Goal: Task Accomplishment & Management: Use online tool/utility

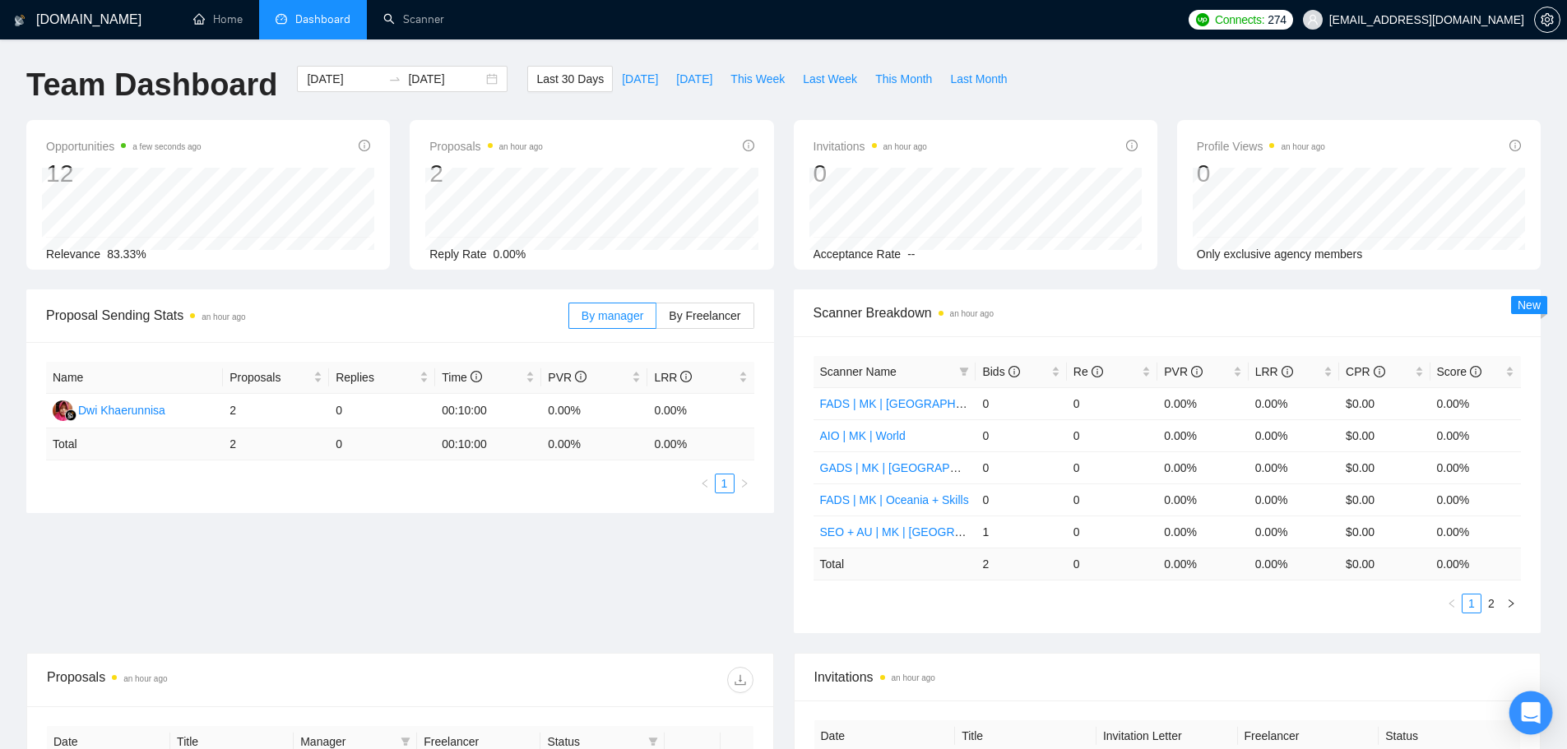
click at [1526, 708] on icon "Open Intercom Messenger" at bounding box center [1530, 713] width 19 height 21
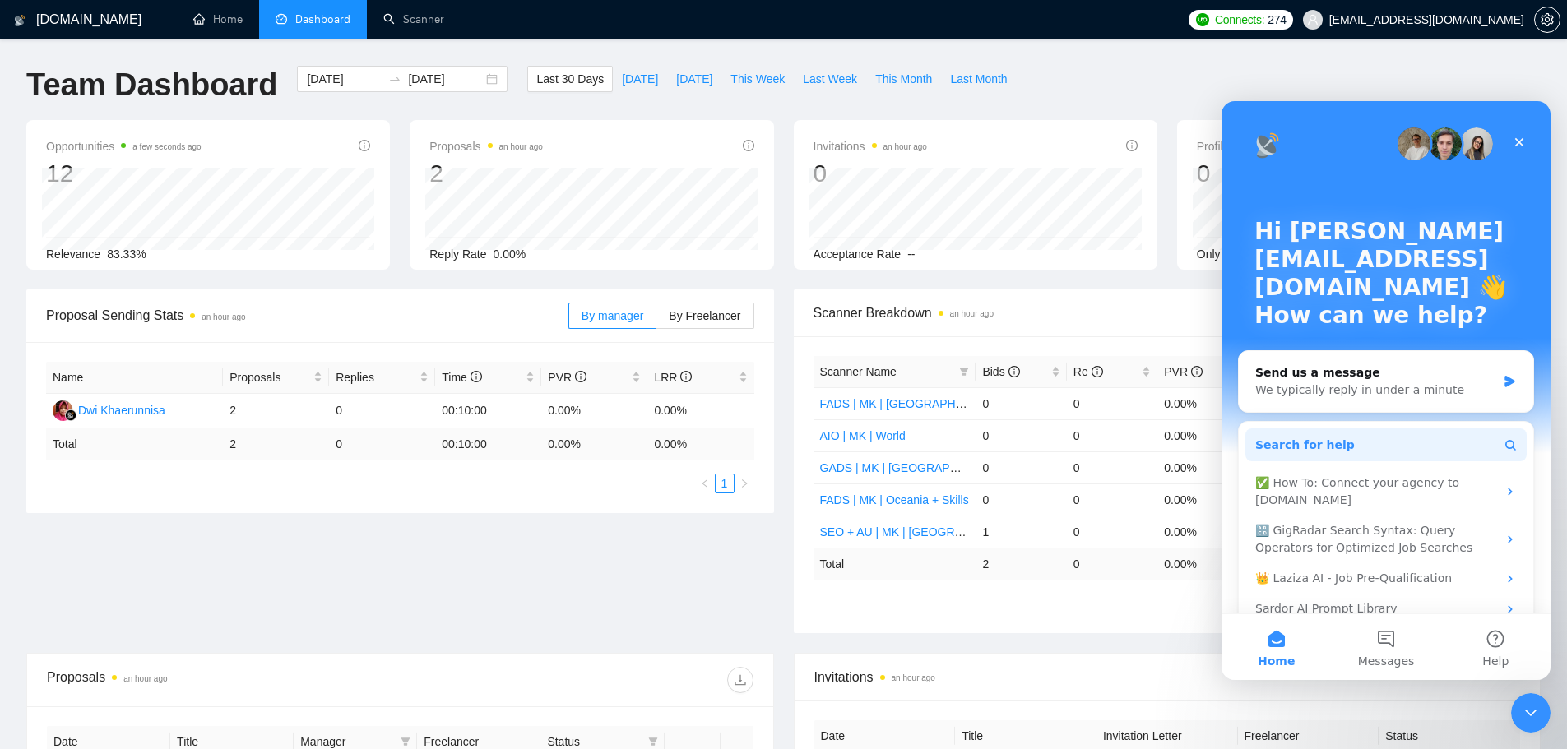
click at [1352, 458] on button "Search for help" at bounding box center [1386, 445] width 281 height 33
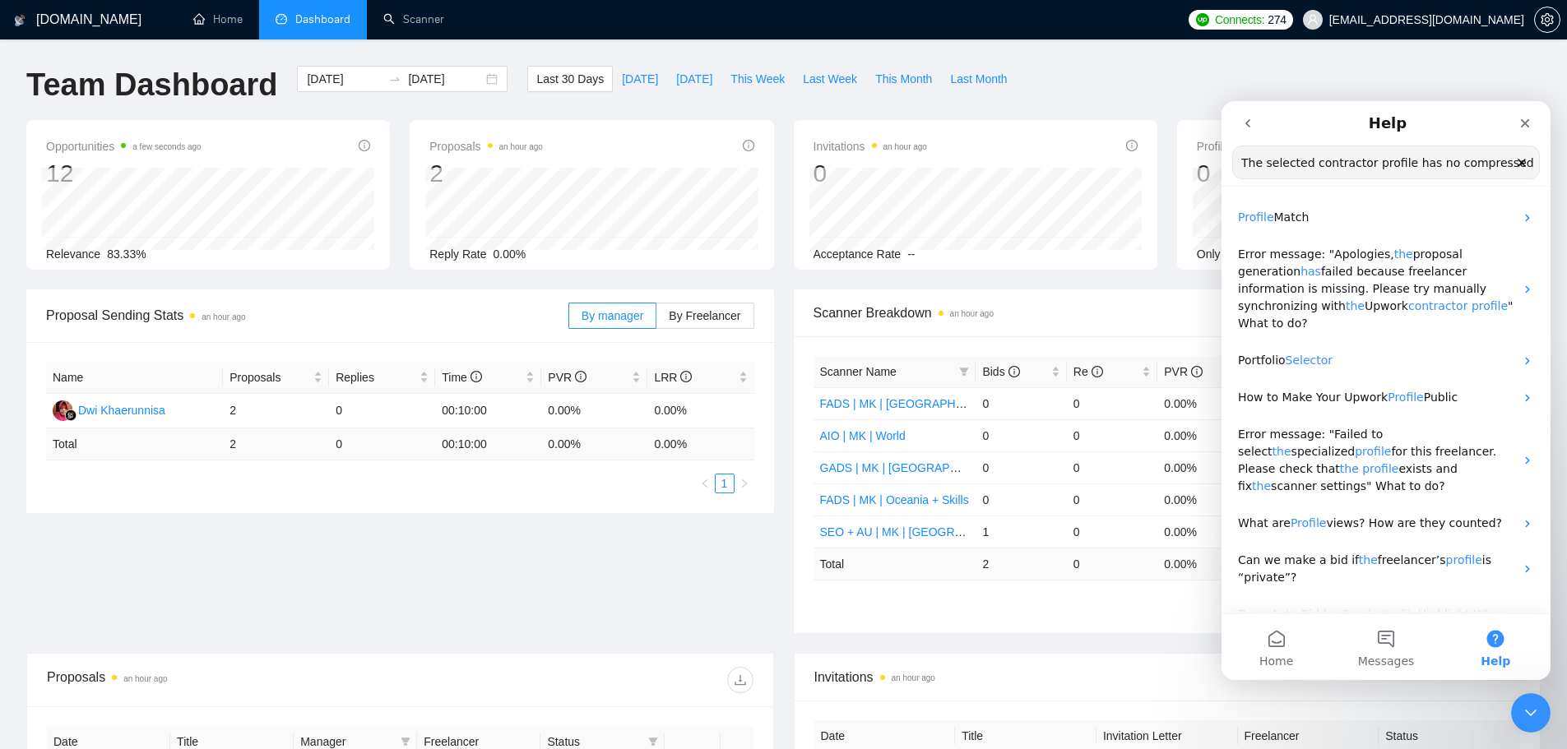
click at [1399, 167] on input "The selected contractor profile has no compressed profile" at bounding box center [1386, 162] width 306 height 32
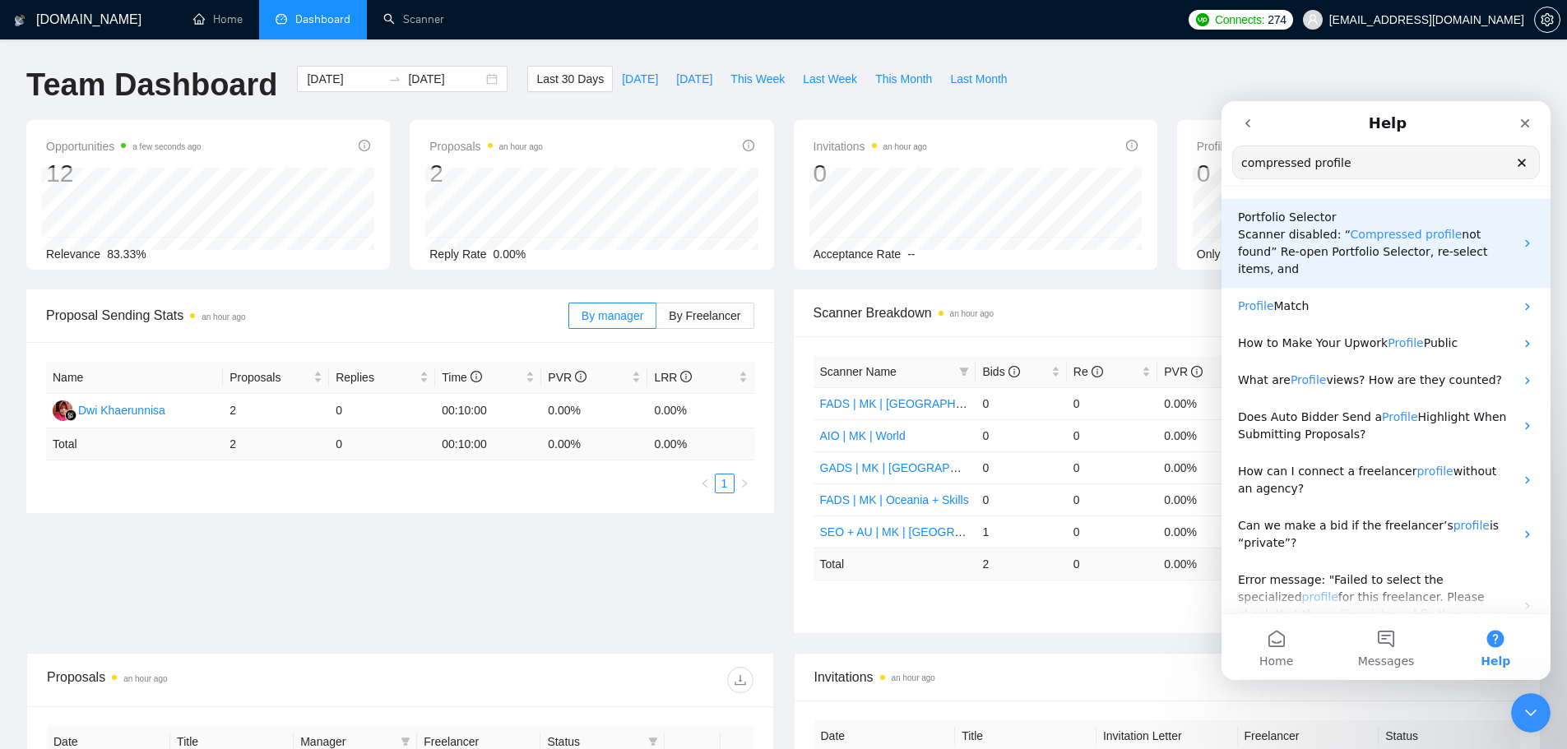
type input "compressed profile"
click at [1311, 224] on span "Portfolio Selector" at bounding box center [1287, 217] width 99 height 13
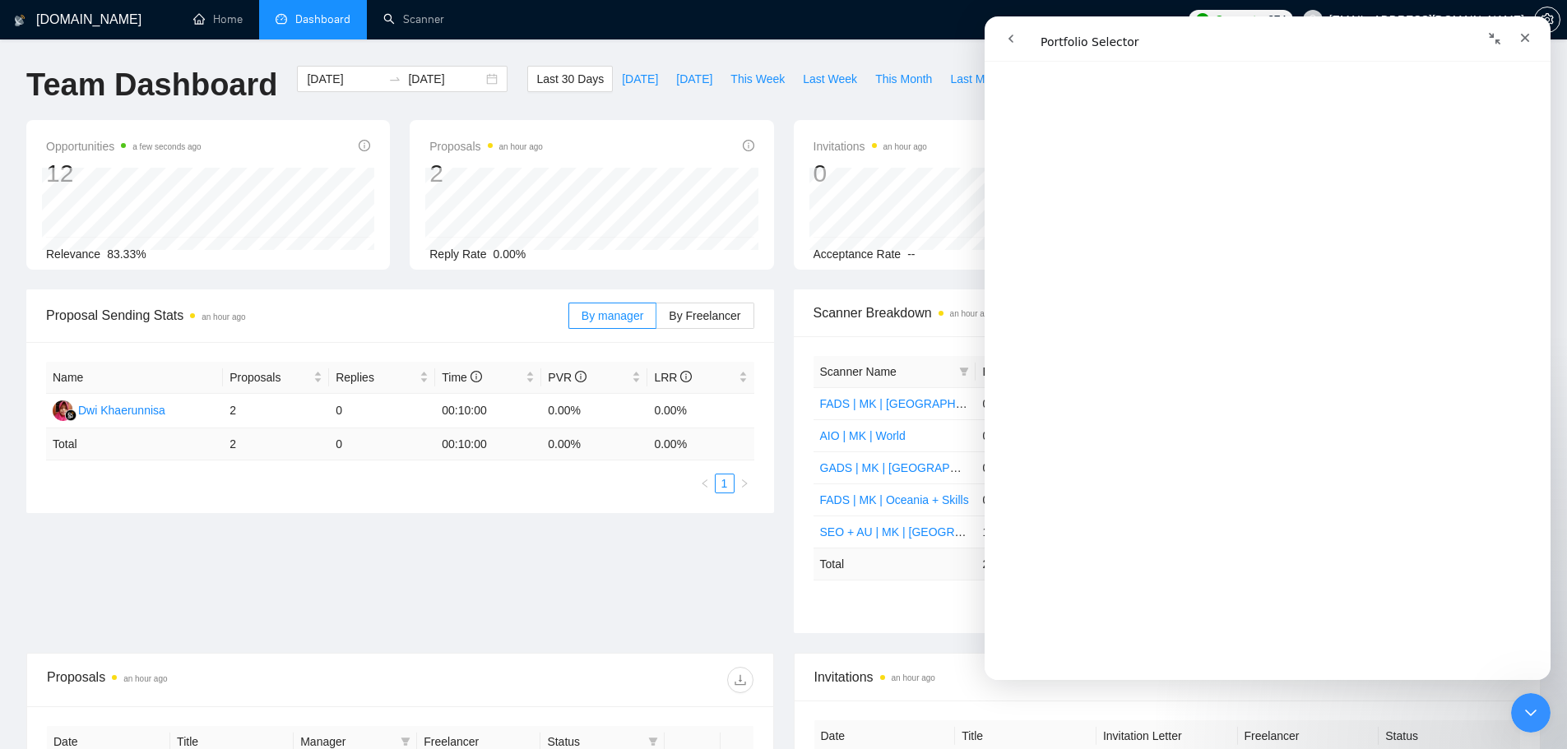
scroll to position [2112, 0]
click at [398, 26] on link "Scanner" at bounding box center [413, 19] width 61 height 14
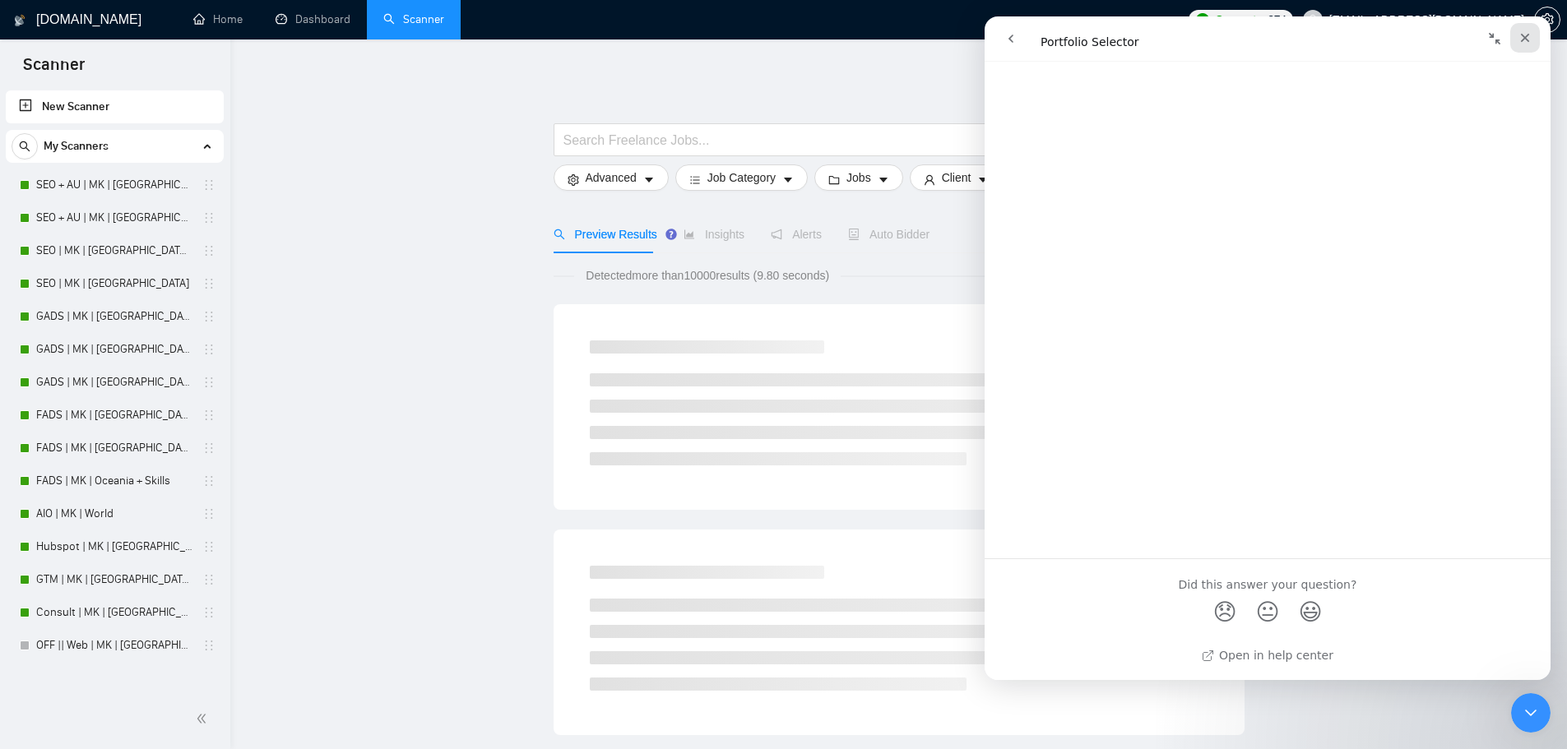
click at [1529, 37] on icon "Close" at bounding box center [1525, 37] width 13 height 13
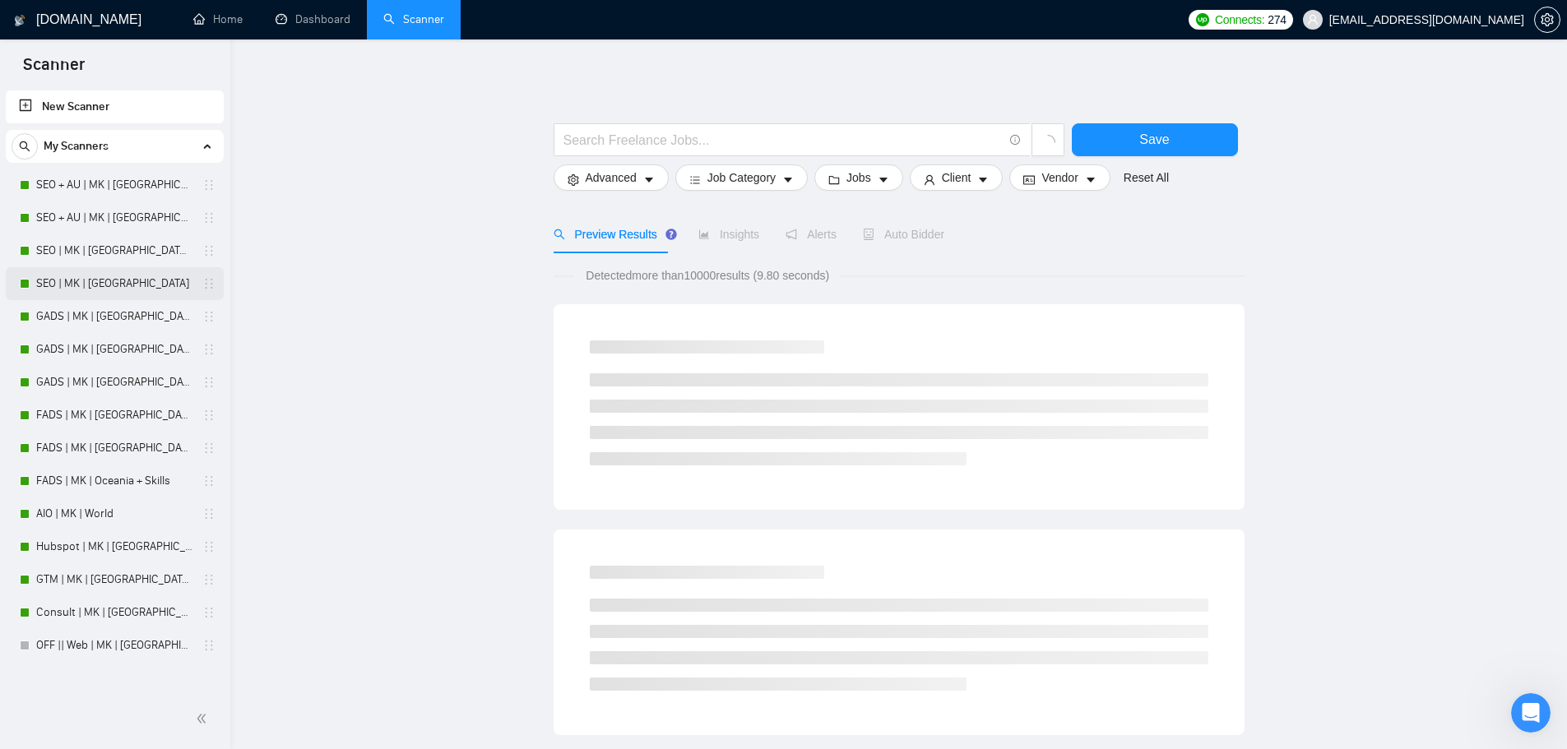
click at [114, 289] on link "SEO | MK | [GEOGRAPHIC_DATA]" at bounding box center [114, 283] width 156 height 33
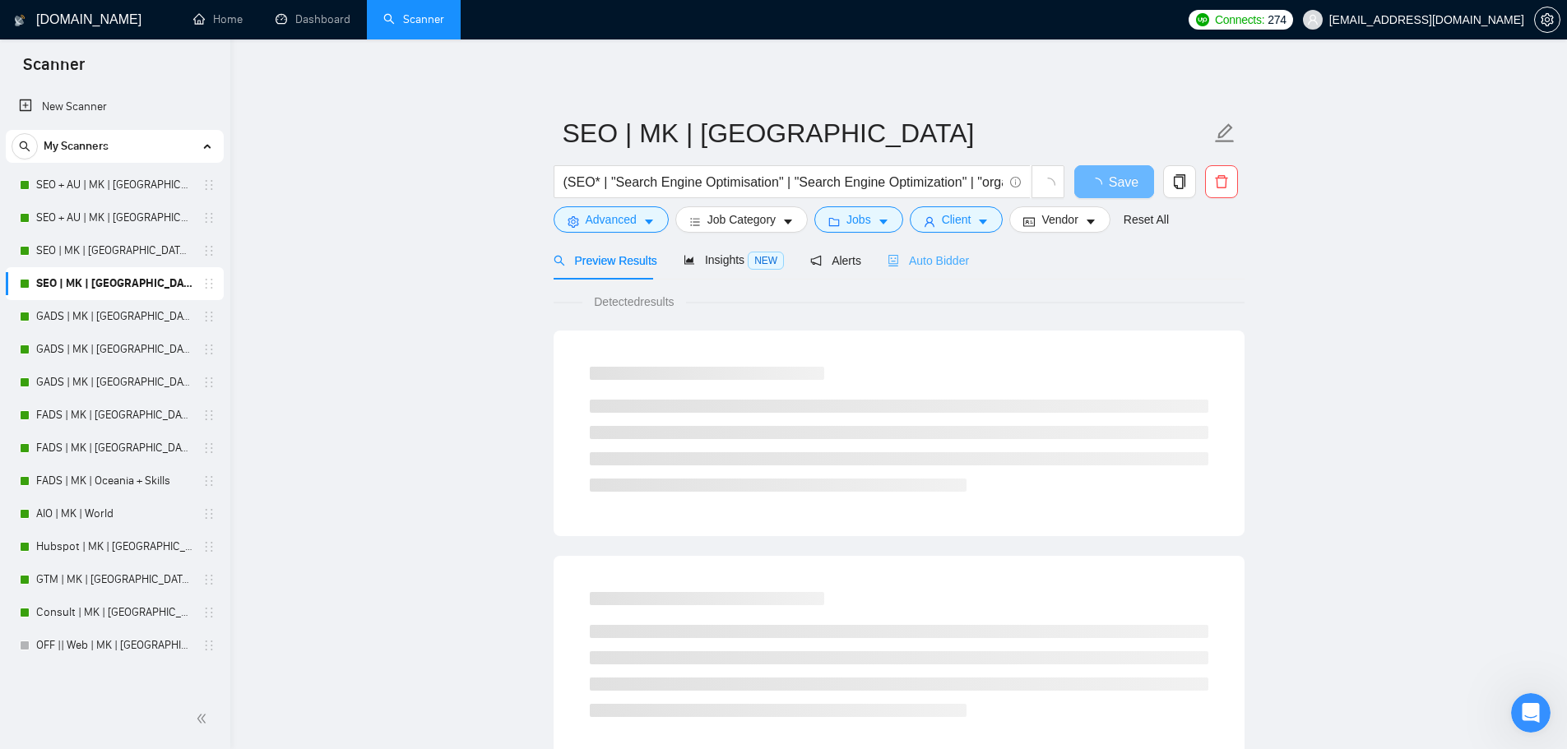
click at [930, 273] on div "Auto Bidder" at bounding box center [928, 260] width 81 height 39
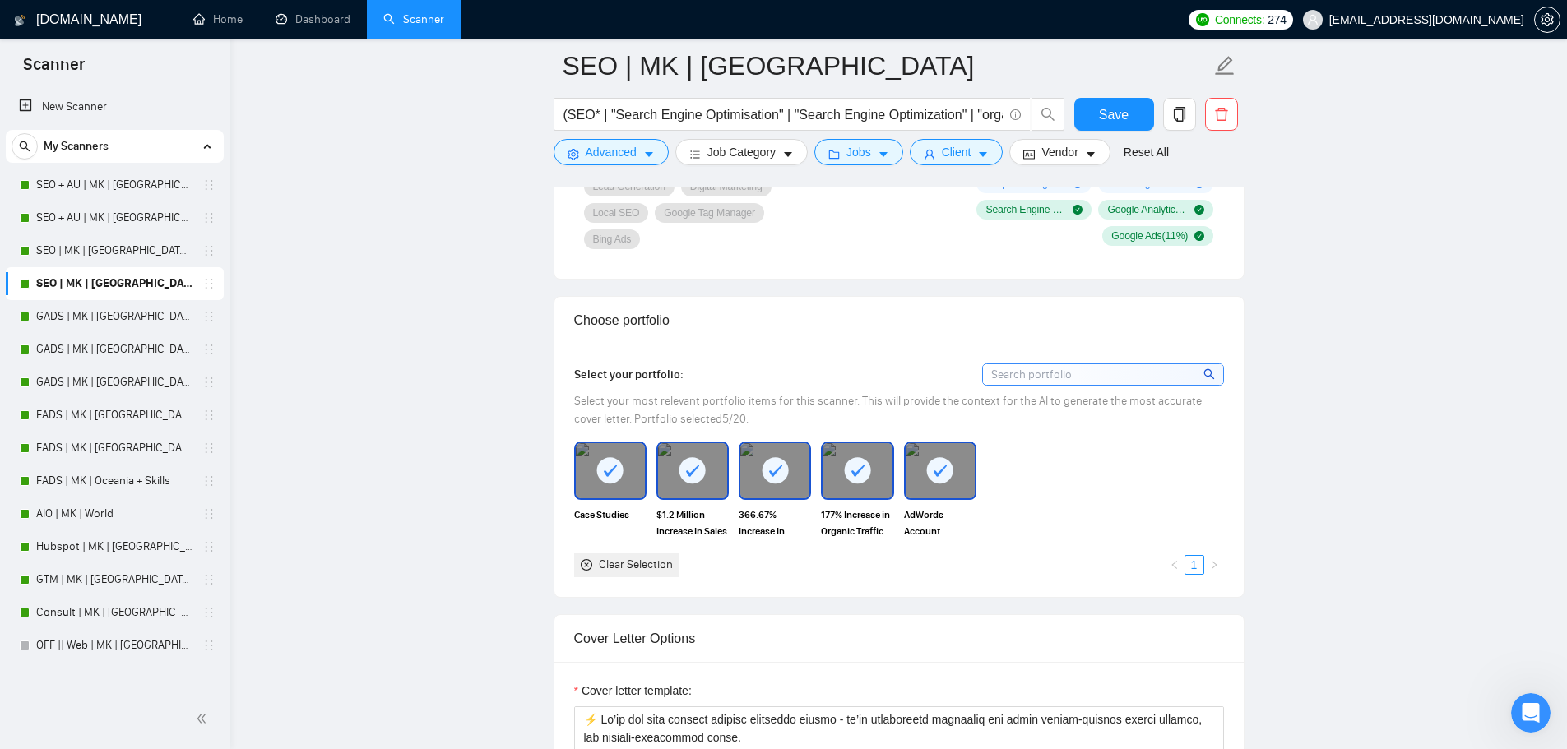
scroll to position [1343, 0]
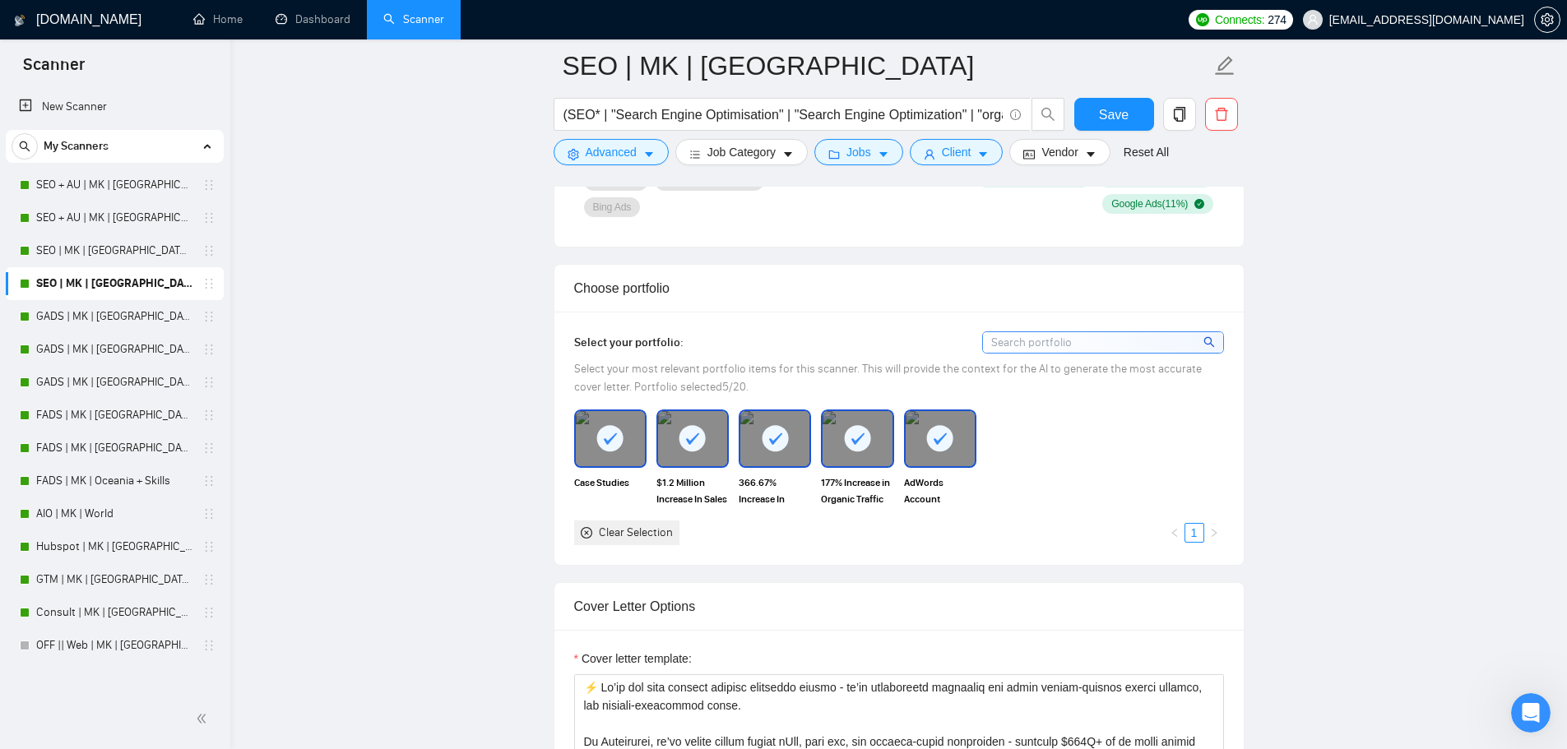
click at [614, 521] on div "Clear Selection" at bounding box center [626, 533] width 105 height 25
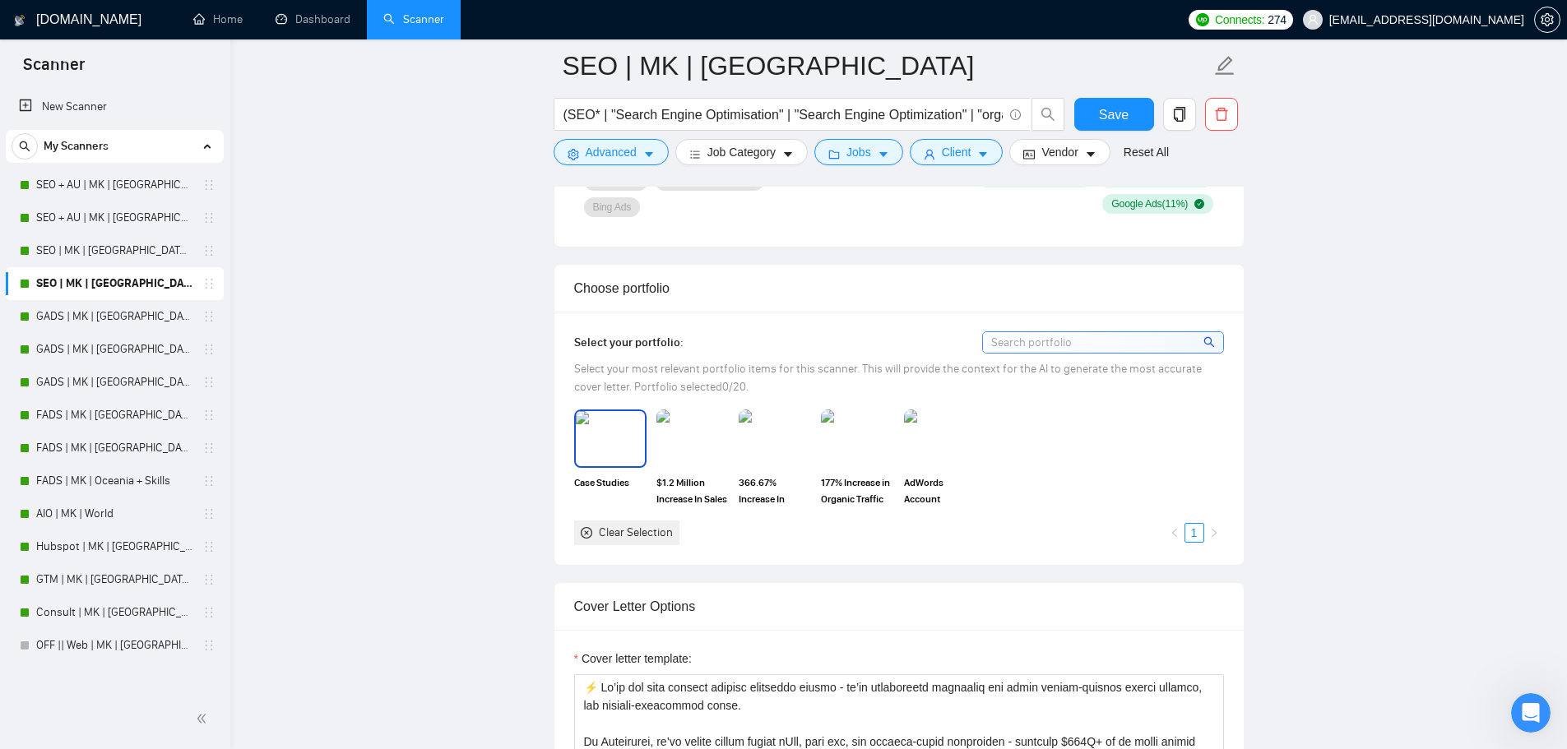
click at [618, 431] on img at bounding box center [610, 438] width 69 height 54
click at [699, 442] on img at bounding box center [692, 438] width 69 height 54
click at [777, 442] on img at bounding box center [774, 438] width 69 height 54
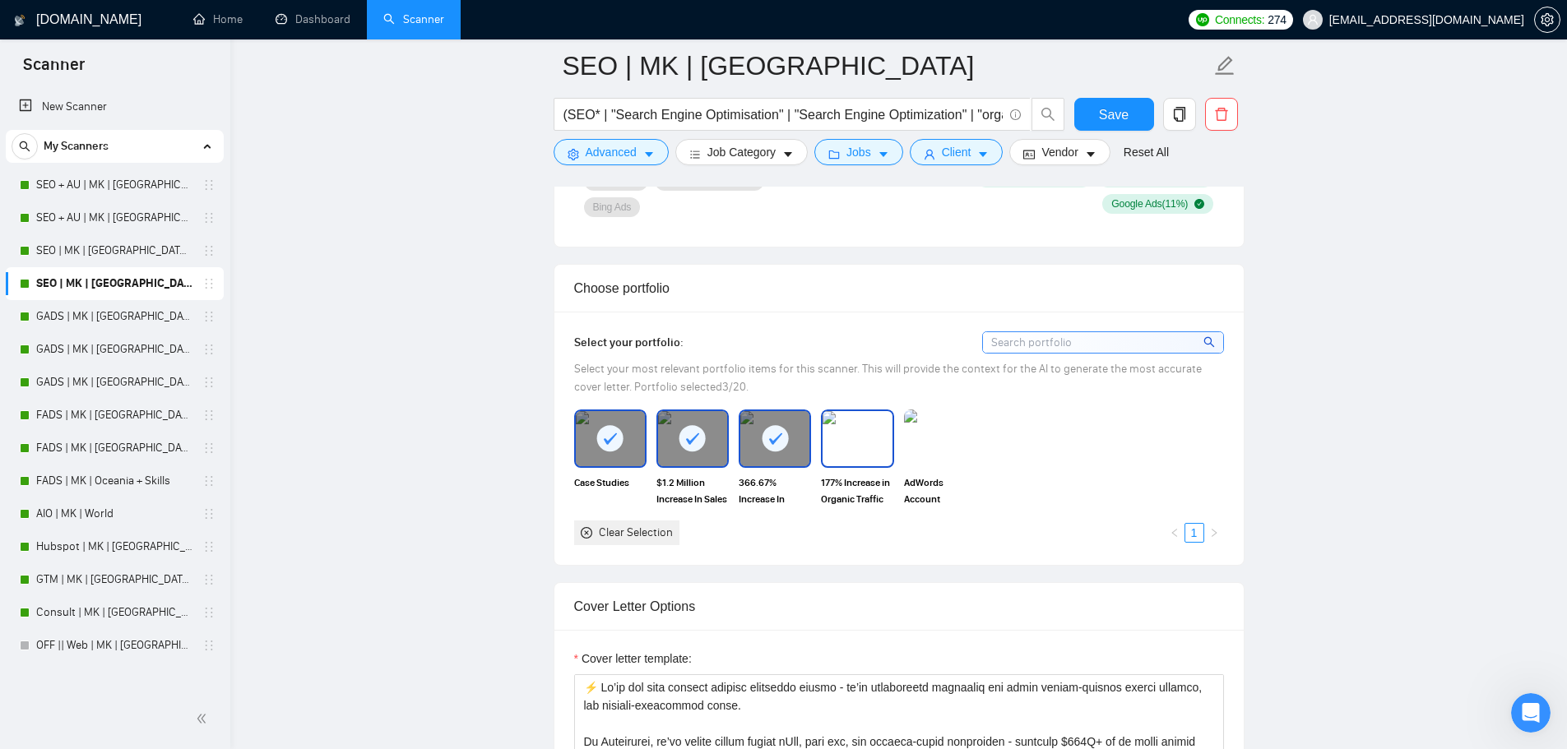
click at [874, 433] on img at bounding box center [857, 438] width 69 height 54
click at [928, 433] on img at bounding box center [940, 438] width 69 height 54
drag, startPoint x: 1138, startPoint y: 118, endPoint x: 1158, endPoint y: 4, distance: 116.2
click at [1138, 117] on button "Save" at bounding box center [1114, 114] width 80 height 33
click at [80, 522] on link "AIO | MK | World" at bounding box center [114, 514] width 156 height 33
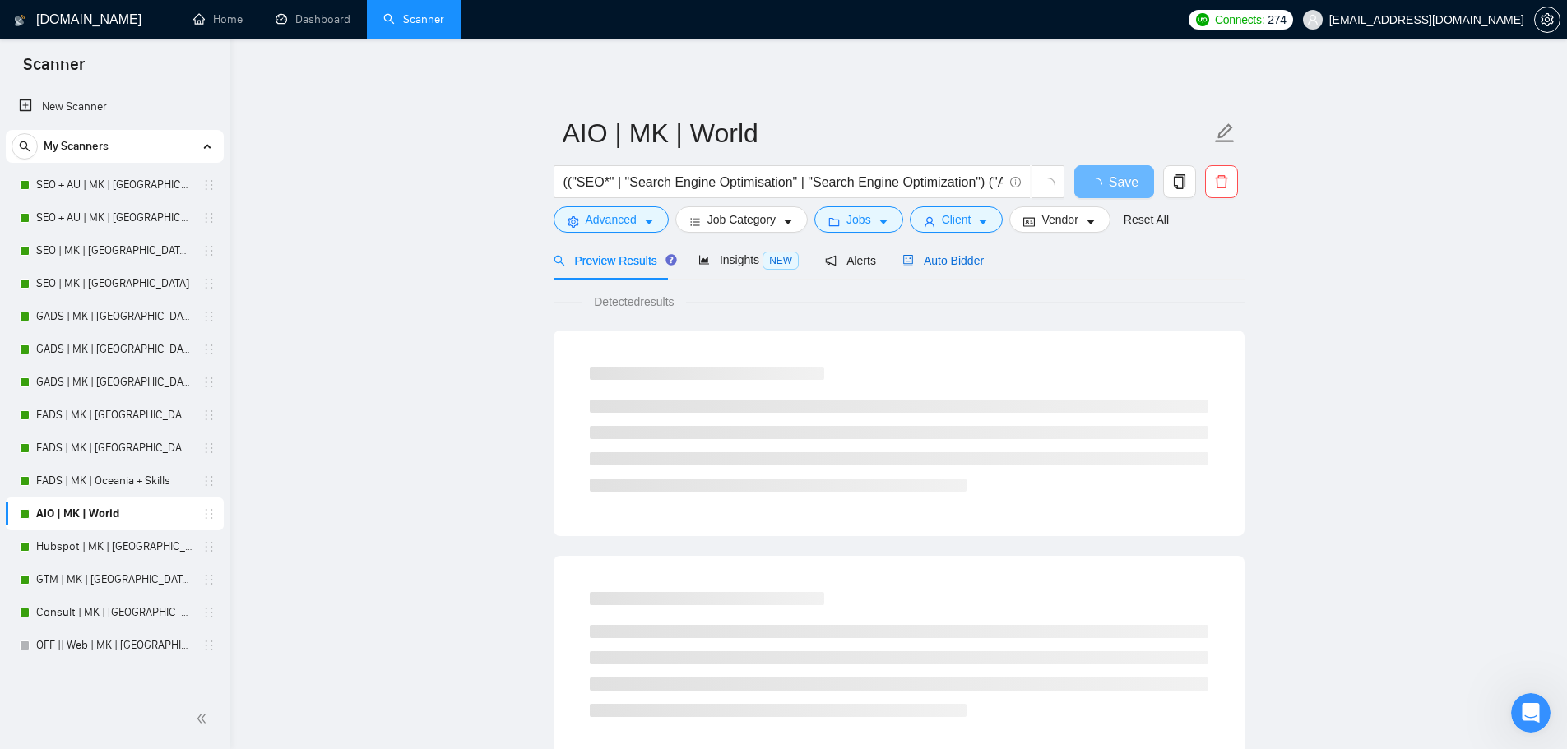
click at [922, 255] on span "Auto Bidder" at bounding box center [942, 260] width 81 height 13
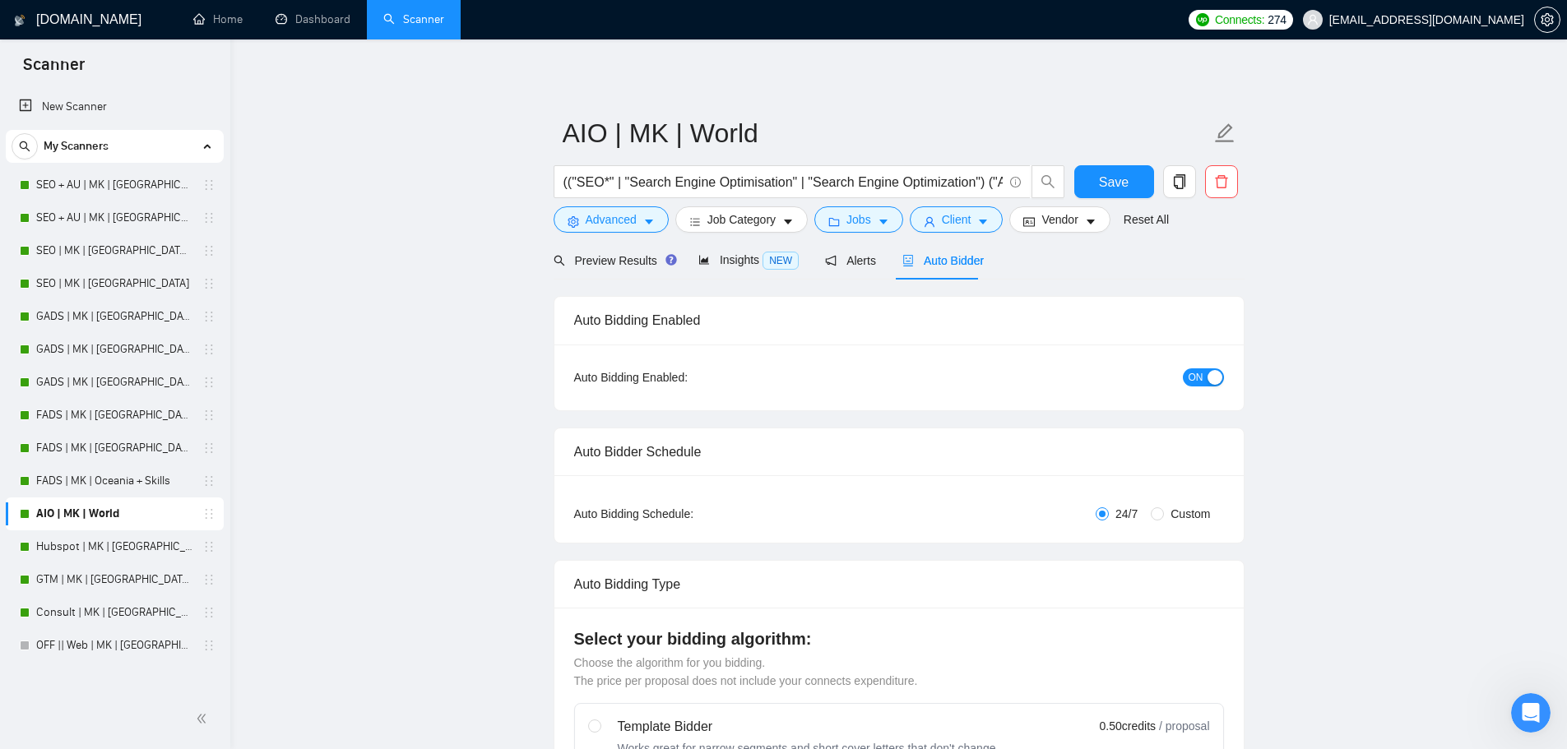
checkbox input "true"
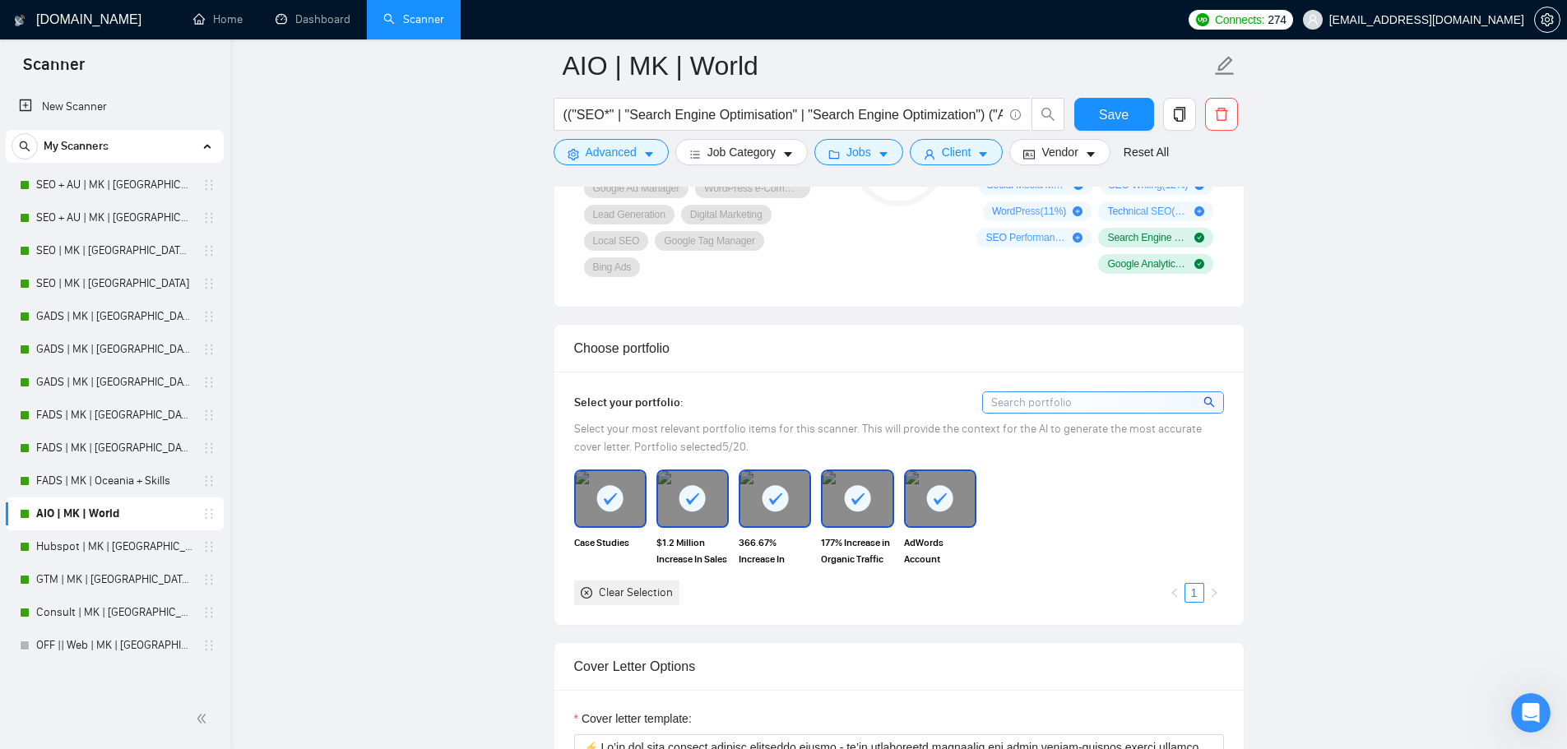
scroll to position [1343, 0]
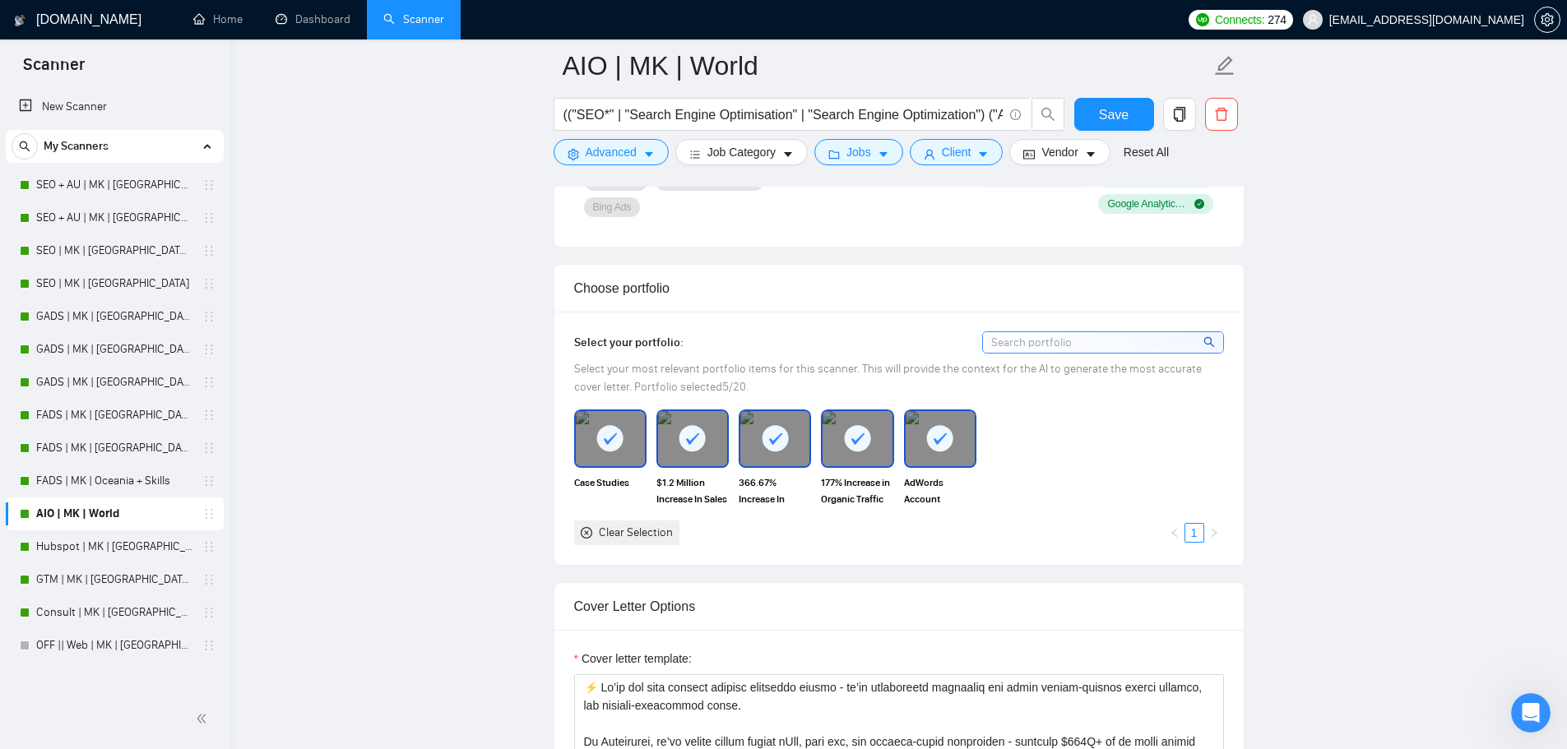
click at [642, 527] on div "Clear Selection" at bounding box center [636, 533] width 74 height 18
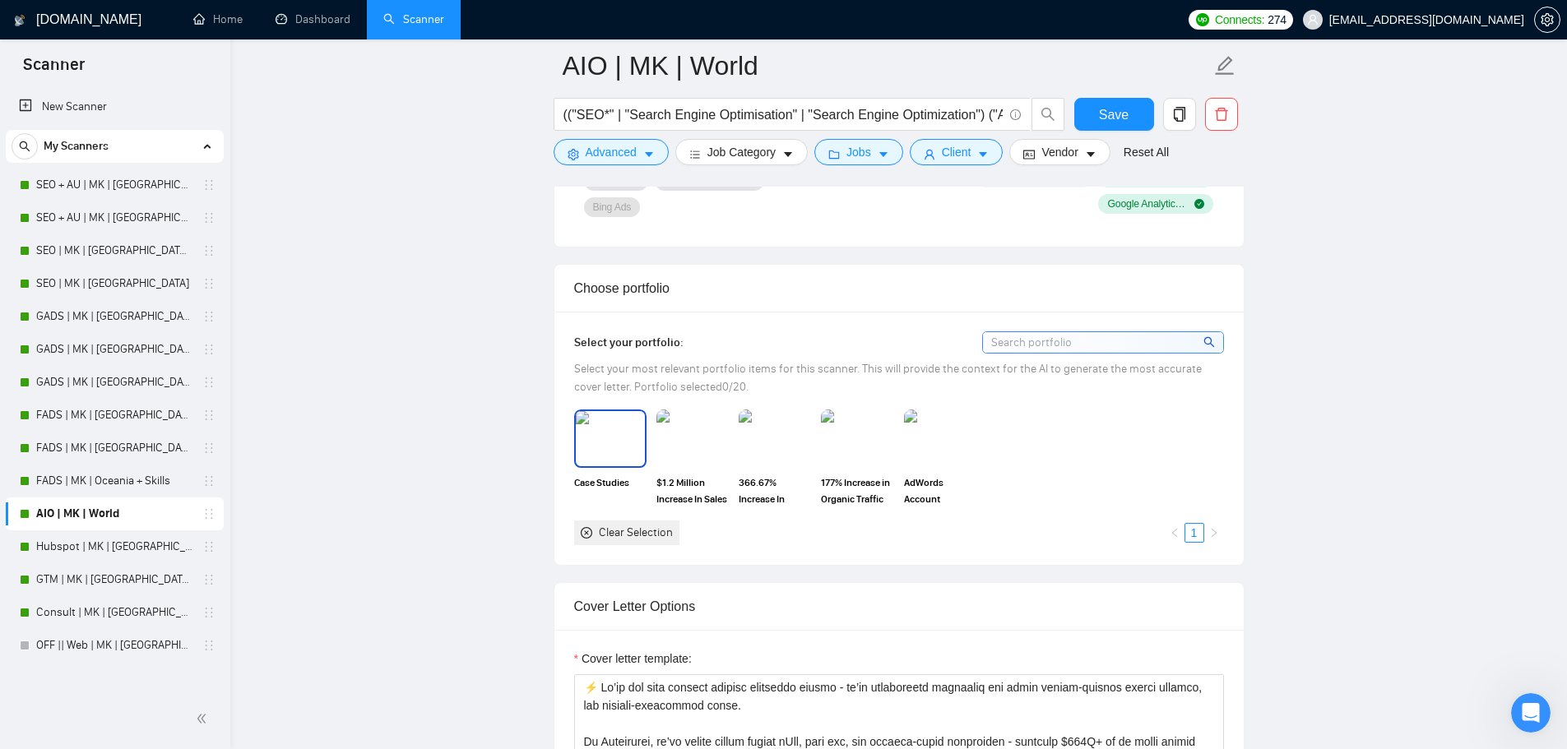
click at [615, 433] on img at bounding box center [610, 438] width 69 height 54
click at [701, 433] on img at bounding box center [692, 438] width 69 height 54
click at [769, 438] on img at bounding box center [775, 439] width 72 height 58
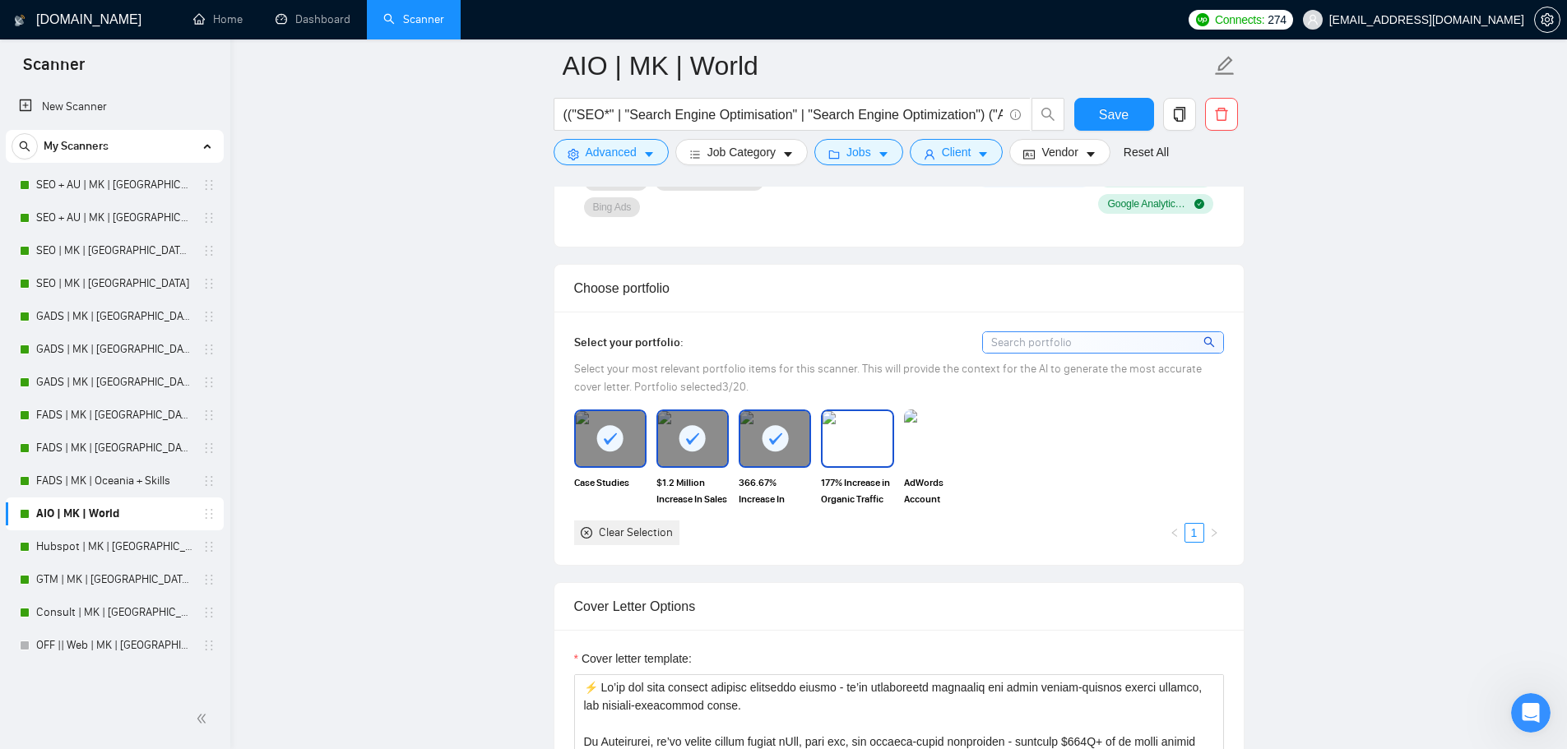
click at [850, 438] on img at bounding box center [857, 438] width 69 height 54
click at [910, 438] on img at bounding box center [940, 438] width 69 height 54
drag, startPoint x: 1116, startPoint y: 104, endPoint x: 1133, endPoint y: 2, distance: 104.3
click at [1116, 104] on span "Save" at bounding box center [1114, 114] width 30 height 21
click at [132, 179] on link "SEO + AU | MK | [GEOGRAPHIC_DATA] | Titles" at bounding box center [114, 185] width 156 height 33
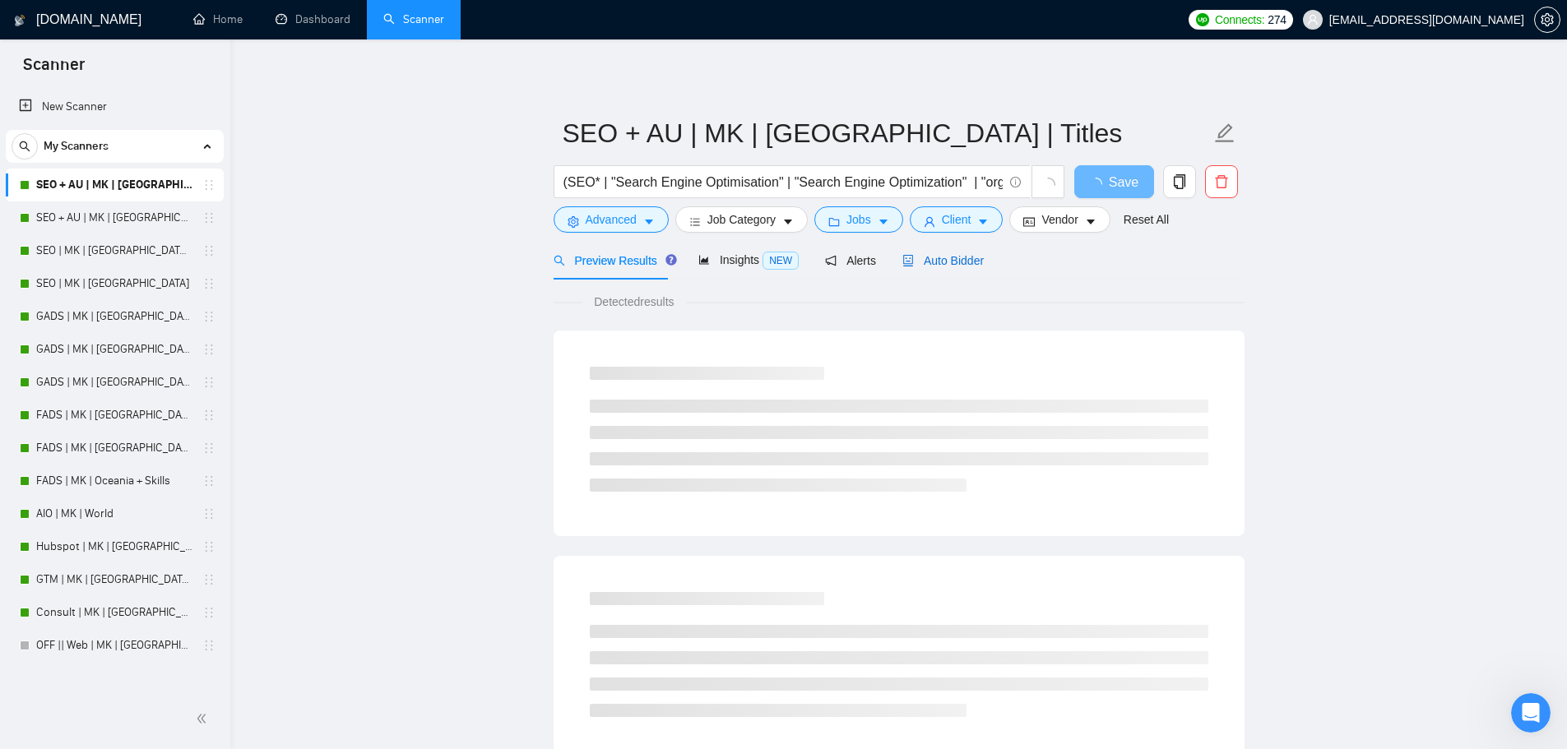
click at [944, 255] on span "Auto Bidder" at bounding box center [942, 260] width 81 height 13
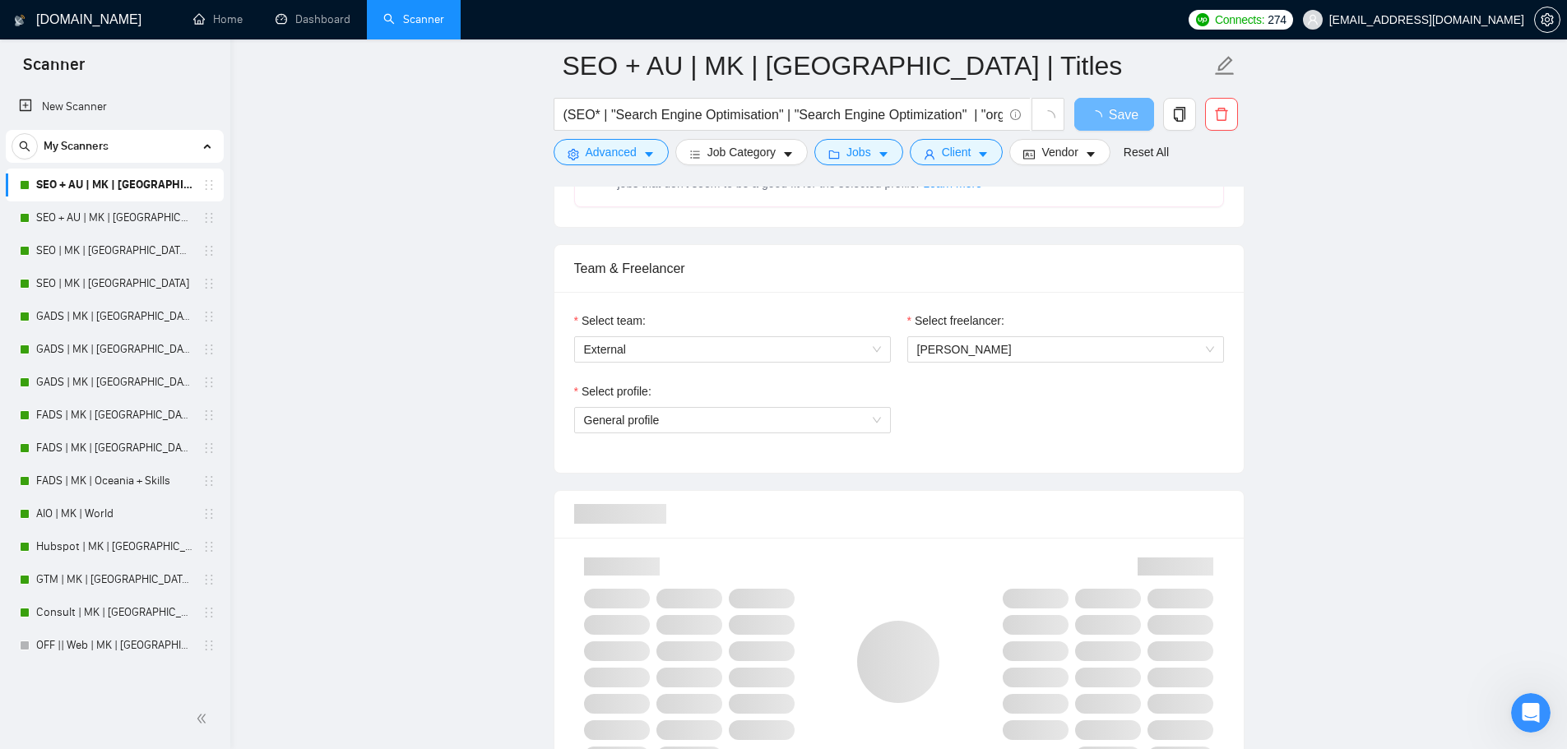
scroll to position [1152, 0]
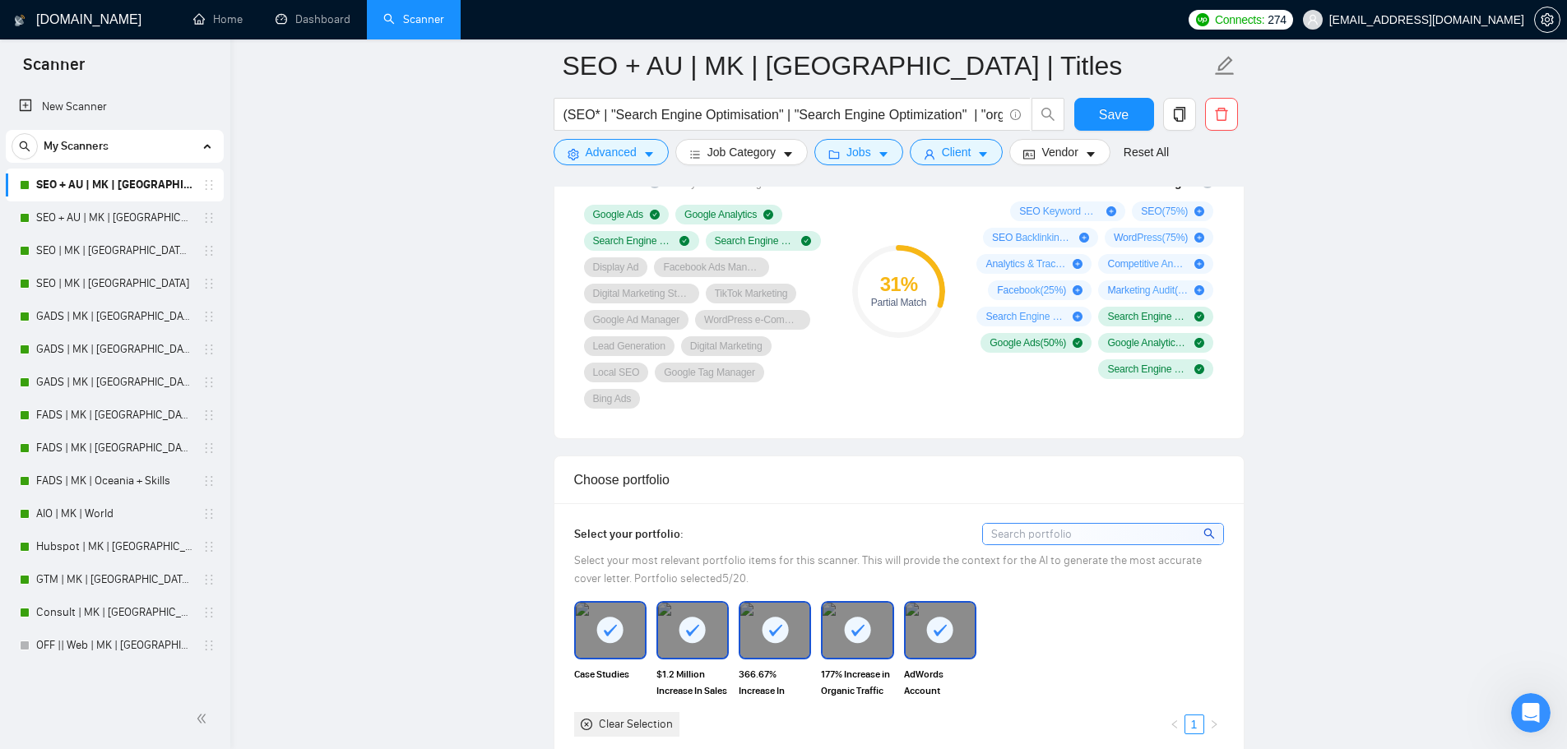
click at [666, 716] on div "Clear Selection" at bounding box center [636, 725] width 74 height 18
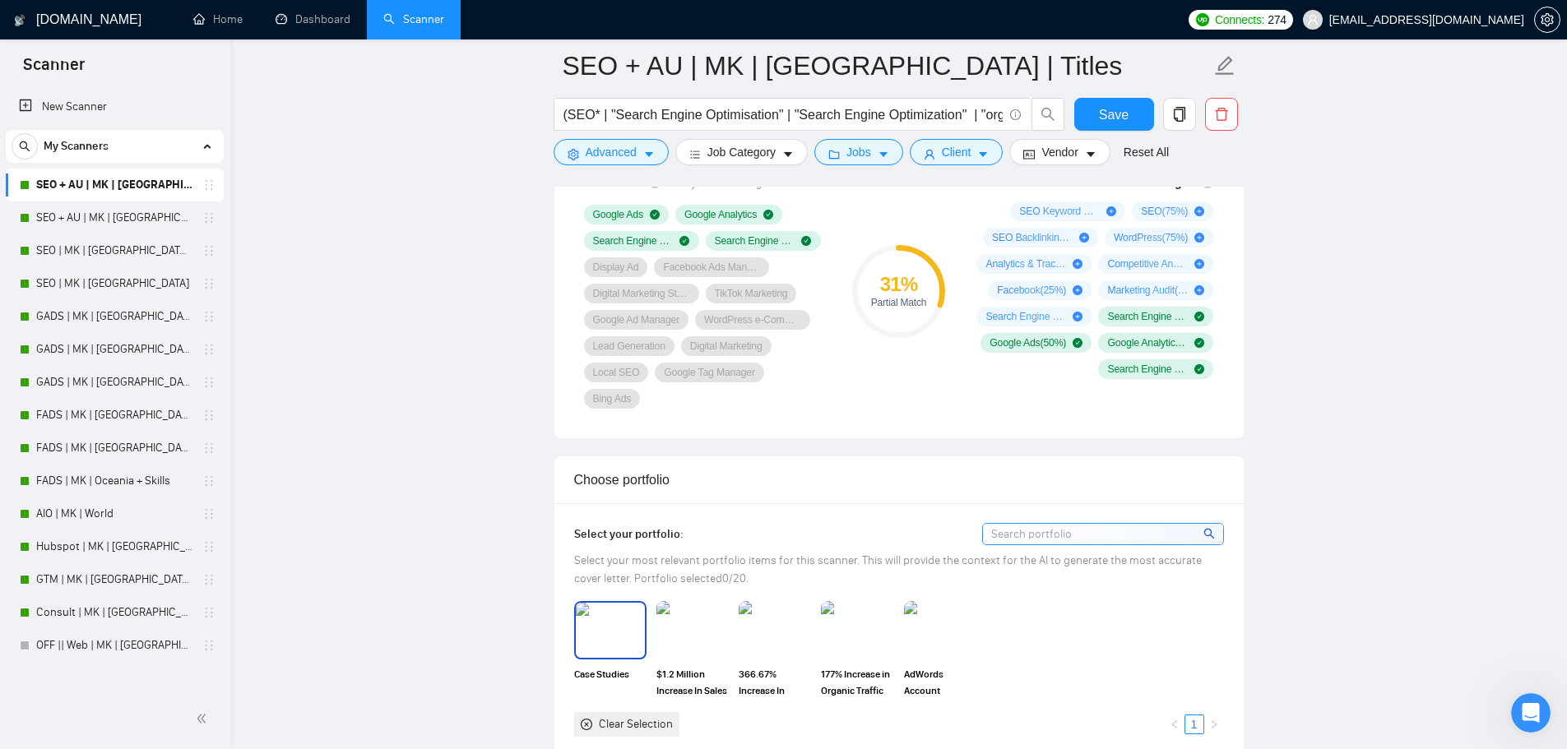
click at [602, 603] on img at bounding box center [610, 630] width 69 height 54
click at [717, 603] on img at bounding box center [692, 630] width 69 height 54
click at [750, 603] on img at bounding box center [774, 630] width 69 height 54
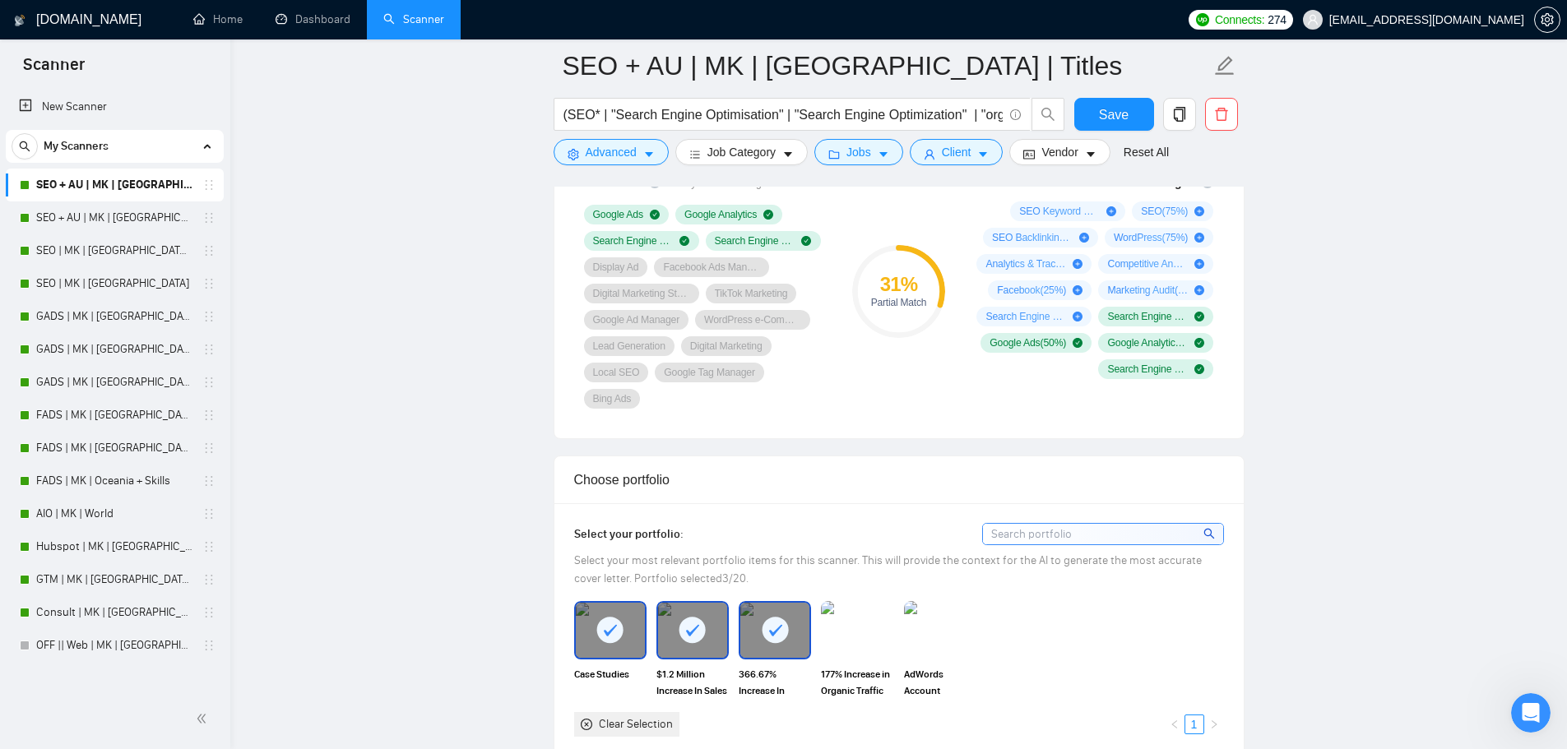
click at [849, 605] on img at bounding box center [857, 630] width 72 height 58
click at [900, 601] on div "AdWords Account Restructure Reduces CPA by 26.3%" at bounding box center [940, 649] width 82 height 97
click at [911, 603] on img at bounding box center [940, 630] width 69 height 54
click at [1107, 128] on button "Save" at bounding box center [1114, 114] width 80 height 33
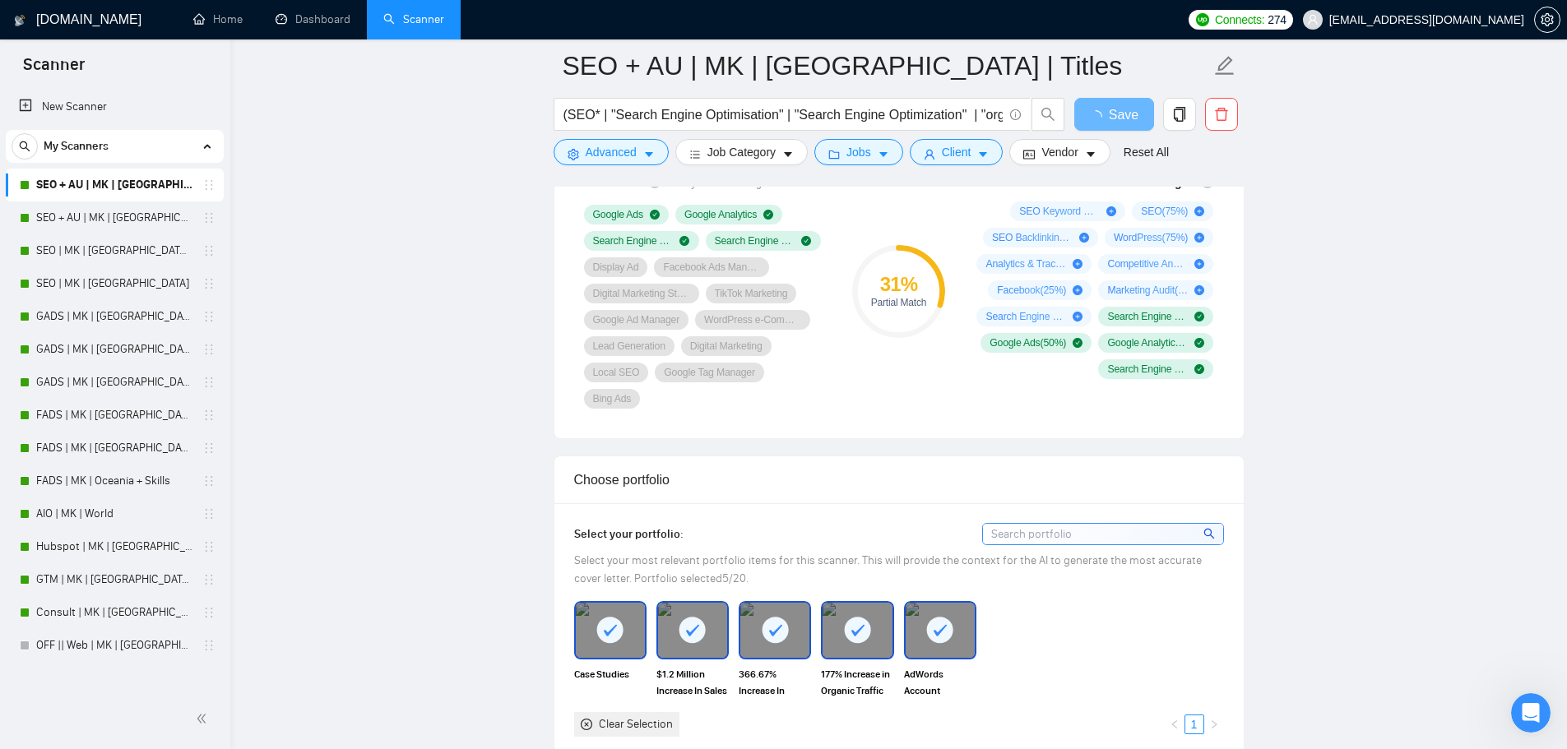
drag, startPoint x: 103, startPoint y: 209, endPoint x: 740, endPoint y: 225, distance: 637.8
click at [103, 209] on link "SEO + AU | MK | [GEOGRAPHIC_DATA]" at bounding box center [114, 218] width 156 height 33
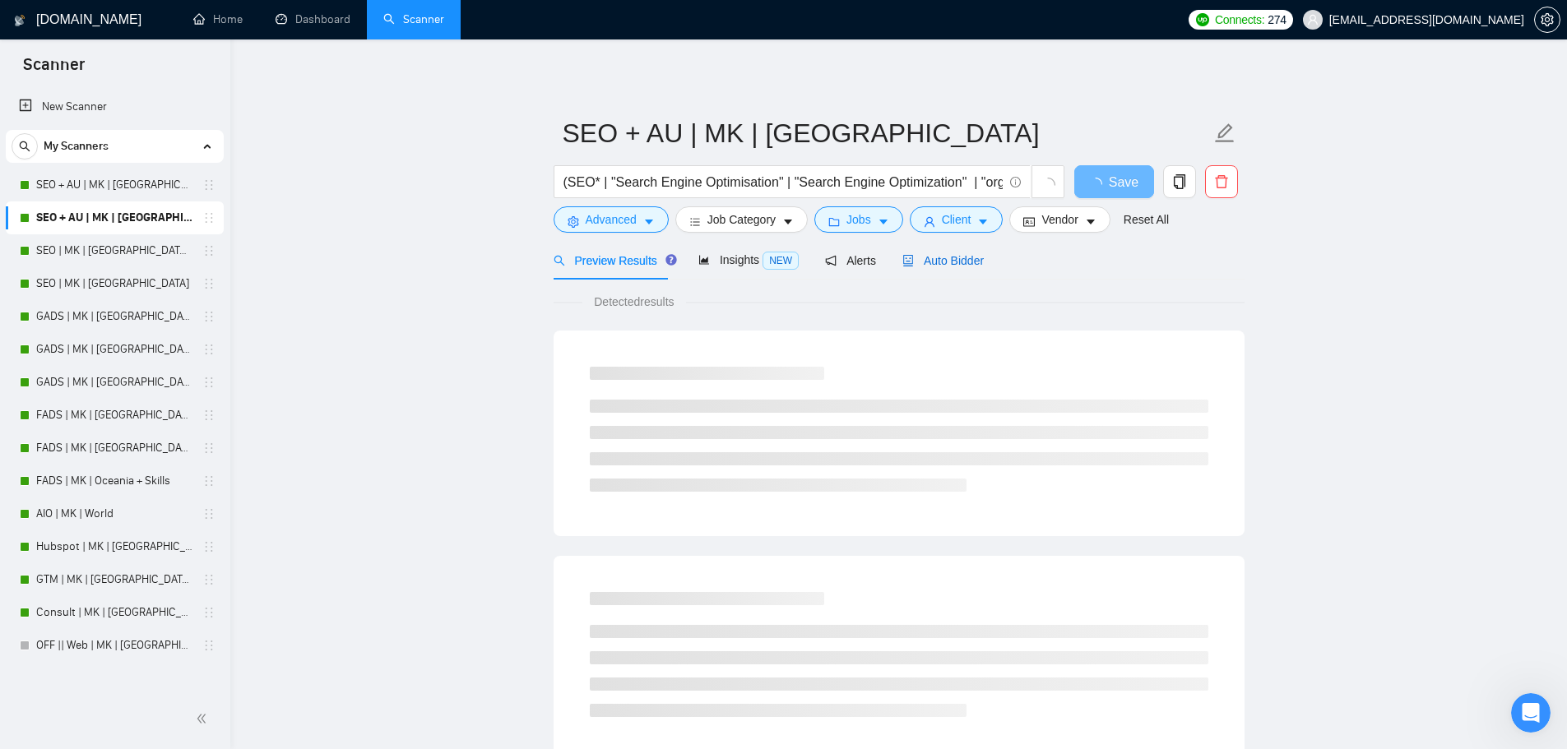
click at [920, 256] on span "Auto Bidder" at bounding box center [942, 260] width 81 height 13
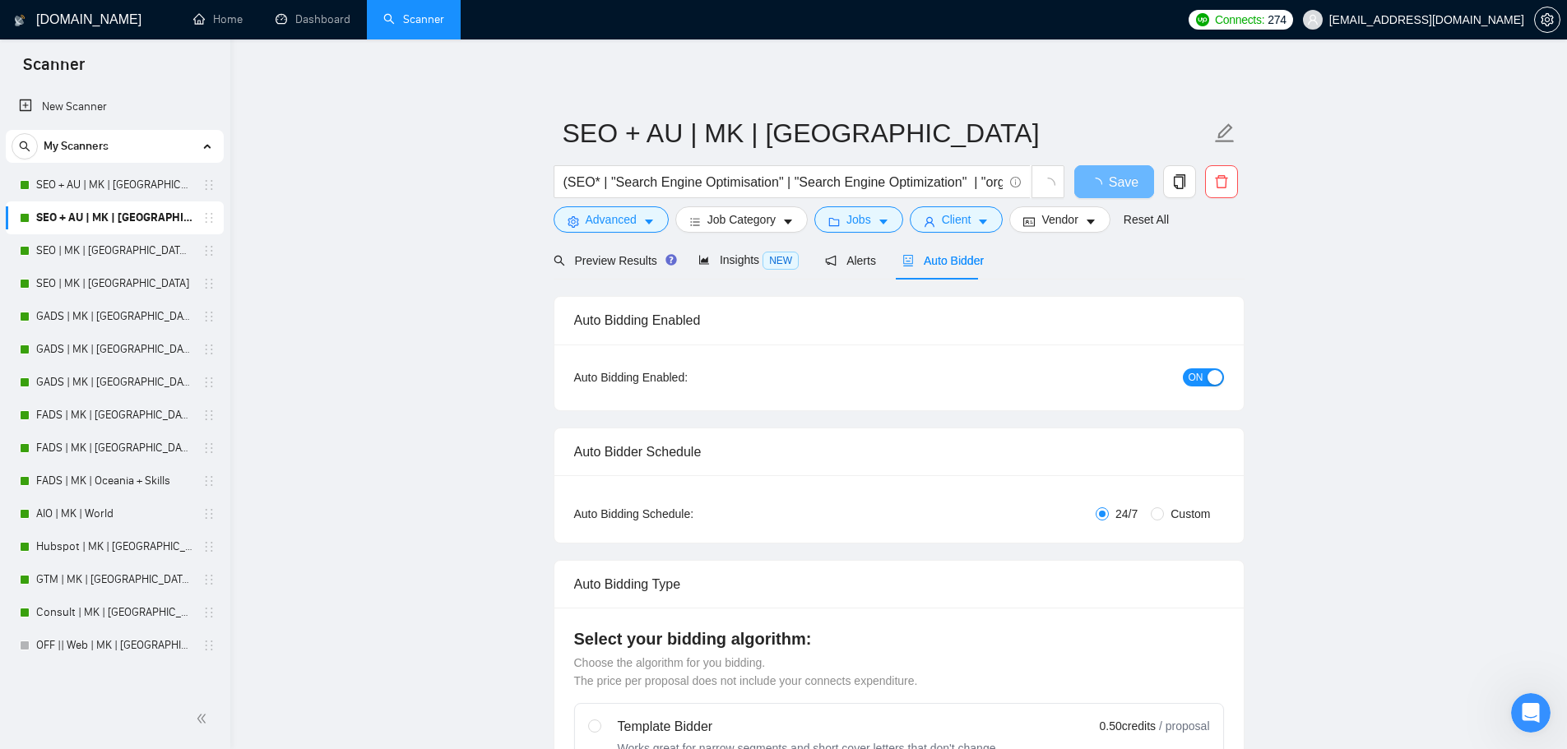
checkbox input "true"
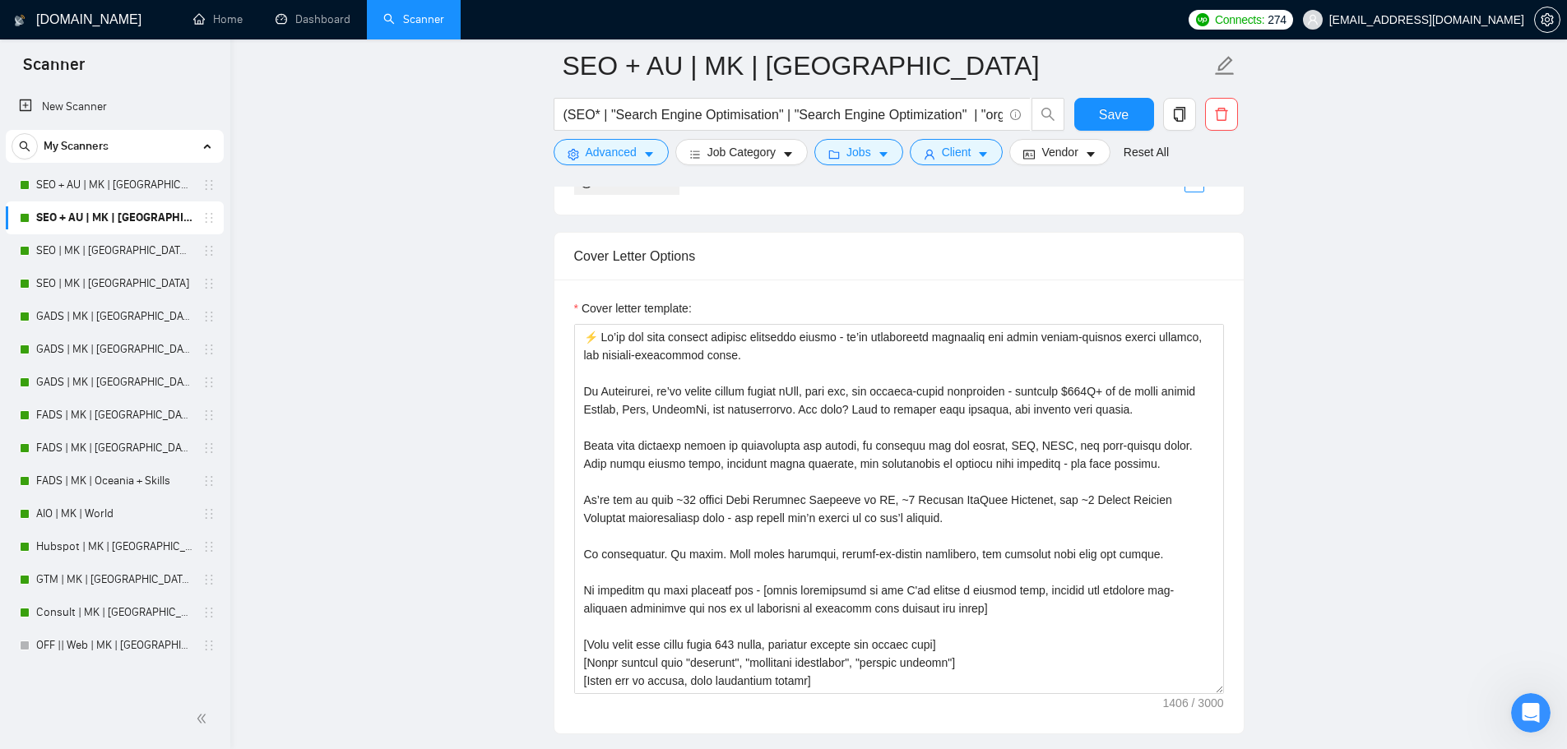
scroll to position [1536, 0]
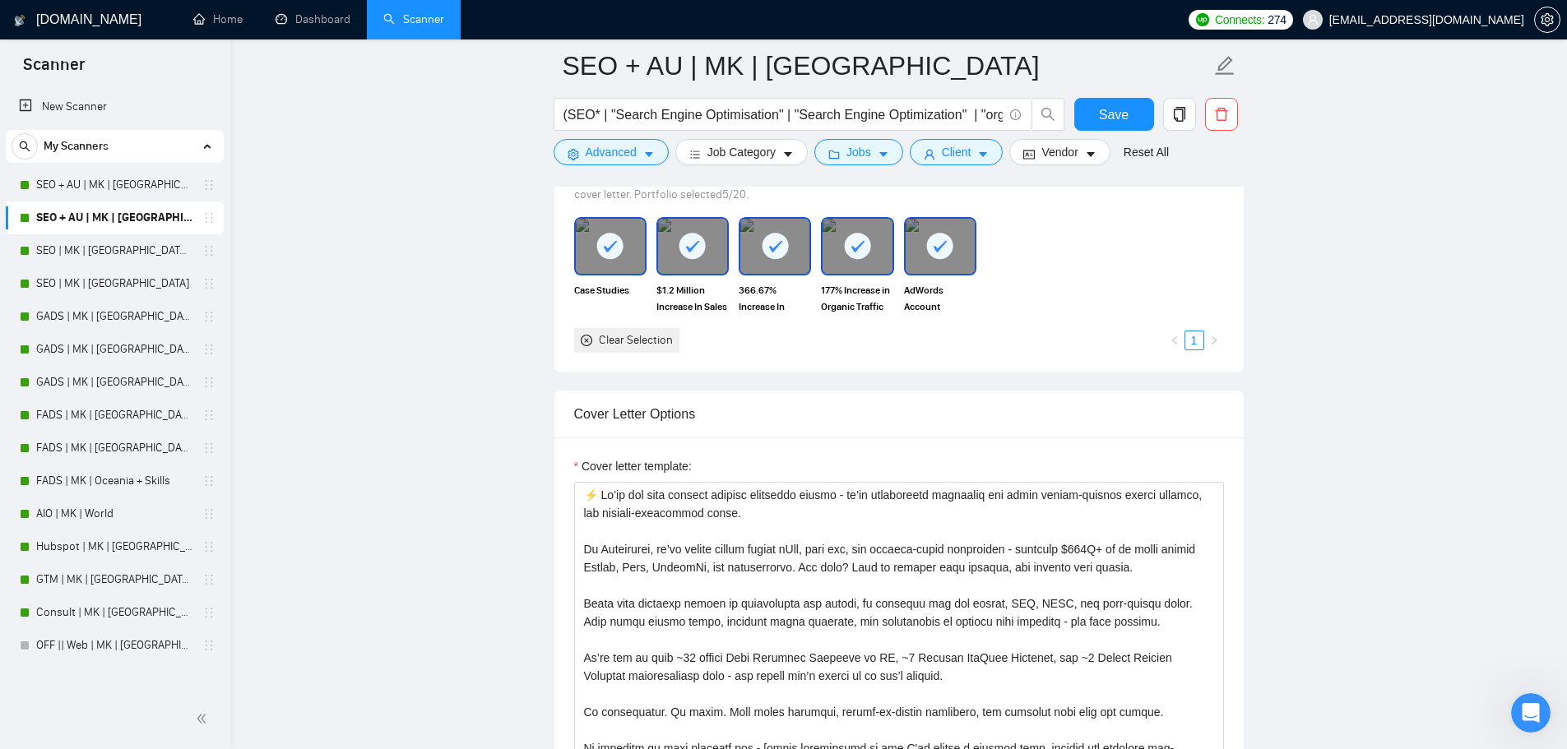
click at [649, 341] on div "Clear Selection" at bounding box center [636, 341] width 74 height 18
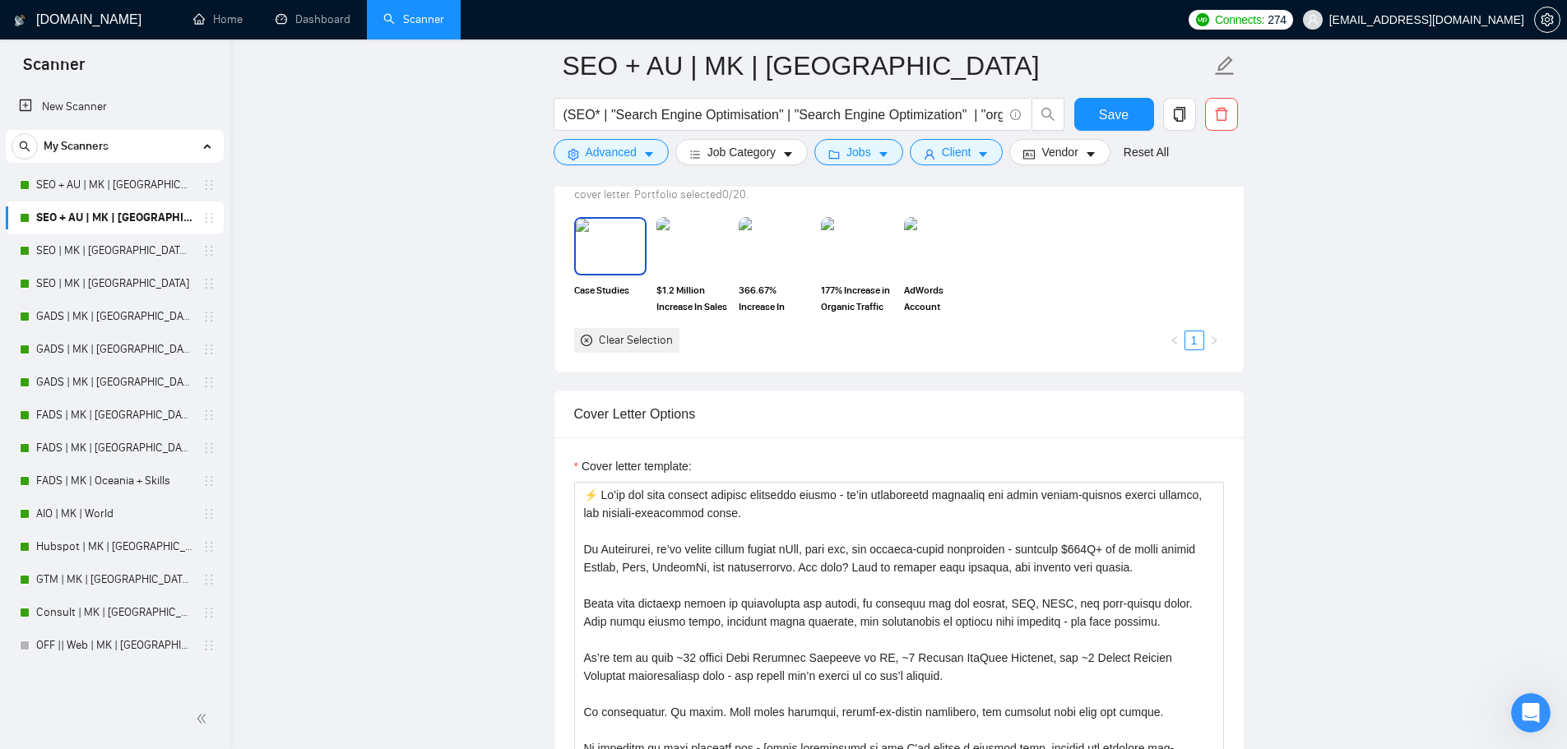
click at [615, 231] on img at bounding box center [610, 246] width 69 height 54
click at [674, 234] on img at bounding box center [692, 246] width 69 height 54
click at [748, 244] on img at bounding box center [774, 246] width 69 height 54
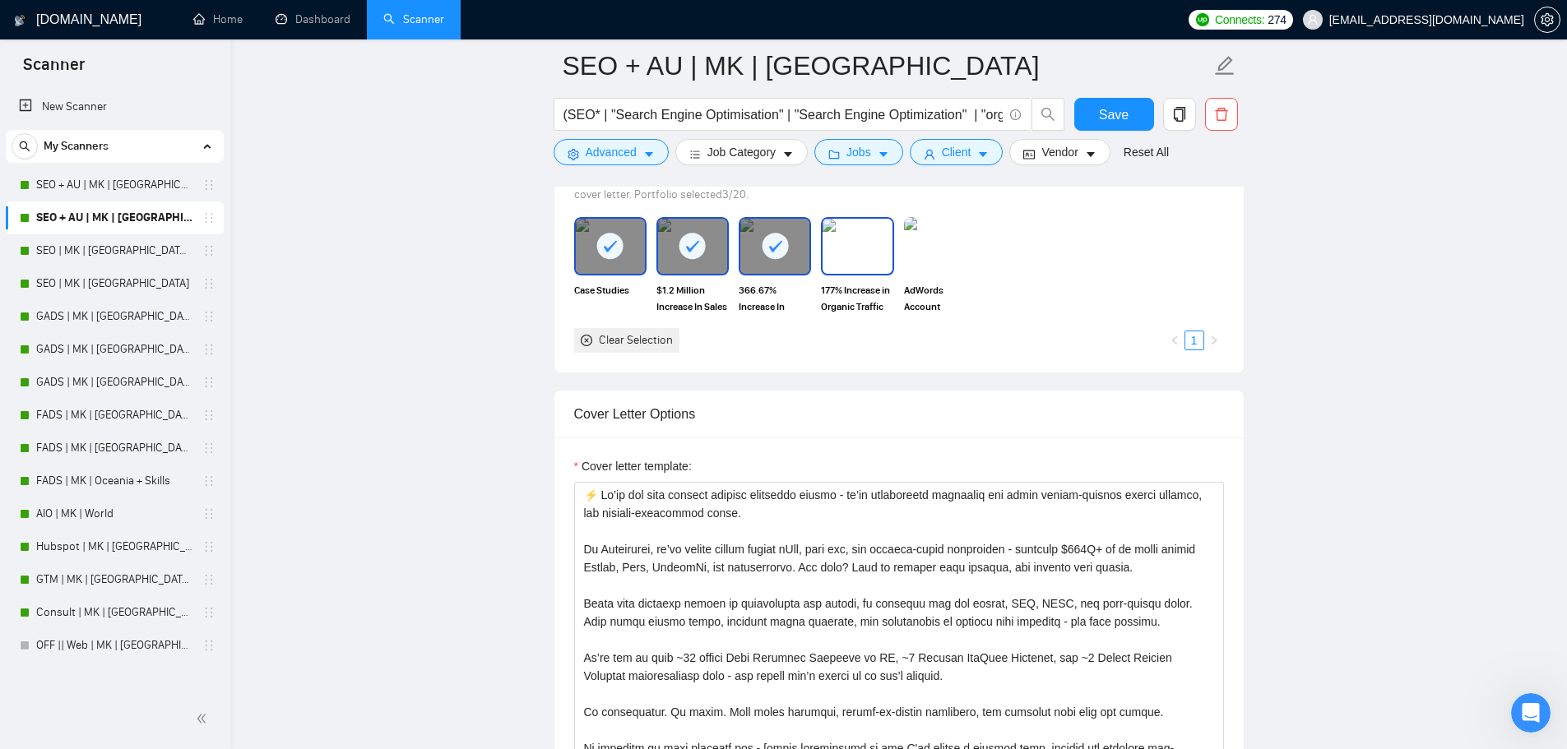
click at [859, 245] on img at bounding box center [857, 246] width 69 height 54
click at [921, 243] on img at bounding box center [940, 246] width 69 height 54
click at [1083, 104] on button "Save" at bounding box center [1114, 114] width 80 height 33
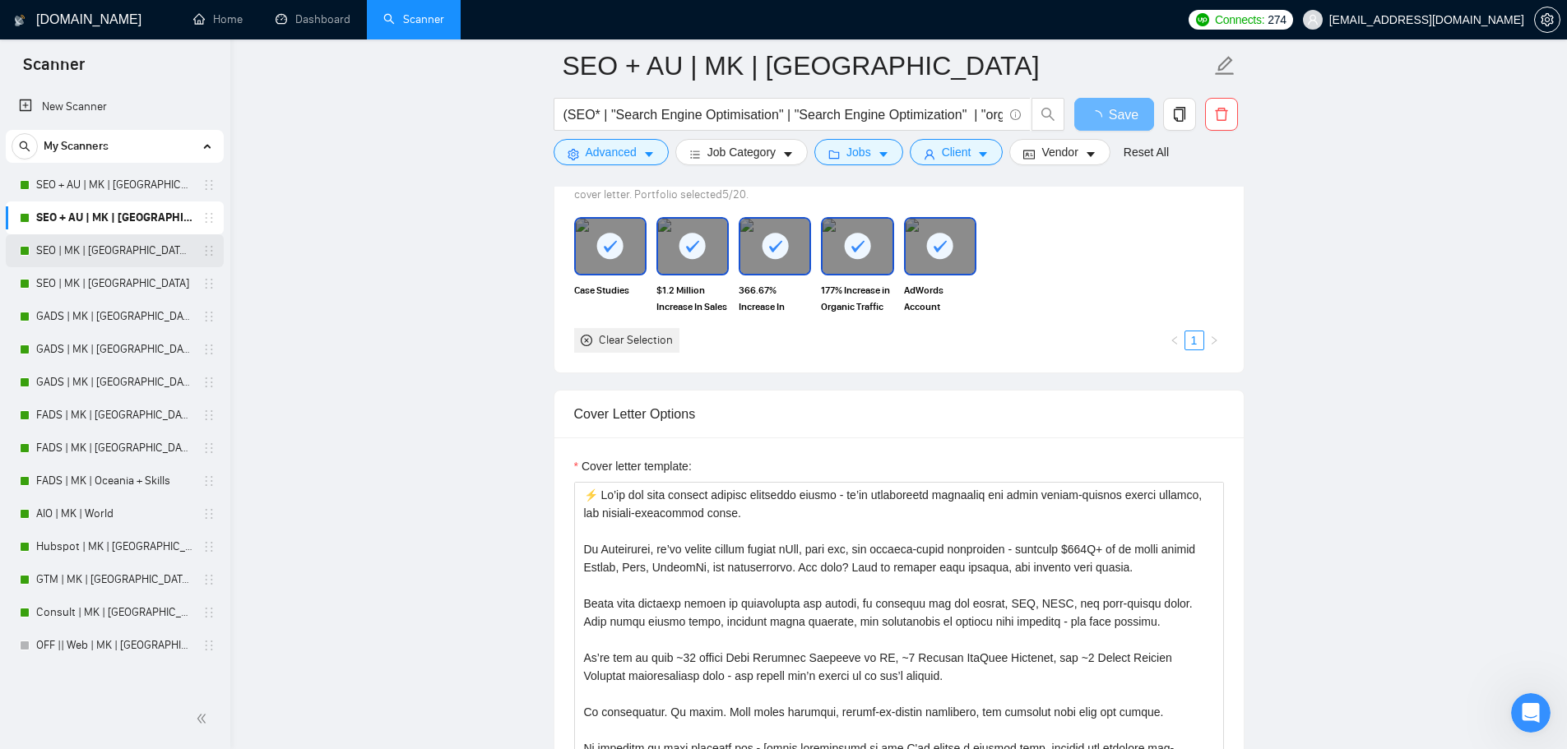
click at [58, 253] on link "SEO | MK | [GEOGRAPHIC_DATA] | Titles" at bounding box center [114, 250] width 156 height 33
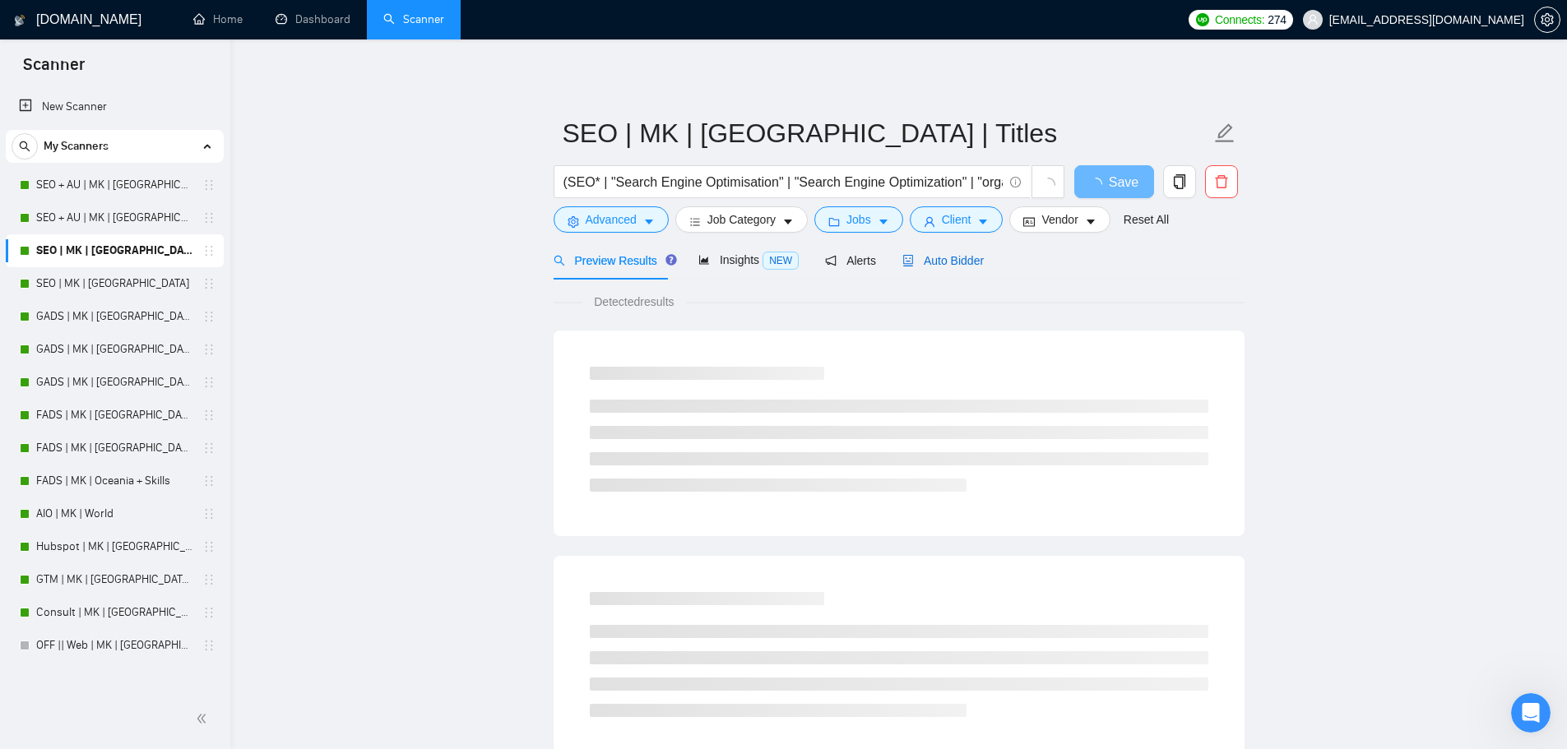
click at [950, 256] on span "Auto Bidder" at bounding box center [942, 260] width 81 height 13
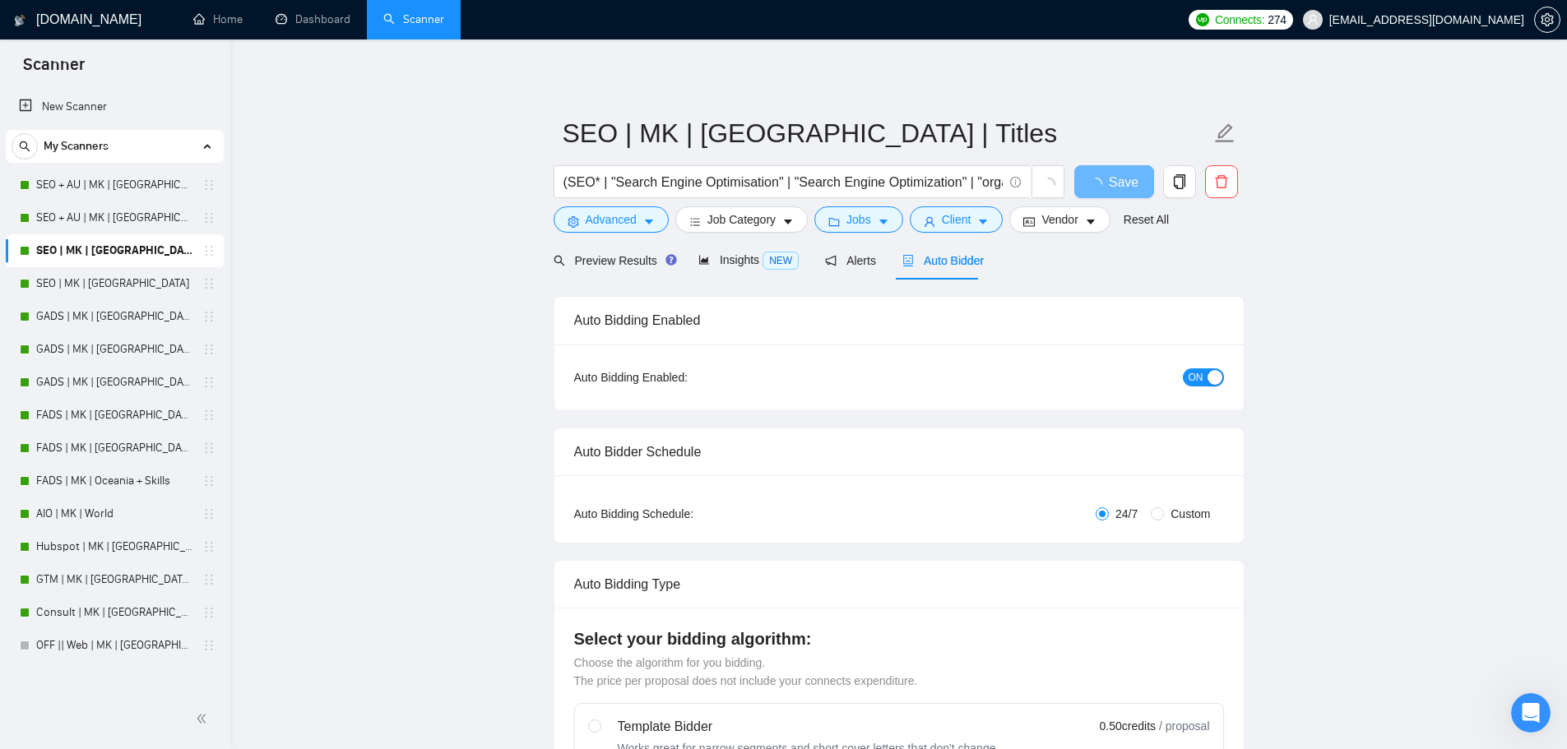
checkbox input "true"
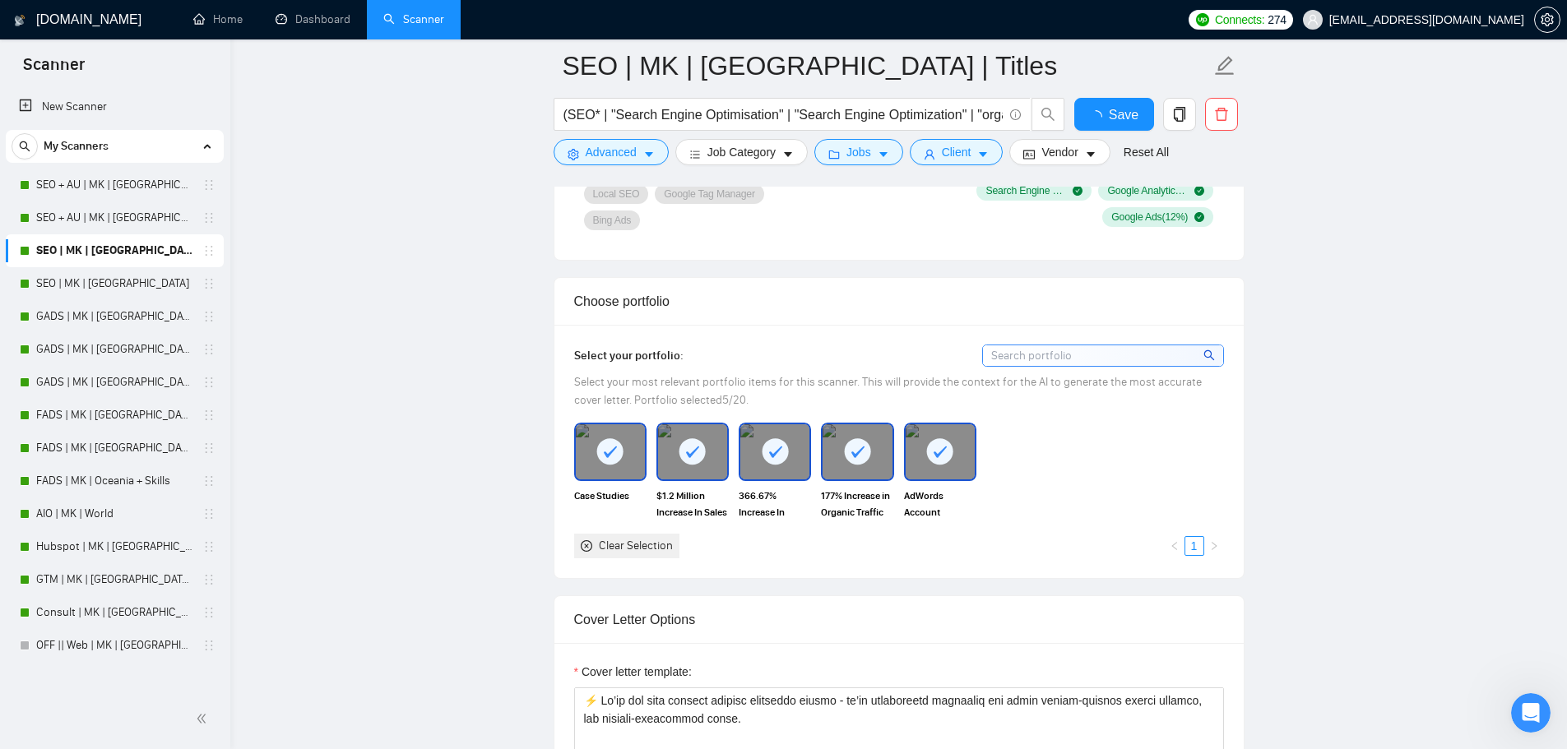
scroll to position [1343, 0]
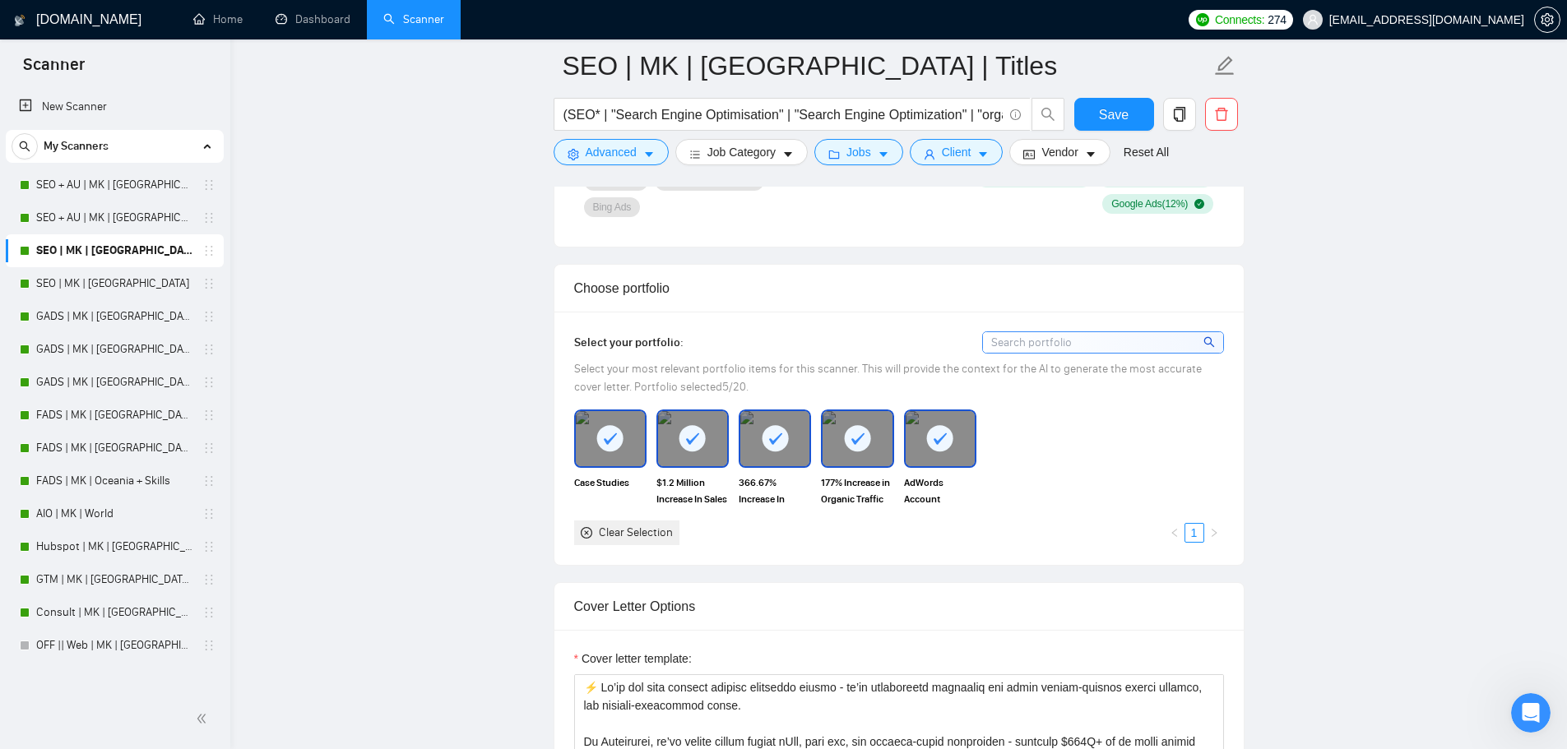
click at [636, 534] on div "Clear Selection" at bounding box center [636, 533] width 74 height 18
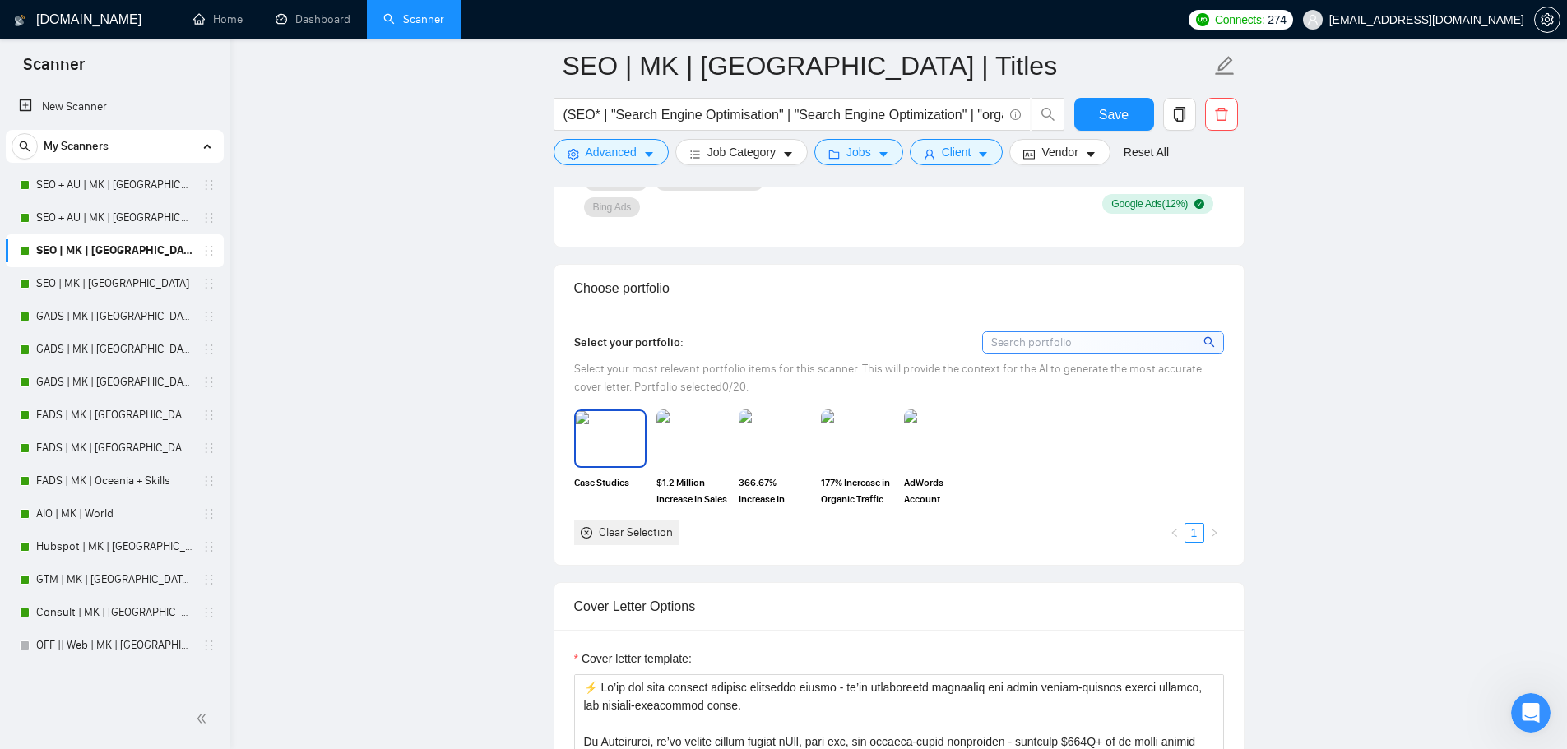
click at [590, 431] on img at bounding box center [610, 438] width 69 height 54
click at [673, 429] on img at bounding box center [692, 438] width 69 height 54
click at [759, 437] on img at bounding box center [774, 438] width 69 height 54
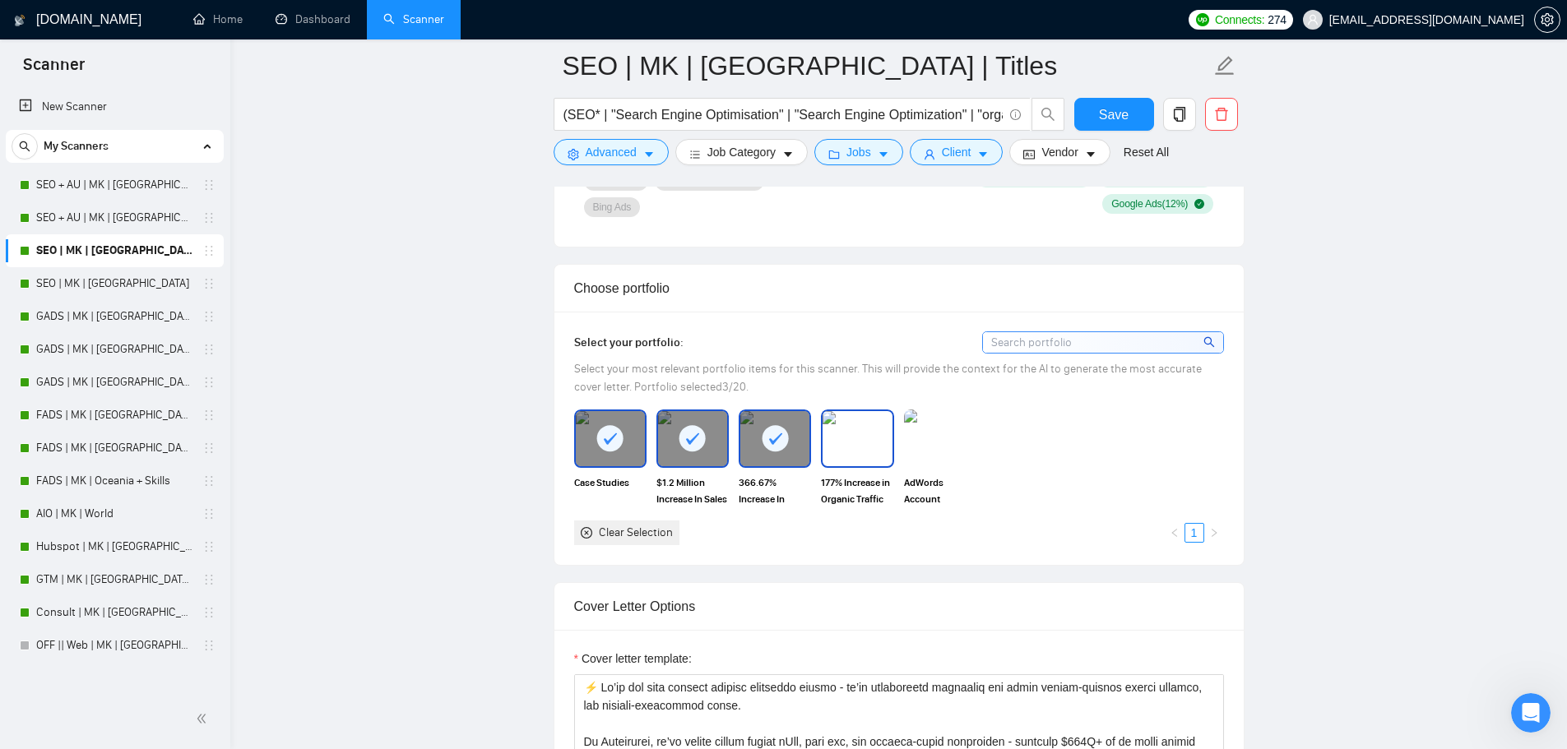
click at [849, 439] on img at bounding box center [857, 438] width 69 height 54
click at [935, 443] on img at bounding box center [940, 439] width 72 height 58
click at [1105, 111] on span "Save" at bounding box center [1114, 114] width 30 height 21
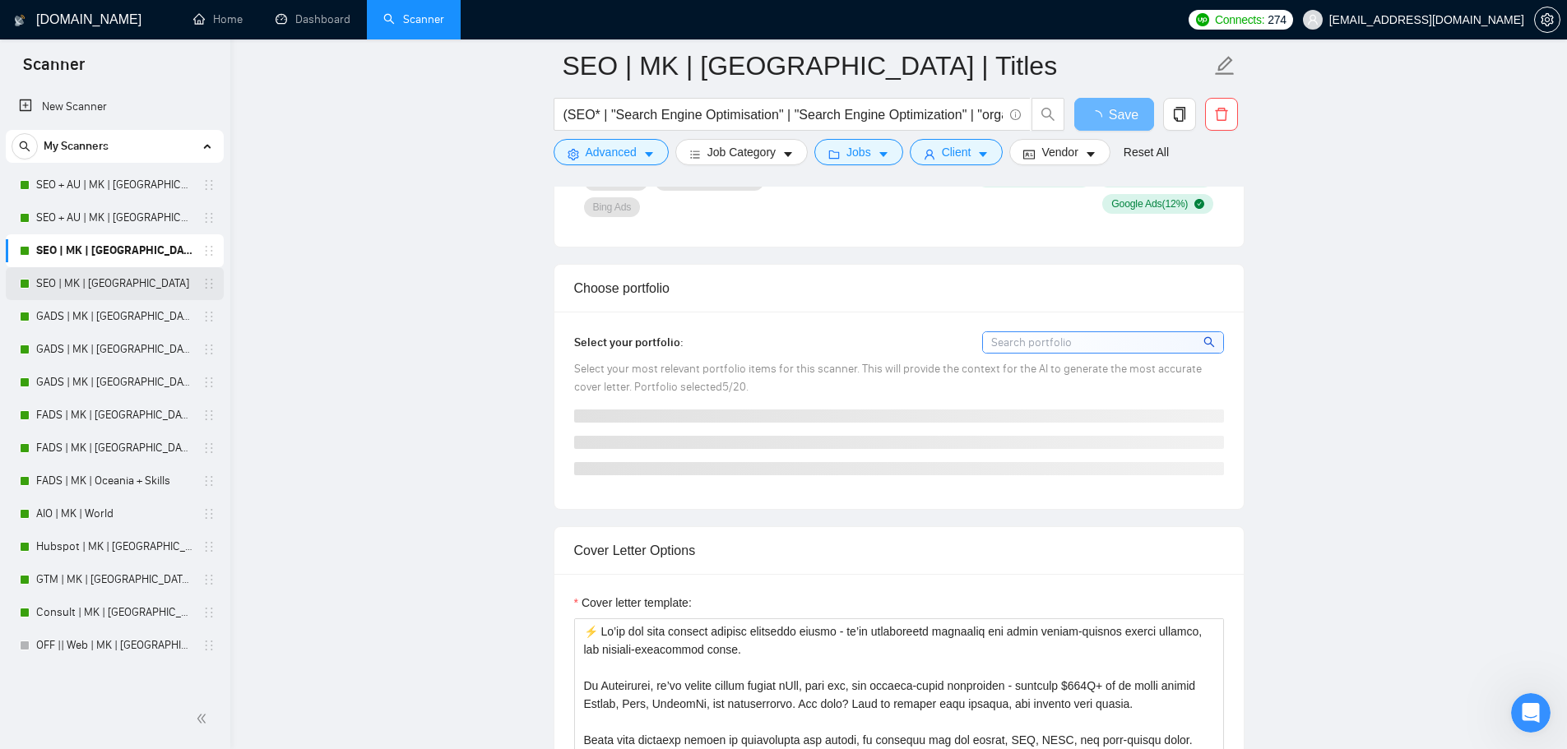
click at [129, 284] on link "SEO | MK | [GEOGRAPHIC_DATA]" at bounding box center [114, 283] width 156 height 33
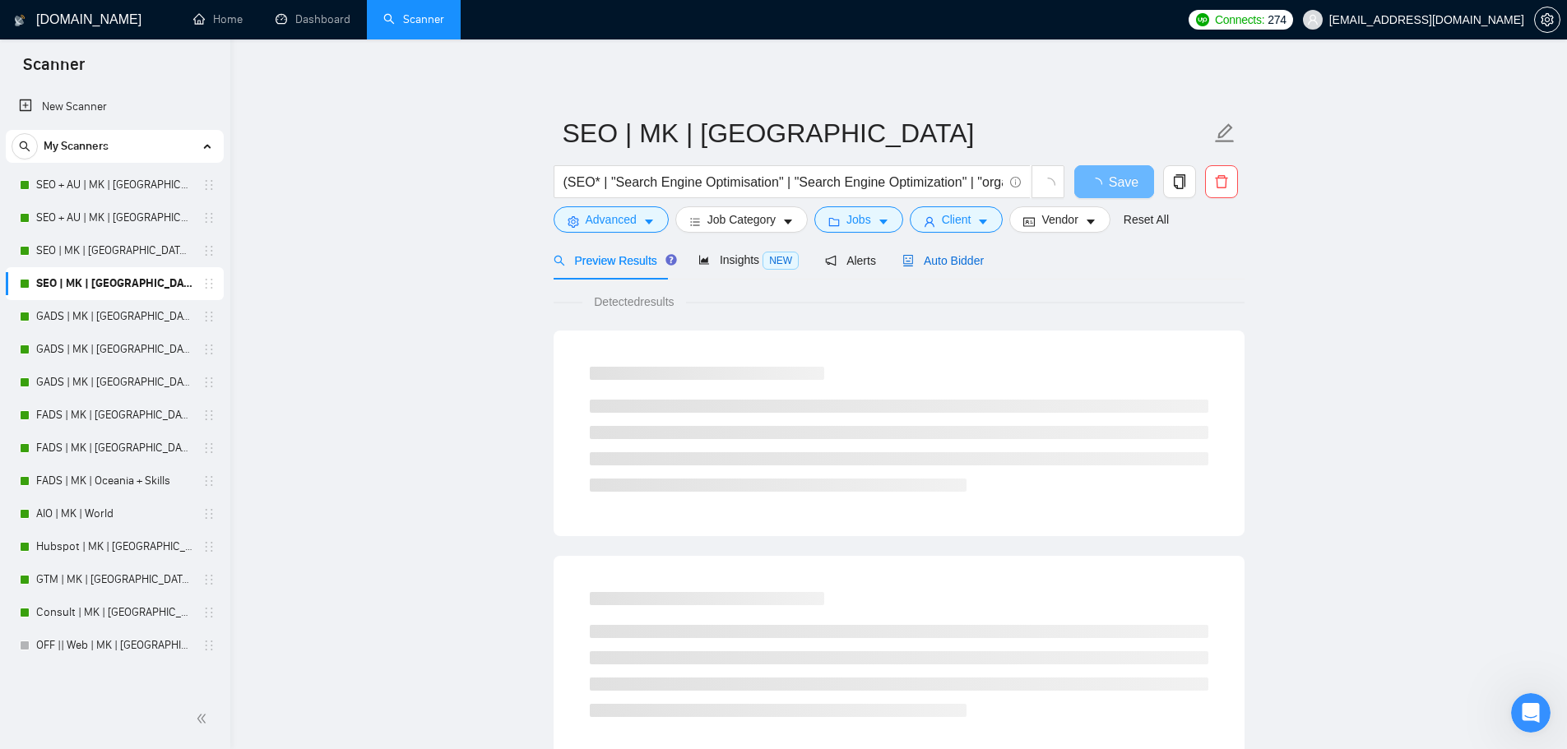
click at [939, 254] on span "Auto Bidder" at bounding box center [942, 260] width 81 height 13
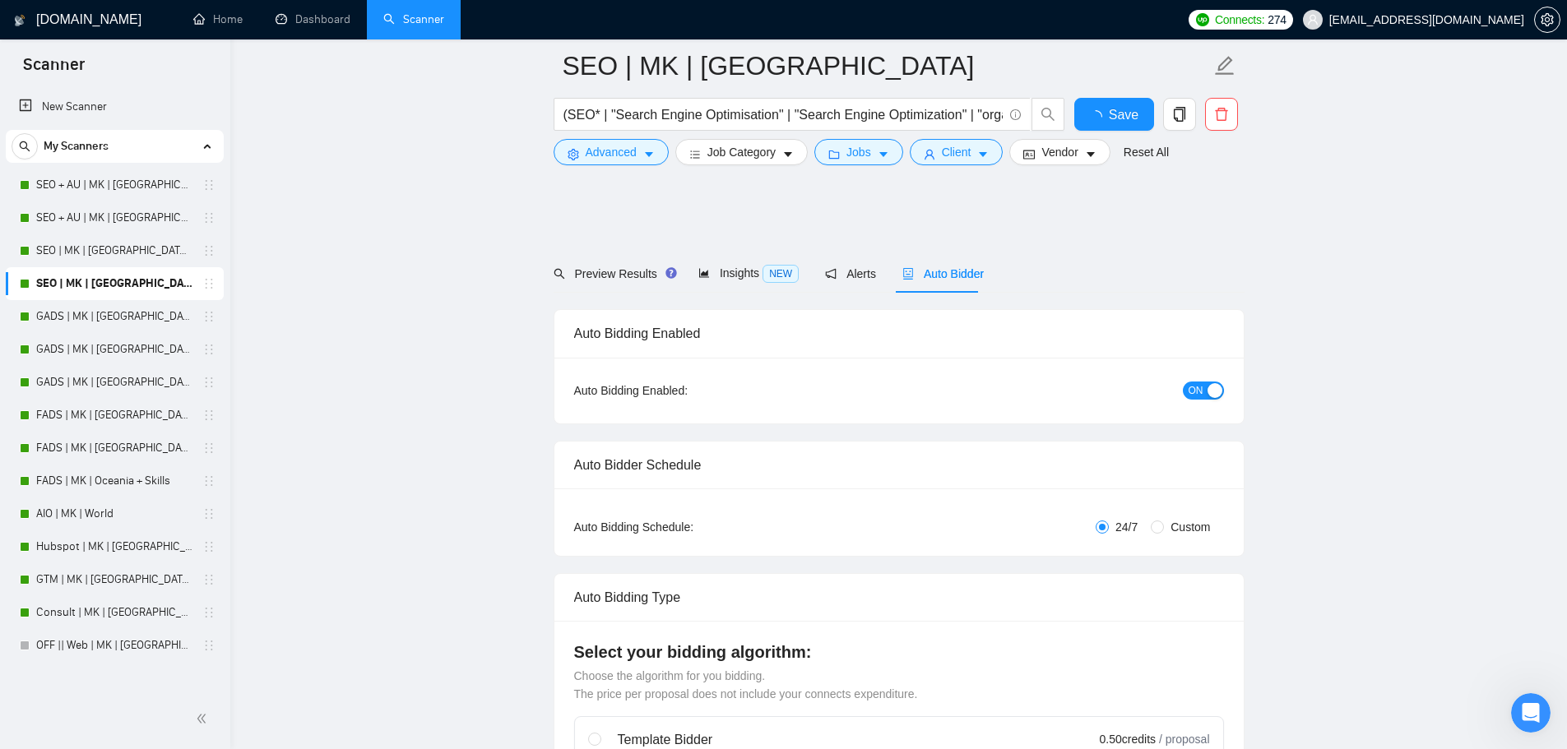
scroll to position [1152, 0]
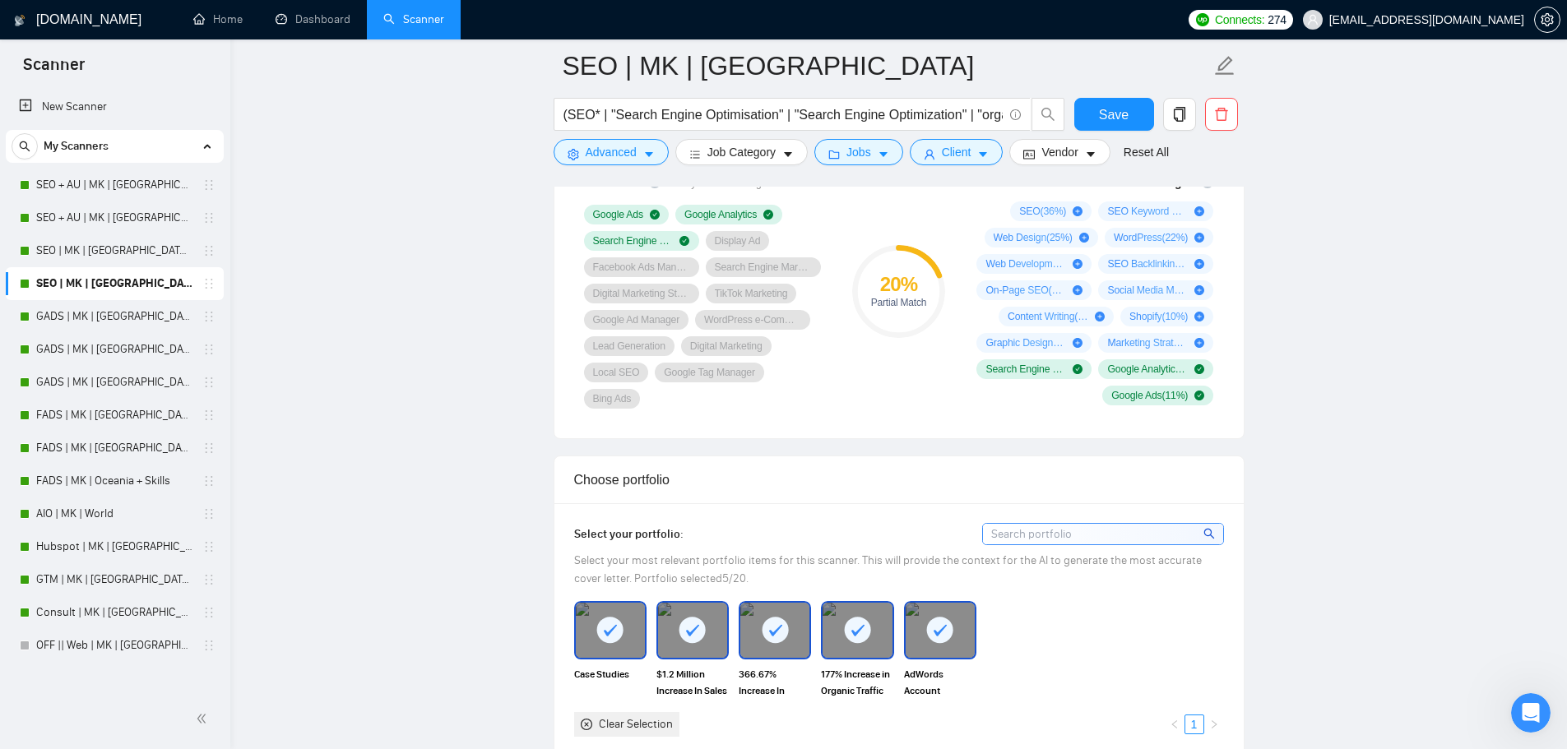
click at [634, 716] on div "Clear Selection" at bounding box center [636, 725] width 74 height 18
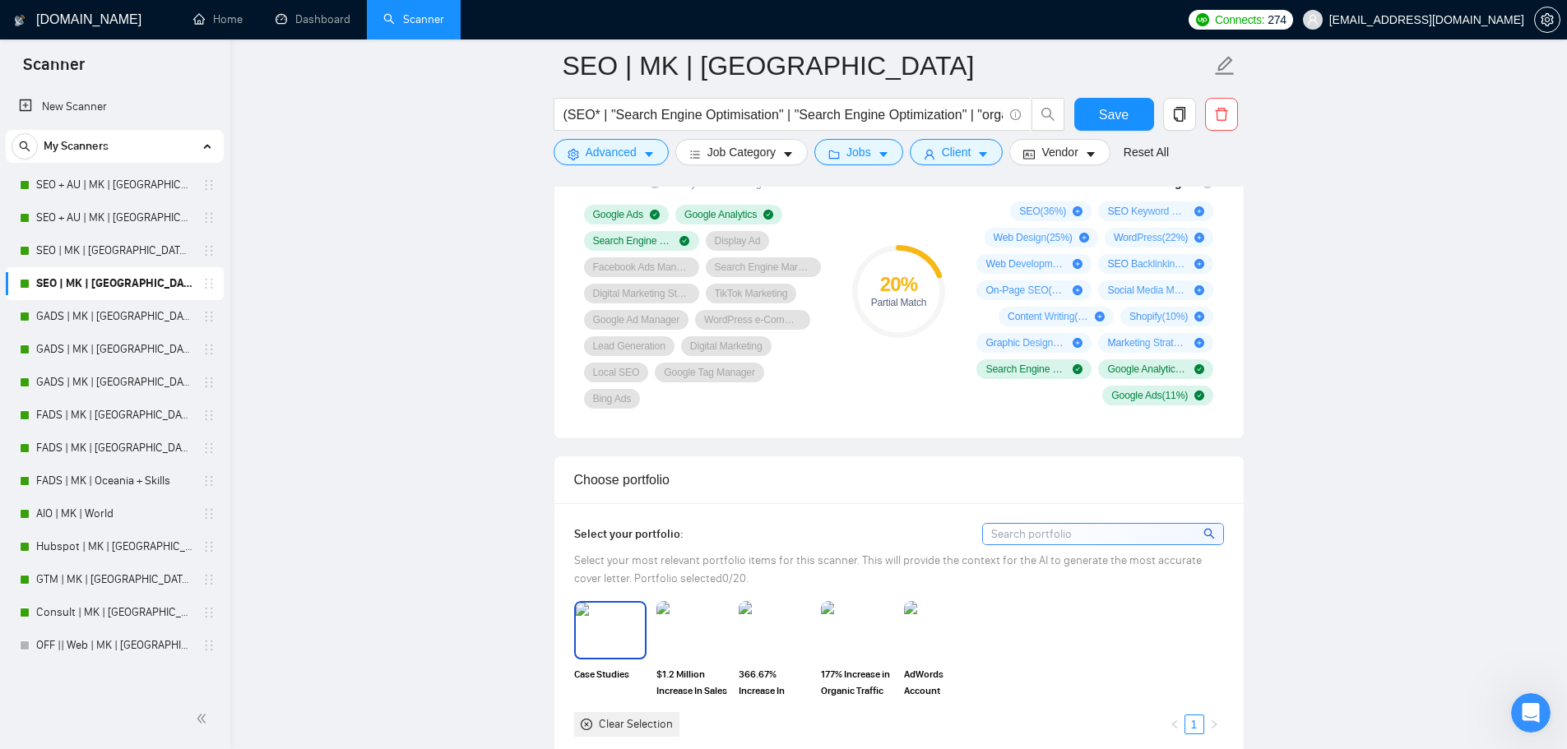
click at [623, 625] on img at bounding box center [610, 630] width 69 height 54
click at [688, 615] on img at bounding box center [692, 630] width 69 height 54
click at [805, 621] on img at bounding box center [774, 630] width 69 height 54
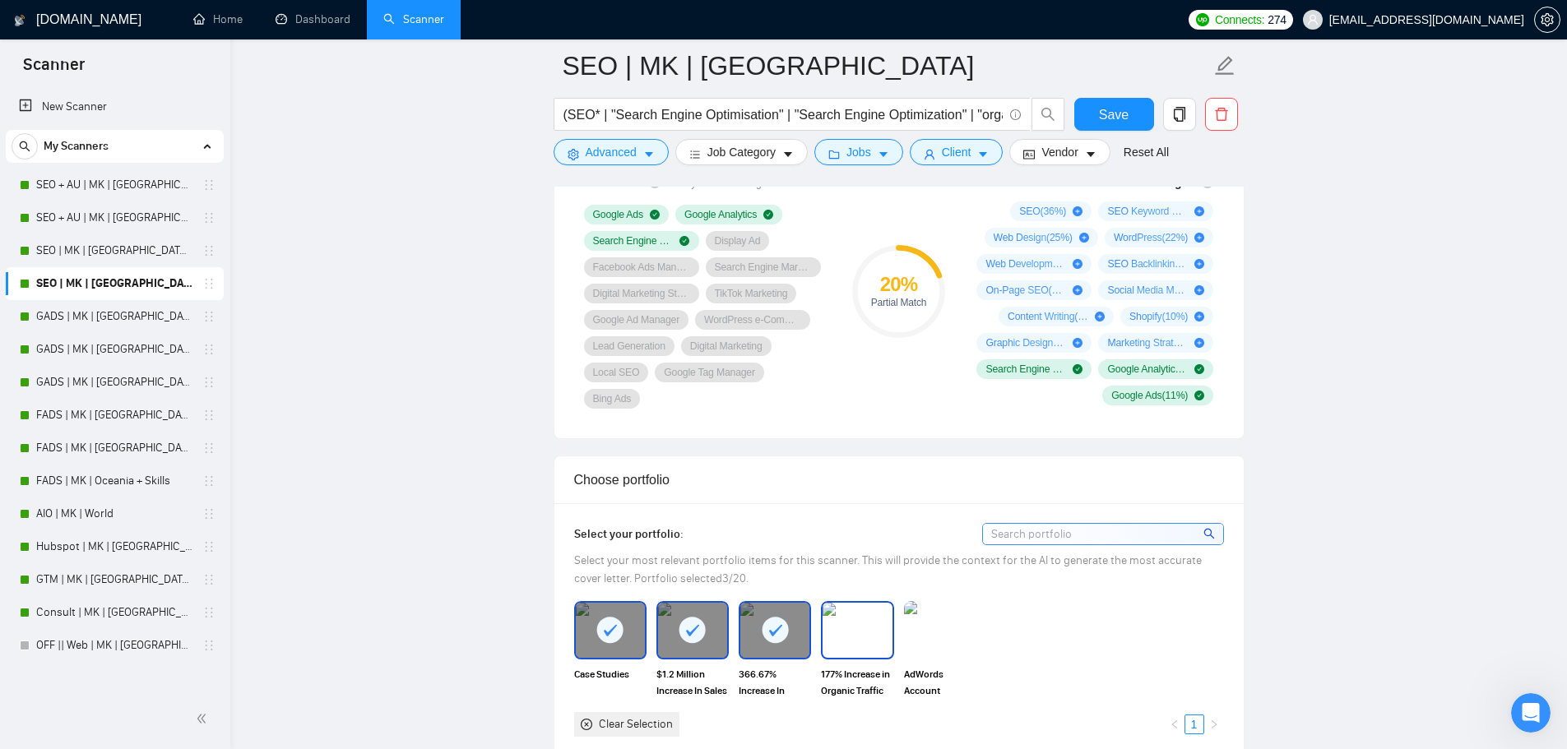
click at [857, 624] on img at bounding box center [857, 630] width 69 height 54
click at [997, 620] on div "Case Studies $1.2 Million Increase In Sales From SEO 366.67% Increase In Organi…" at bounding box center [899, 668] width 660 height 135
click at [937, 626] on img at bounding box center [940, 630] width 69 height 54
click at [1111, 100] on button "Save" at bounding box center [1114, 114] width 80 height 33
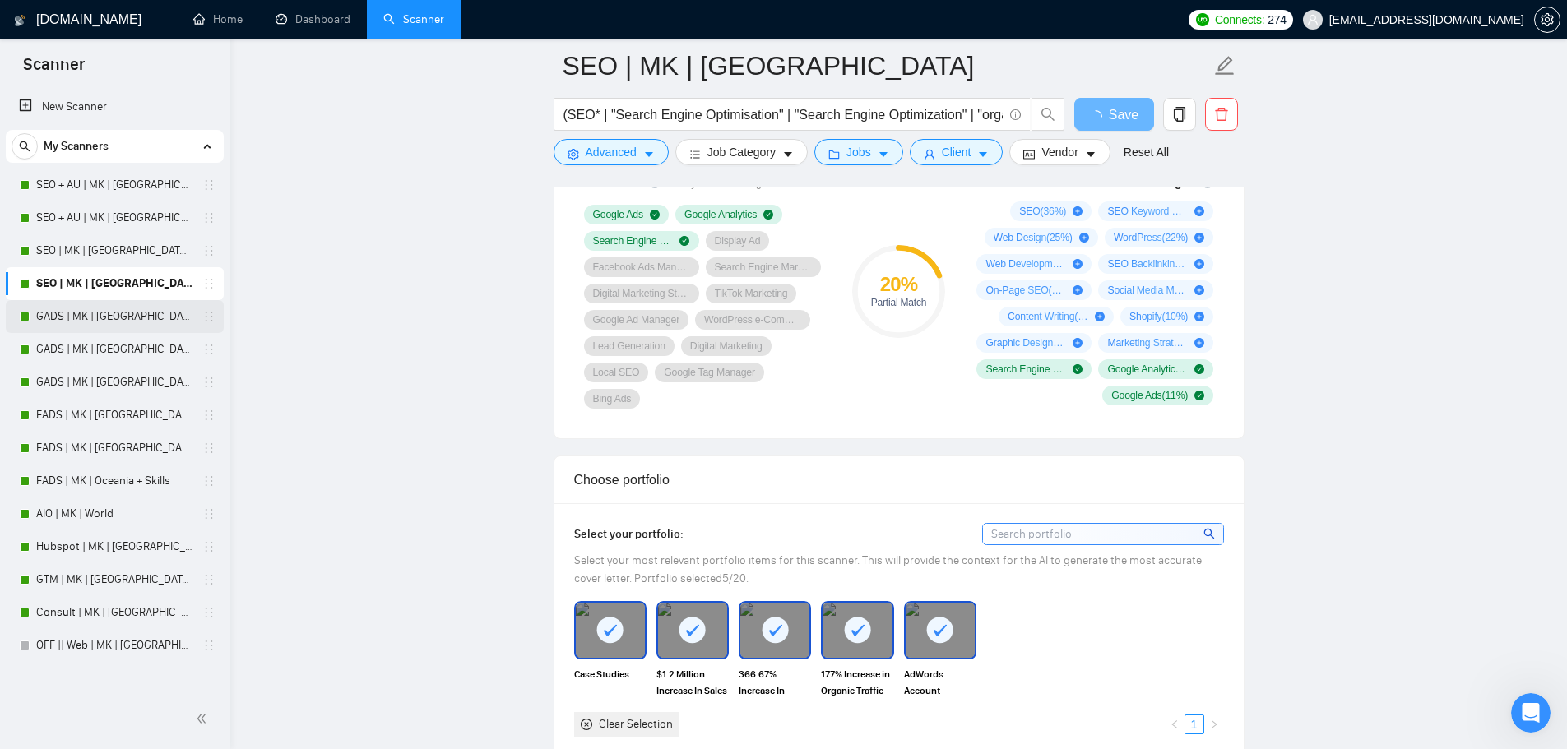
click at [39, 320] on link "GADS | MK | [GEOGRAPHIC_DATA] | Titles" at bounding box center [114, 316] width 156 height 33
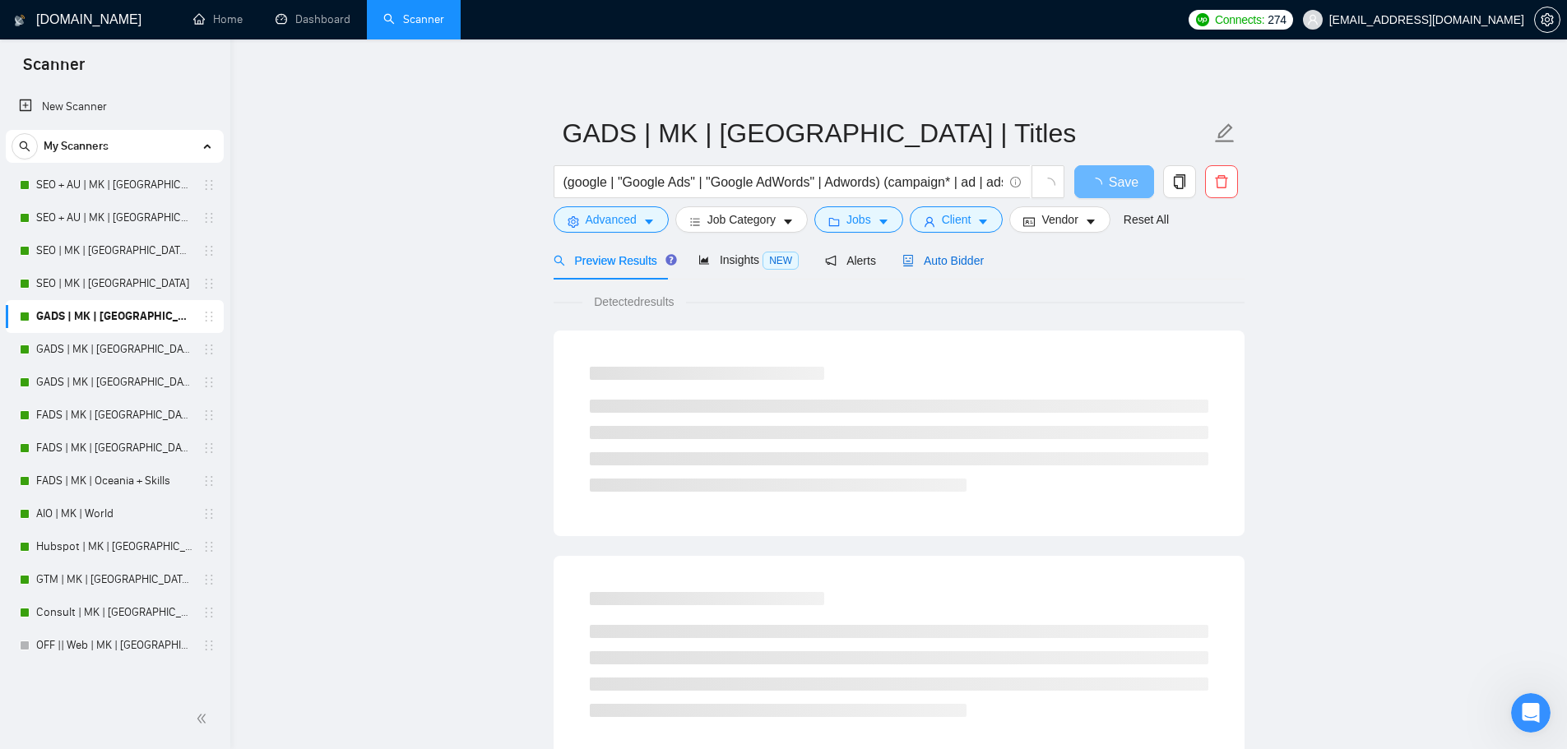
click at [959, 259] on span "Auto Bidder" at bounding box center [942, 260] width 81 height 13
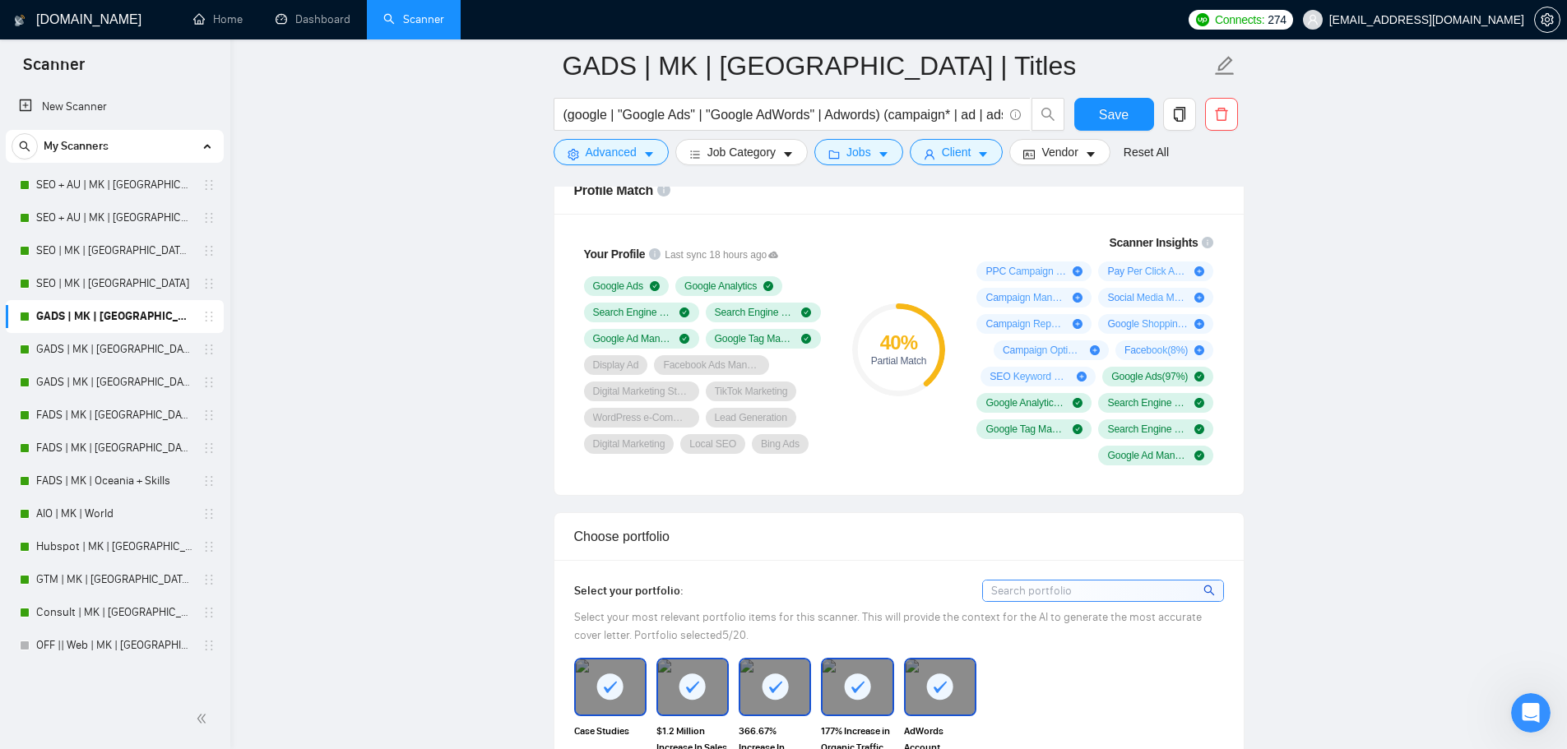
scroll to position [1343, 0]
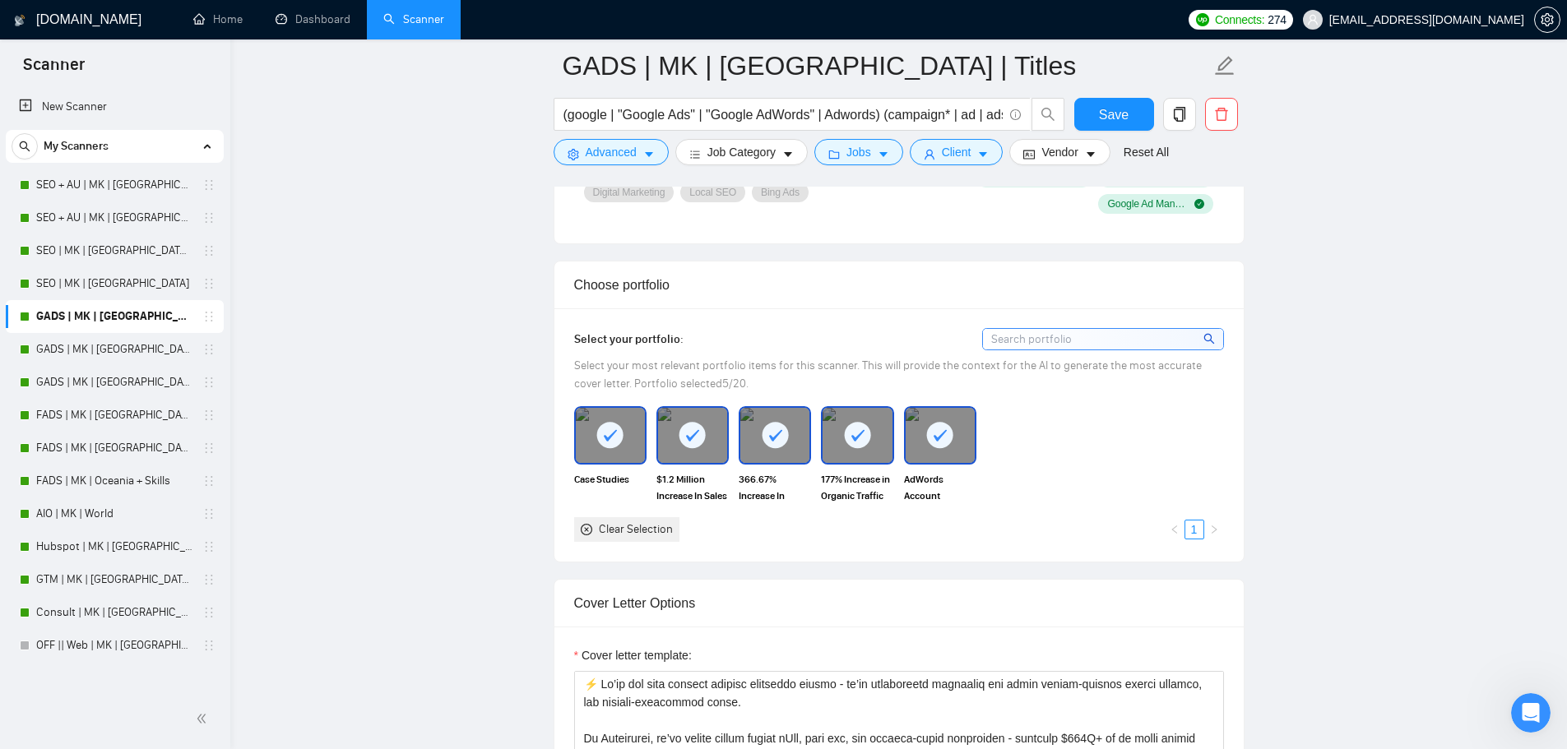
click at [596, 542] on div "Select your portfolio: Select your most relevant portfolio items for this scann…" at bounding box center [898, 435] width 689 height 253
click at [634, 527] on div "Clear Selection" at bounding box center [636, 530] width 74 height 18
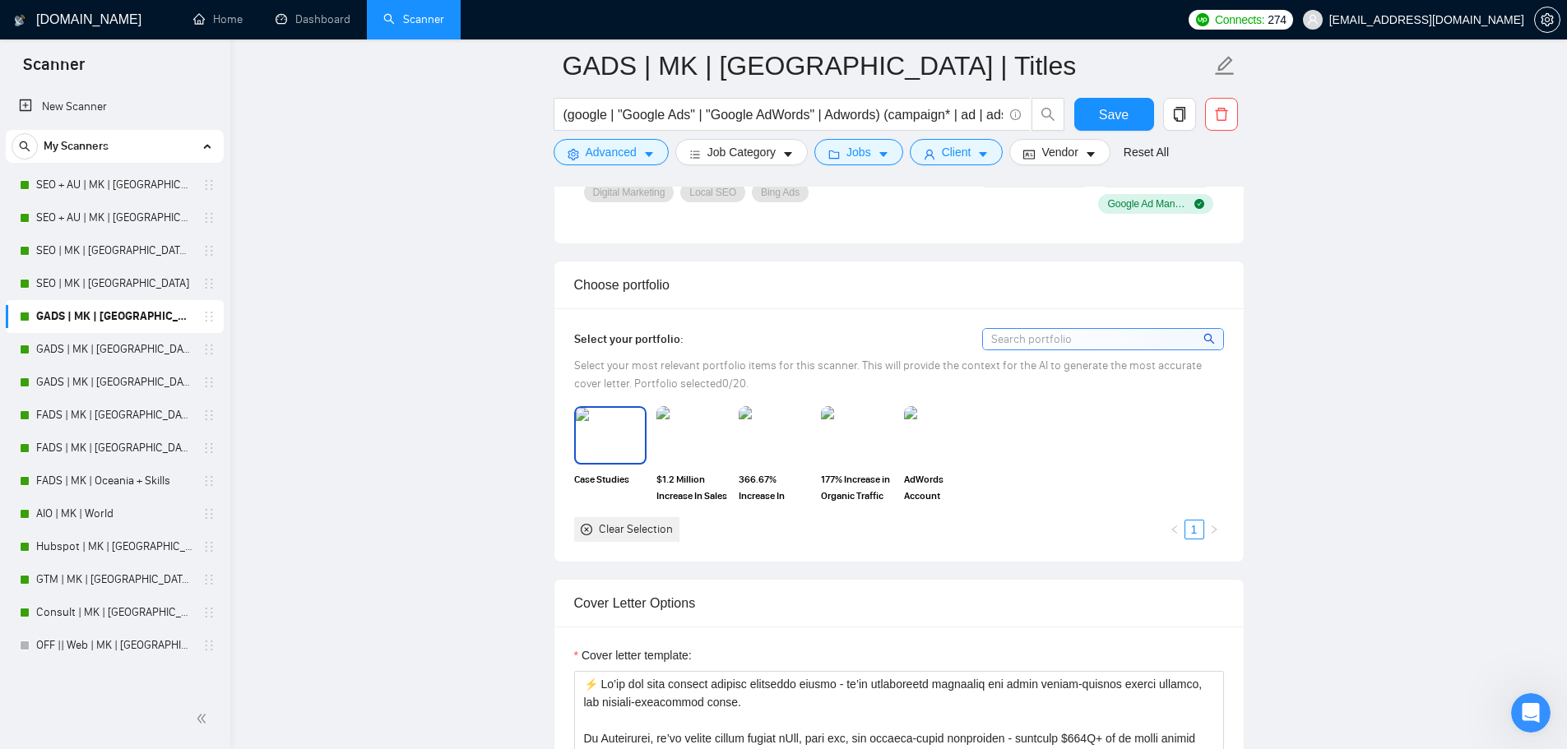
click at [629, 422] on img at bounding box center [610, 435] width 69 height 54
click at [675, 429] on img at bounding box center [692, 435] width 69 height 54
click at [784, 438] on img at bounding box center [774, 435] width 69 height 54
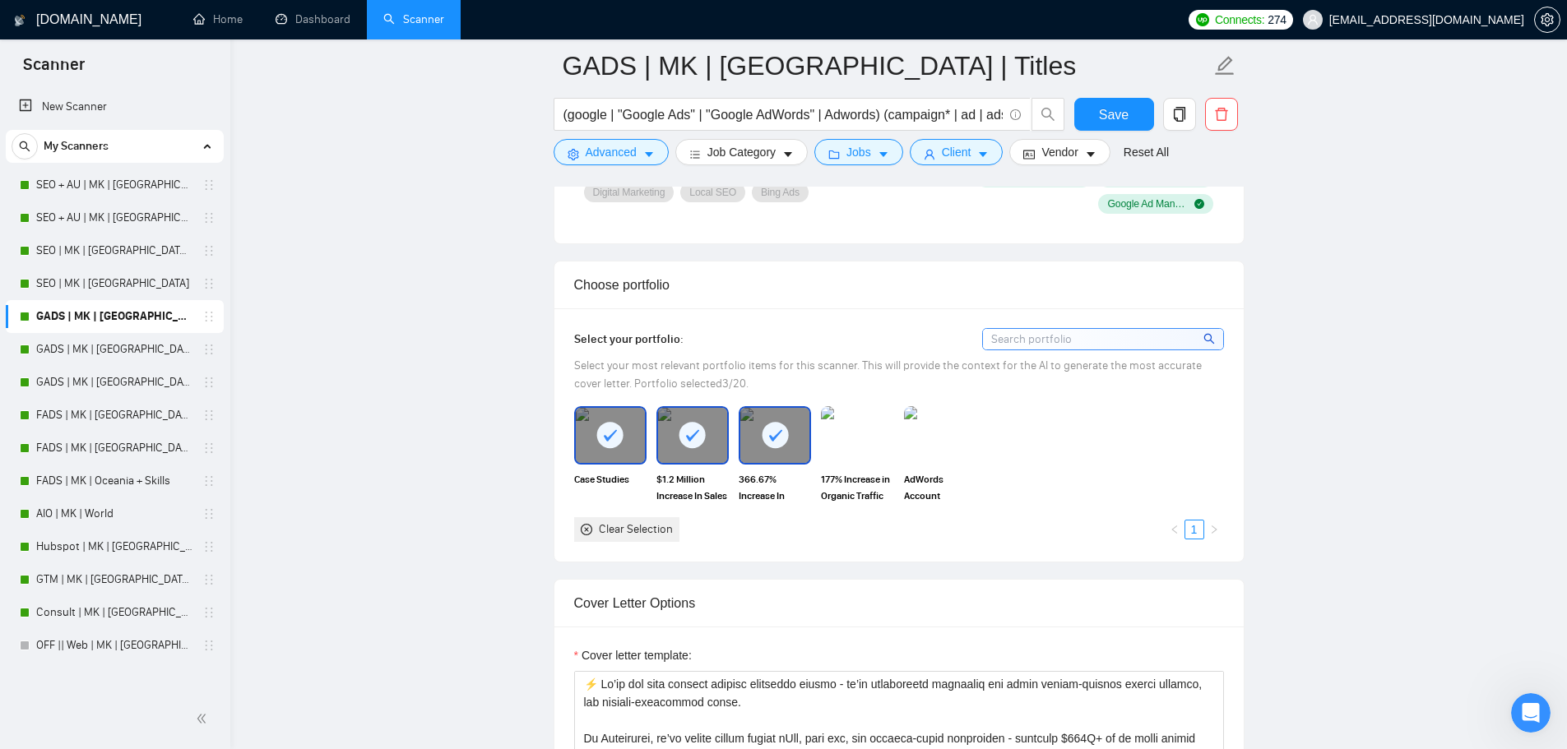
click at [861, 433] on img at bounding box center [857, 435] width 72 height 58
click at [913, 426] on img at bounding box center [940, 435] width 69 height 54
click at [1117, 106] on span "Save" at bounding box center [1114, 114] width 30 height 21
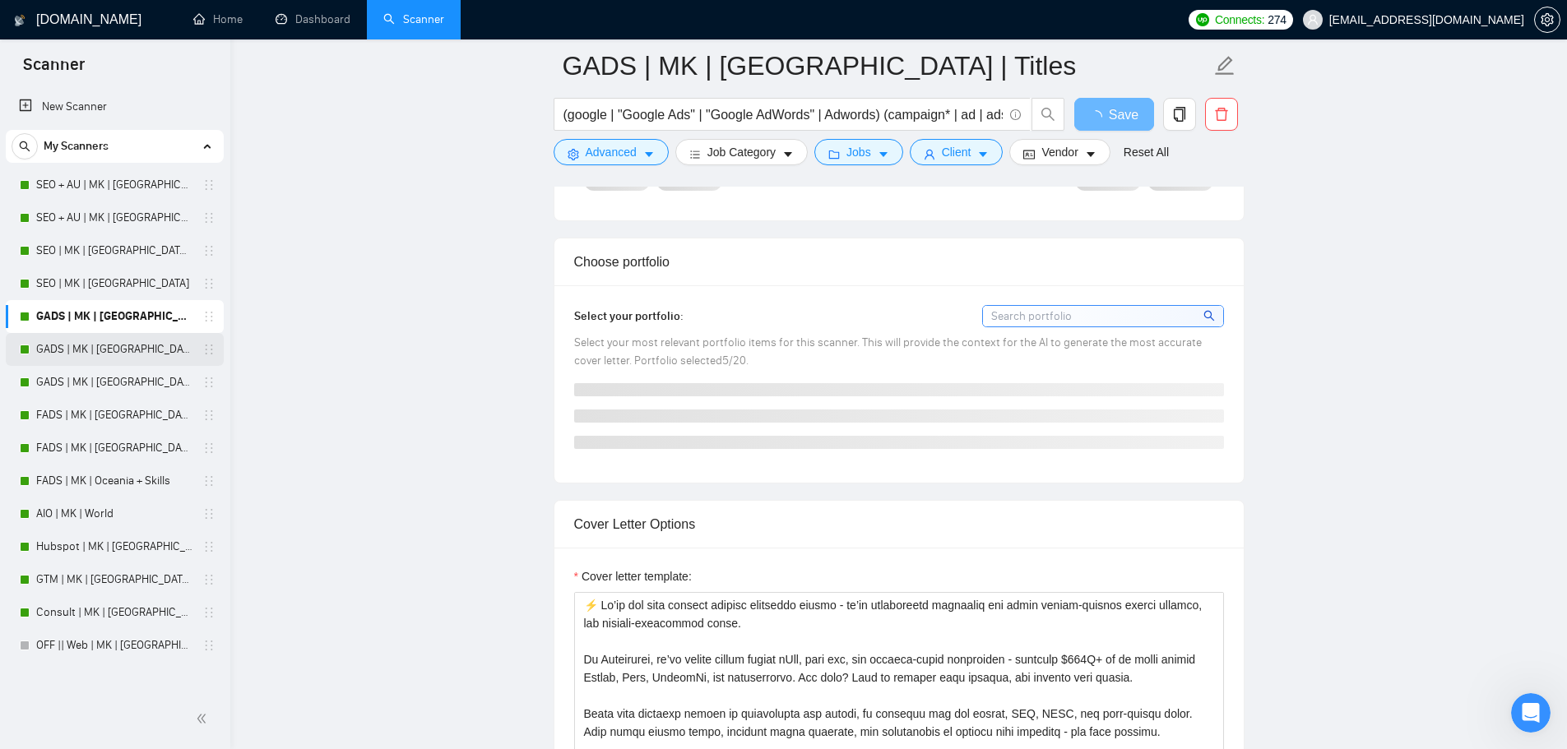
click at [92, 348] on link "GADS | MK | [GEOGRAPHIC_DATA]" at bounding box center [114, 349] width 156 height 33
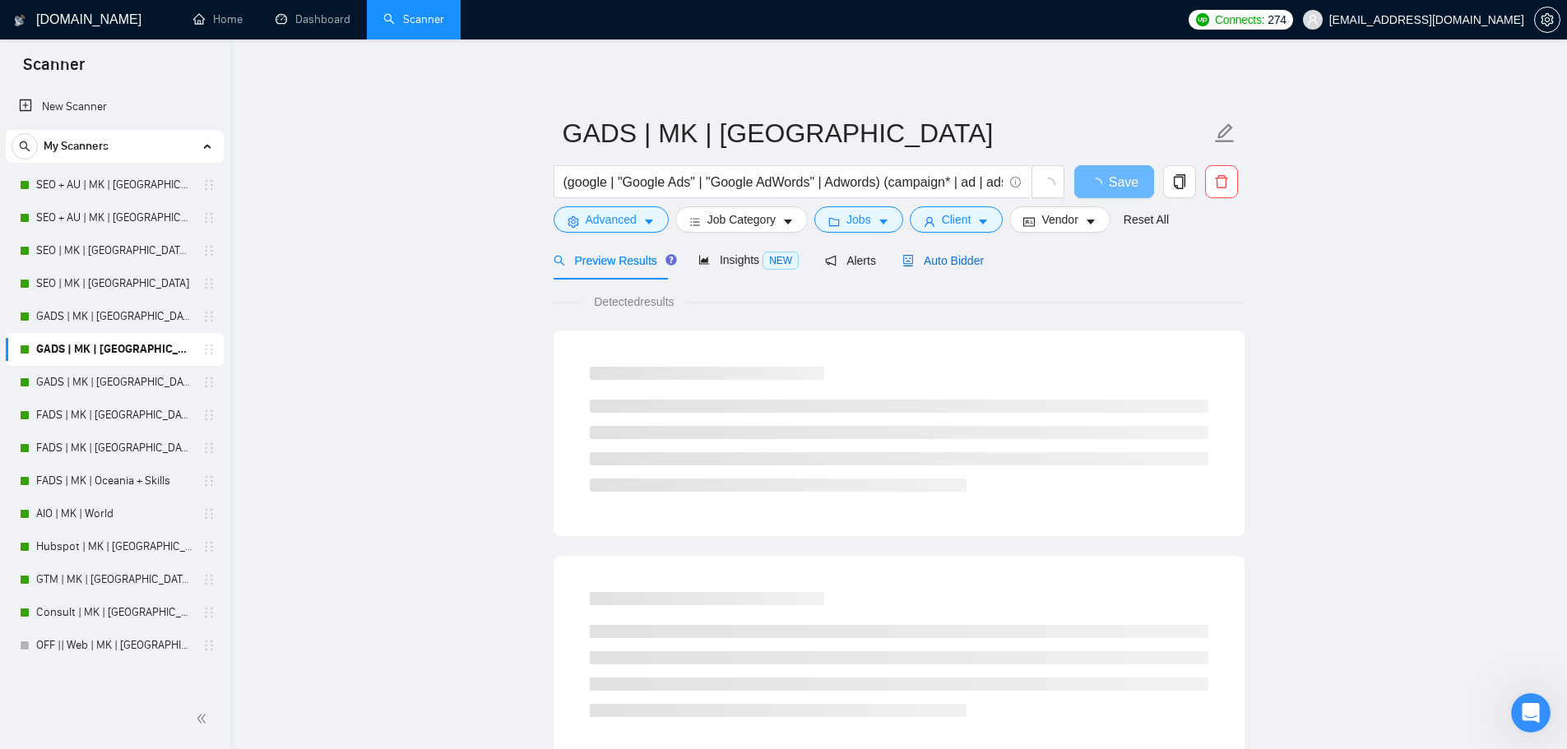
click at [952, 261] on span "Auto Bidder" at bounding box center [942, 260] width 81 height 13
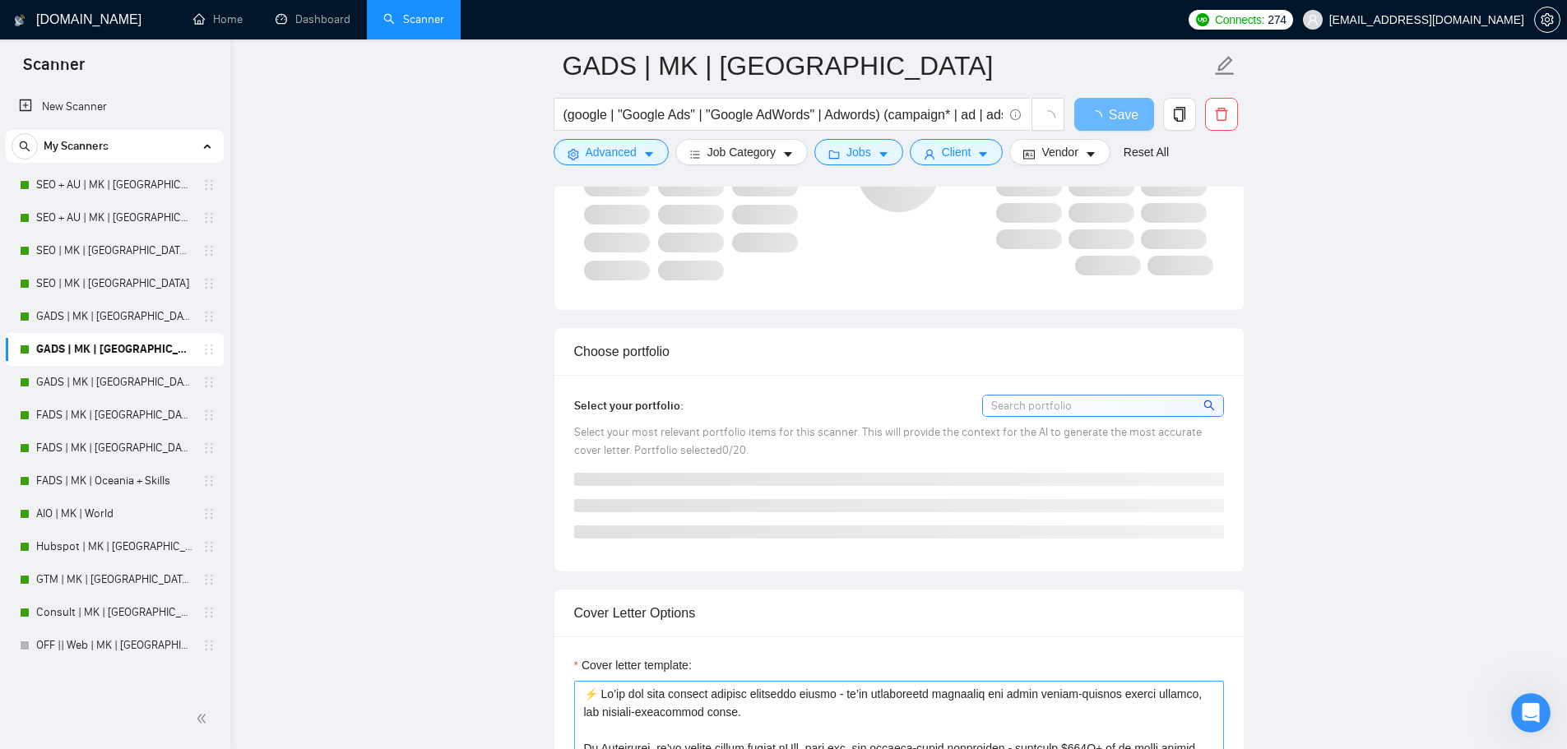
checkbox input "true"
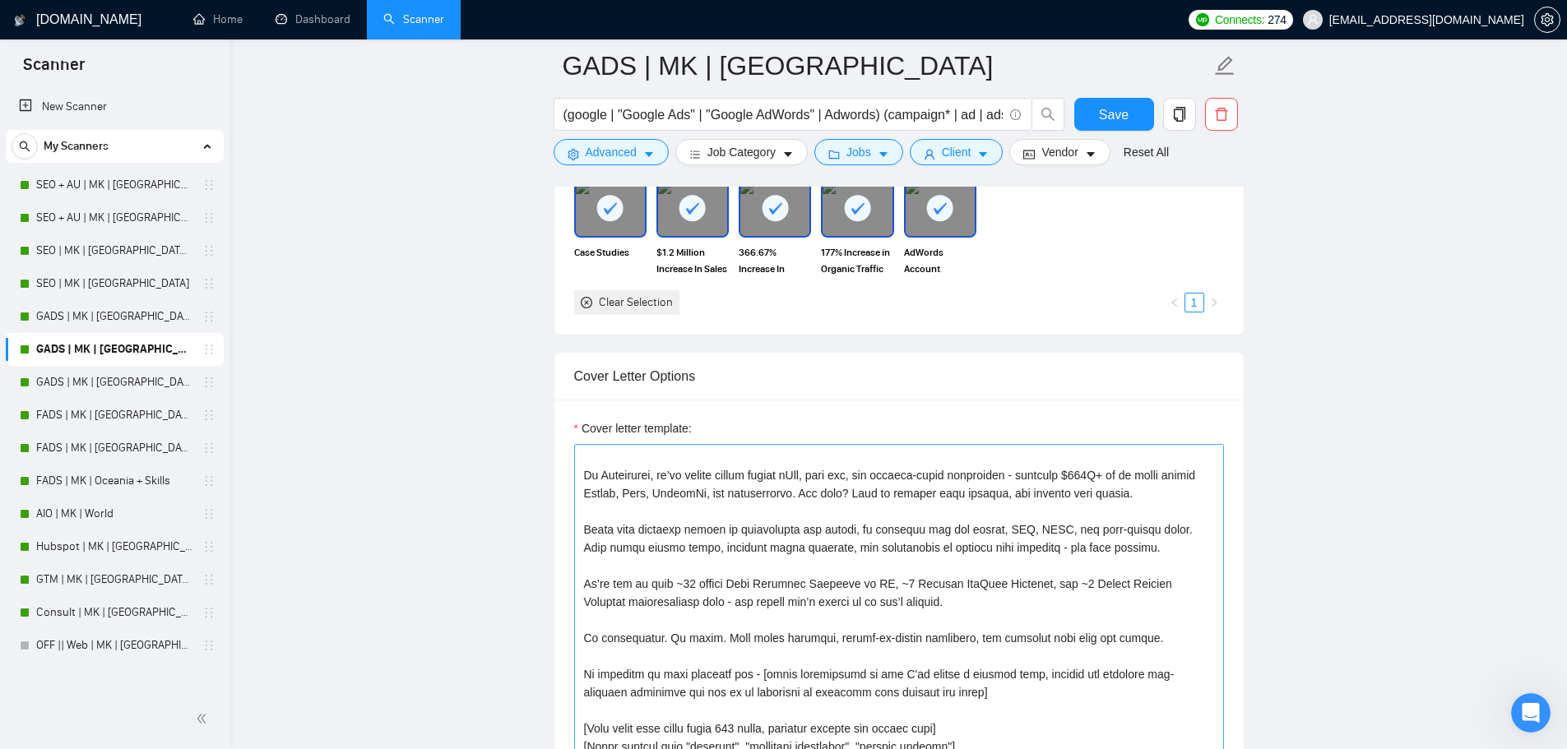
scroll to position [1536, 0]
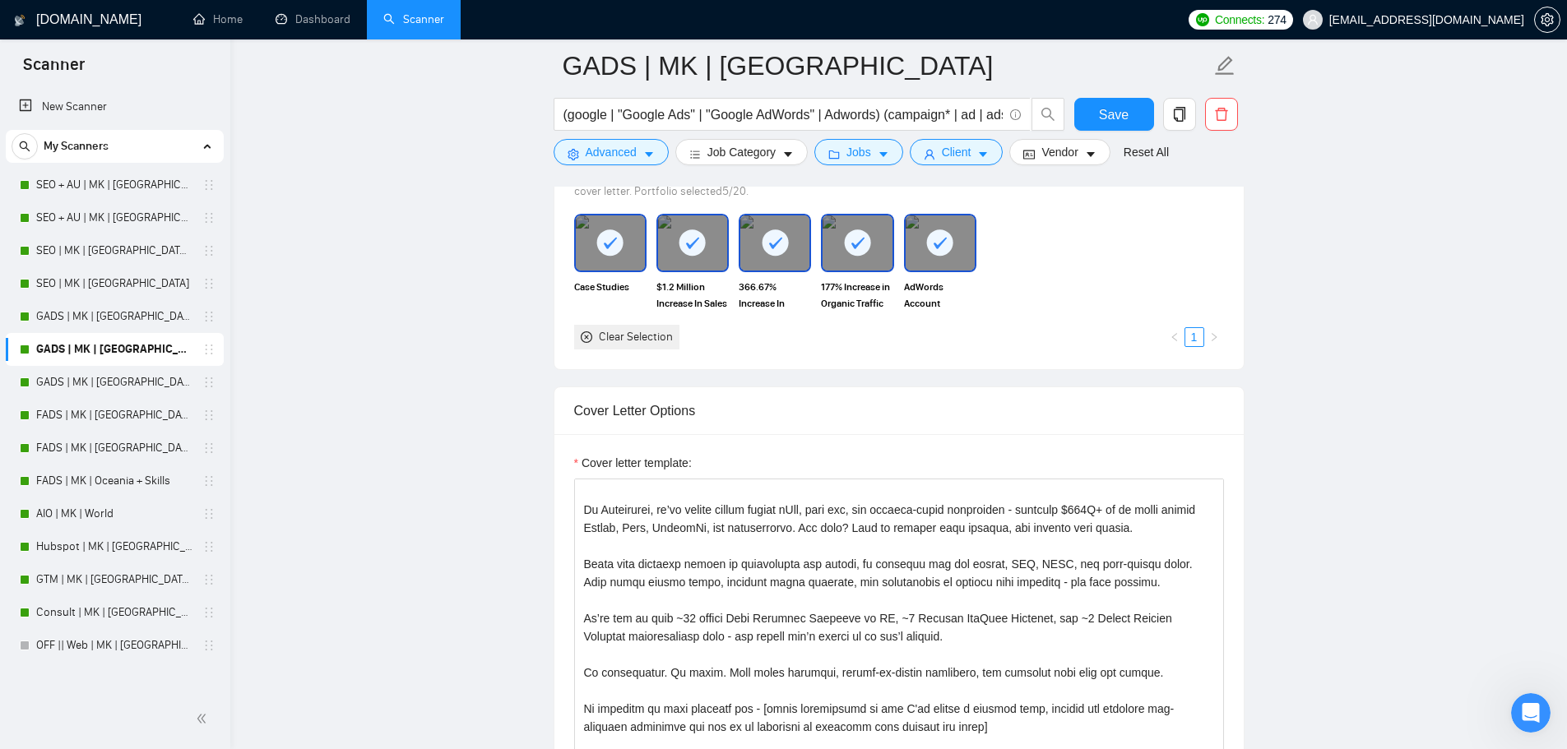
click at [629, 333] on div "Clear Selection" at bounding box center [636, 337] width 74 height 18
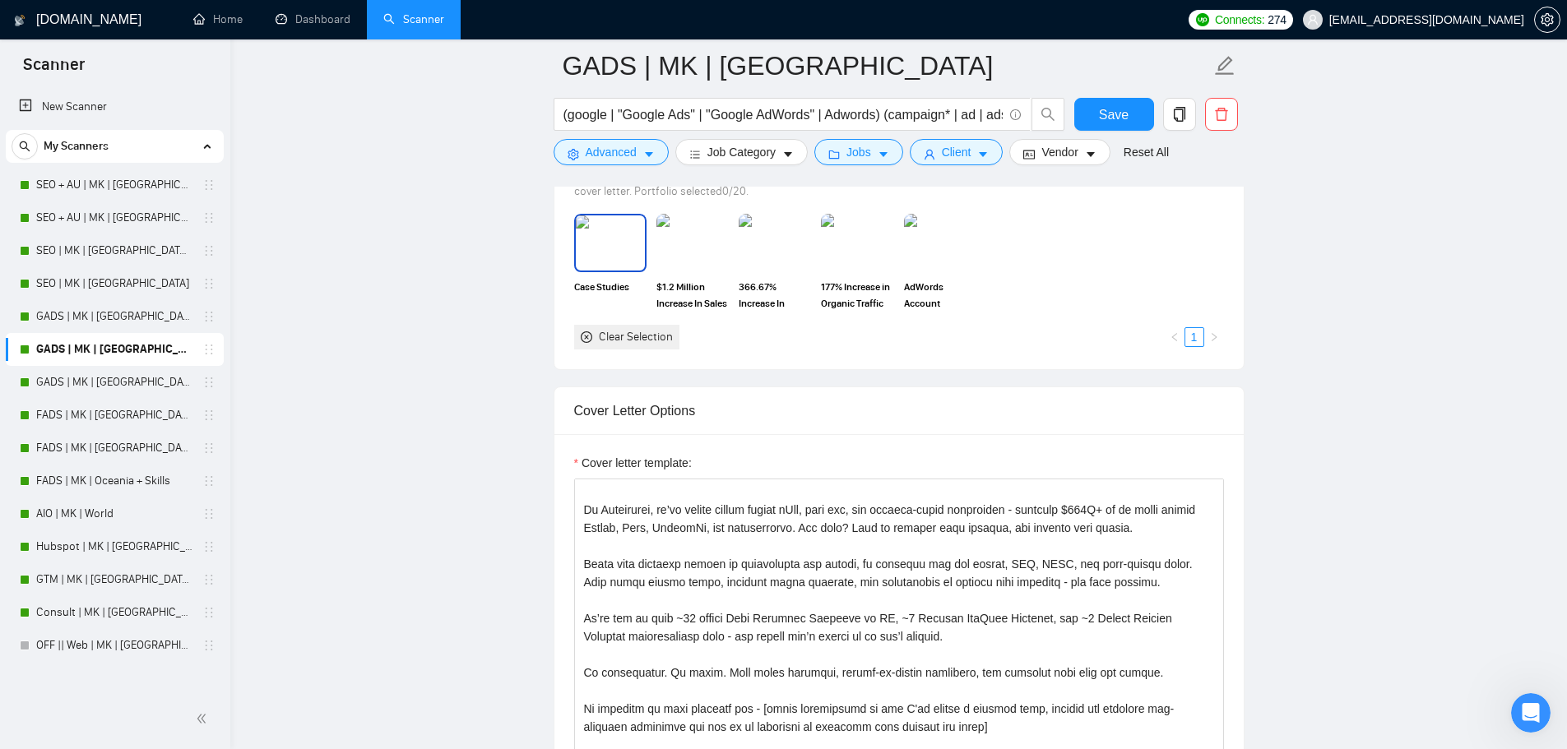
click at [613, 232] on img at bounding box center [610, 243] width 69 height 54
click at [729, 244] on div "$1.2 Million Increase In Sales From SEO" at bounding box center [693, 262] width 82 height 97
click at [703, 228] on img at bounding box center [692, 243] width 69 height 54
drag, startPoint x: 765, startPoint y: 228, endPoint x: 816, endPoint y: 228, distance: 51.0
click at [768, 228] on img at bounding box center [774, 243] width 69 height 54
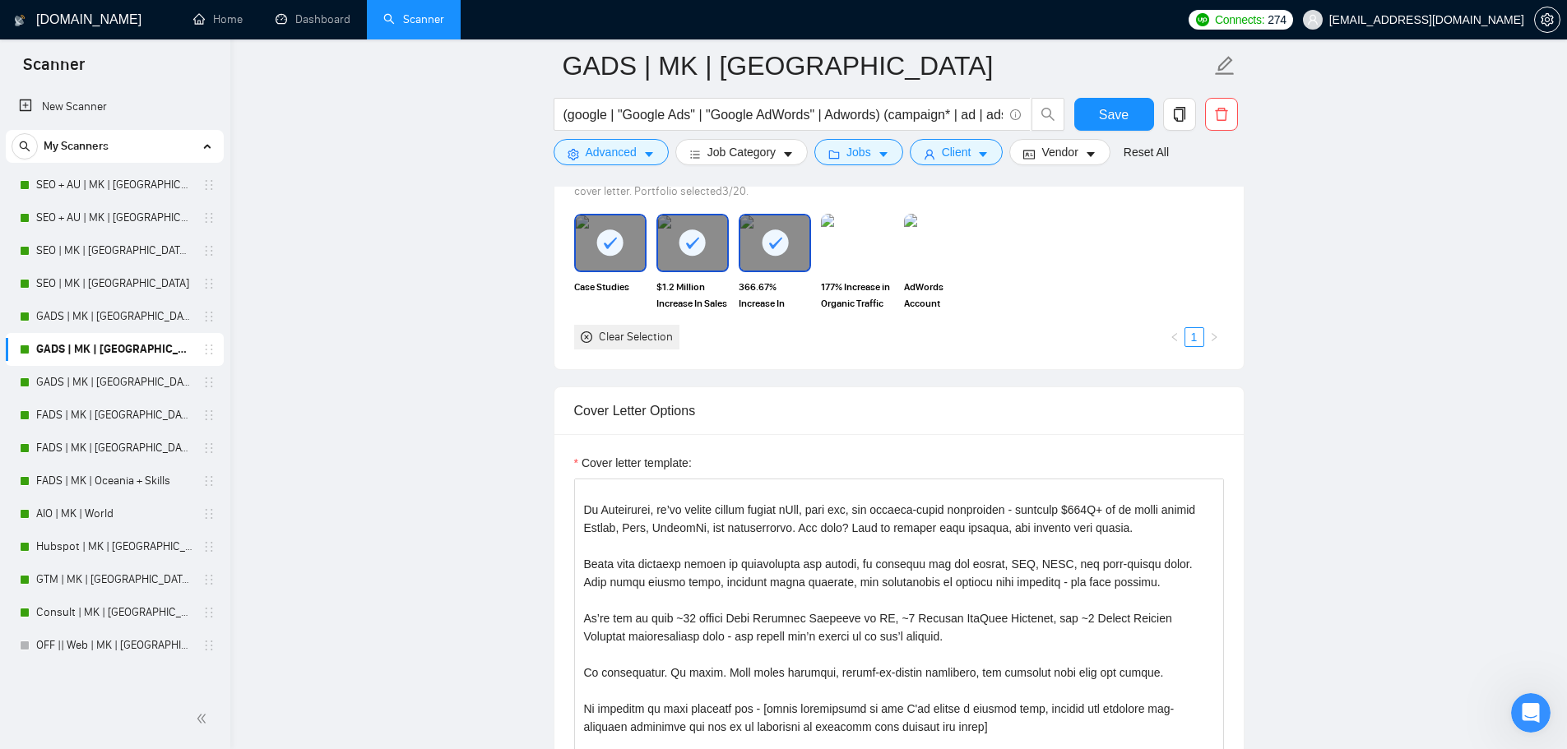
click at [824, 228] on img at bounding box center [857, 243] width 72 height 58
click at [959, 244] on img at bounding box center [940, 243] width 69 height 54
click at [1092, 109] on button "Save" at bounding box center [1114, 114] width 80 height 33
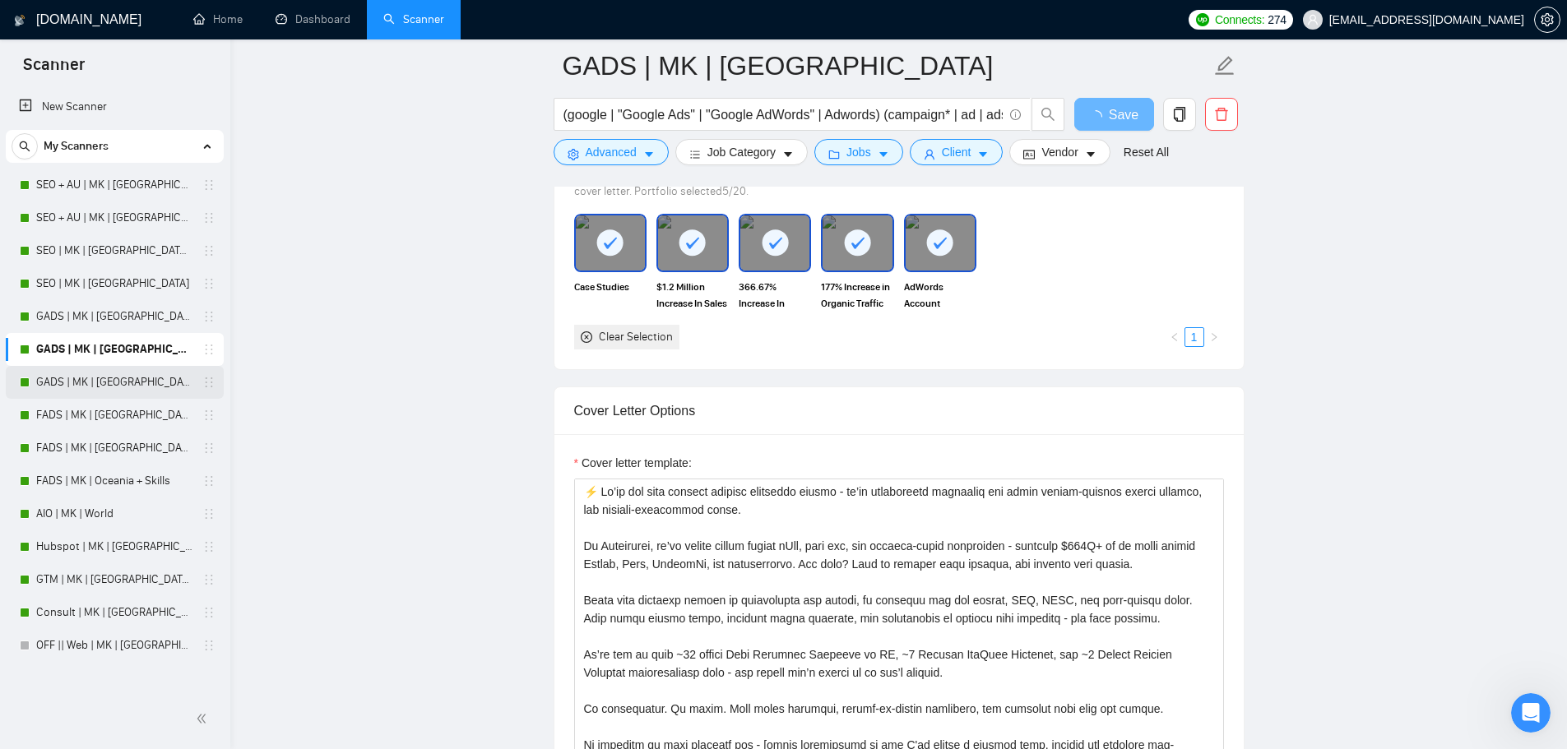
click at [95, 385] on link "GADS | MK | [GEOGRAPHIC_DATA] + Skills" at bounding box center [114, 382] width 156 height 33
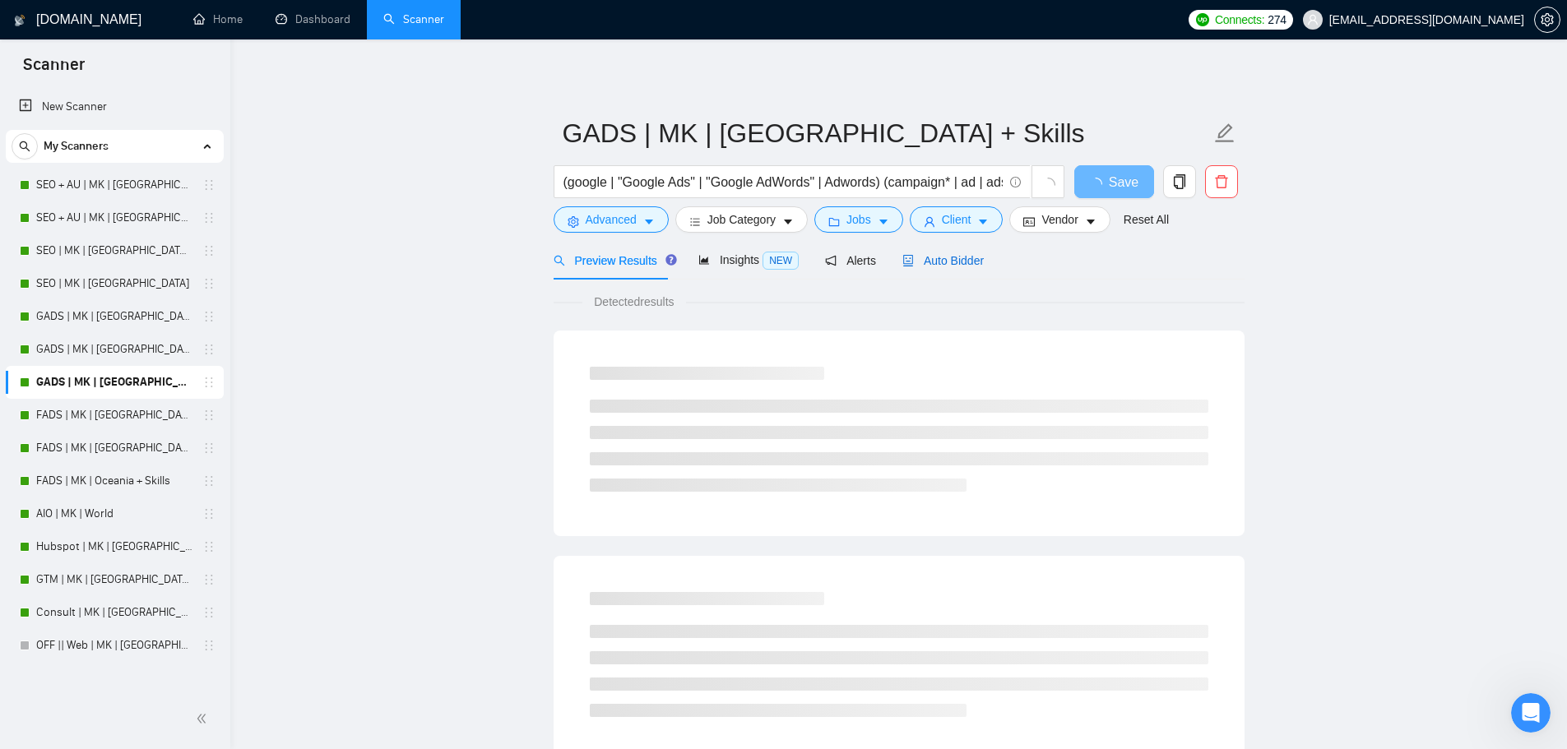
click at [924, 261] on span "Auto Bidder" at bounding box center [942, 260] width 81 height 13
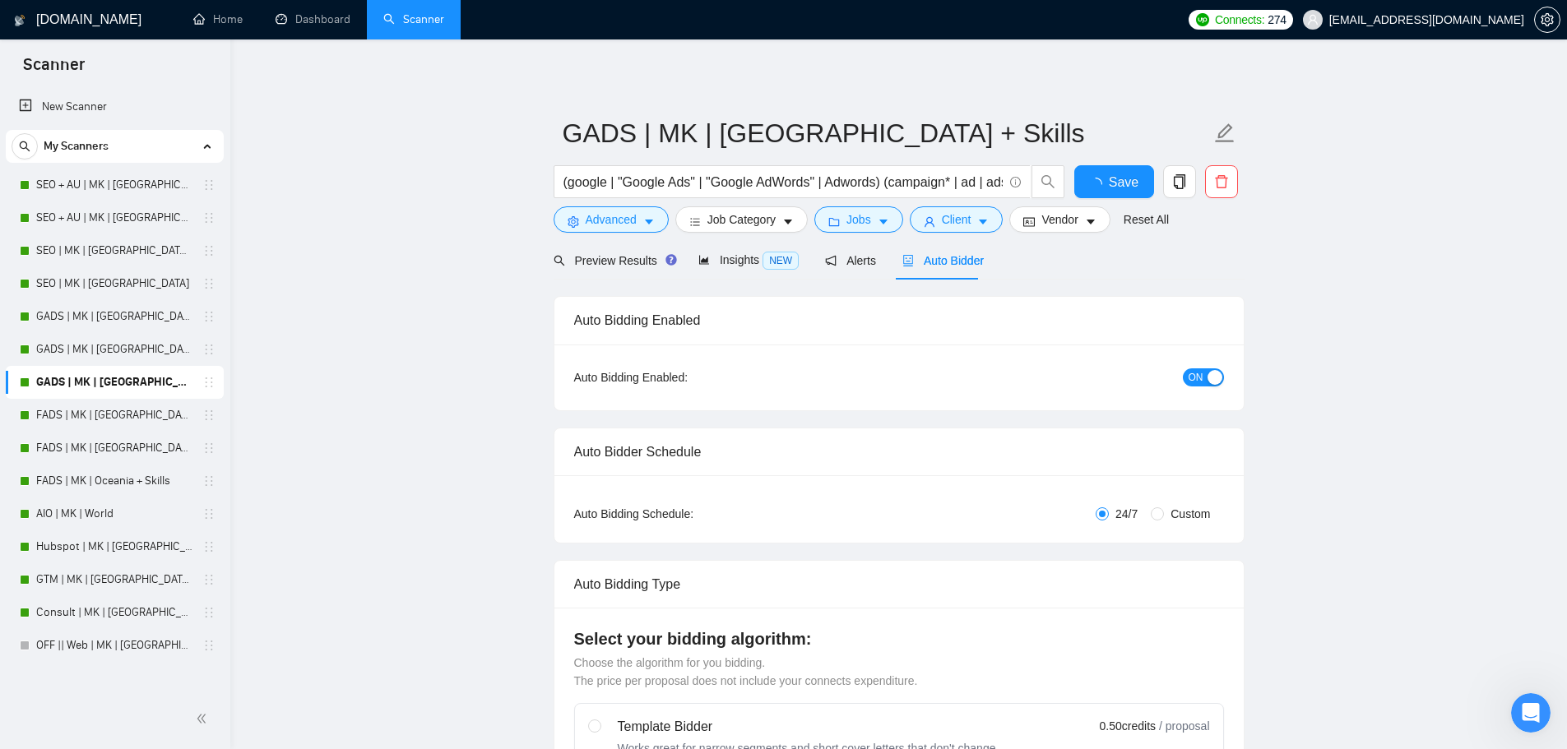
checkbox input "true"
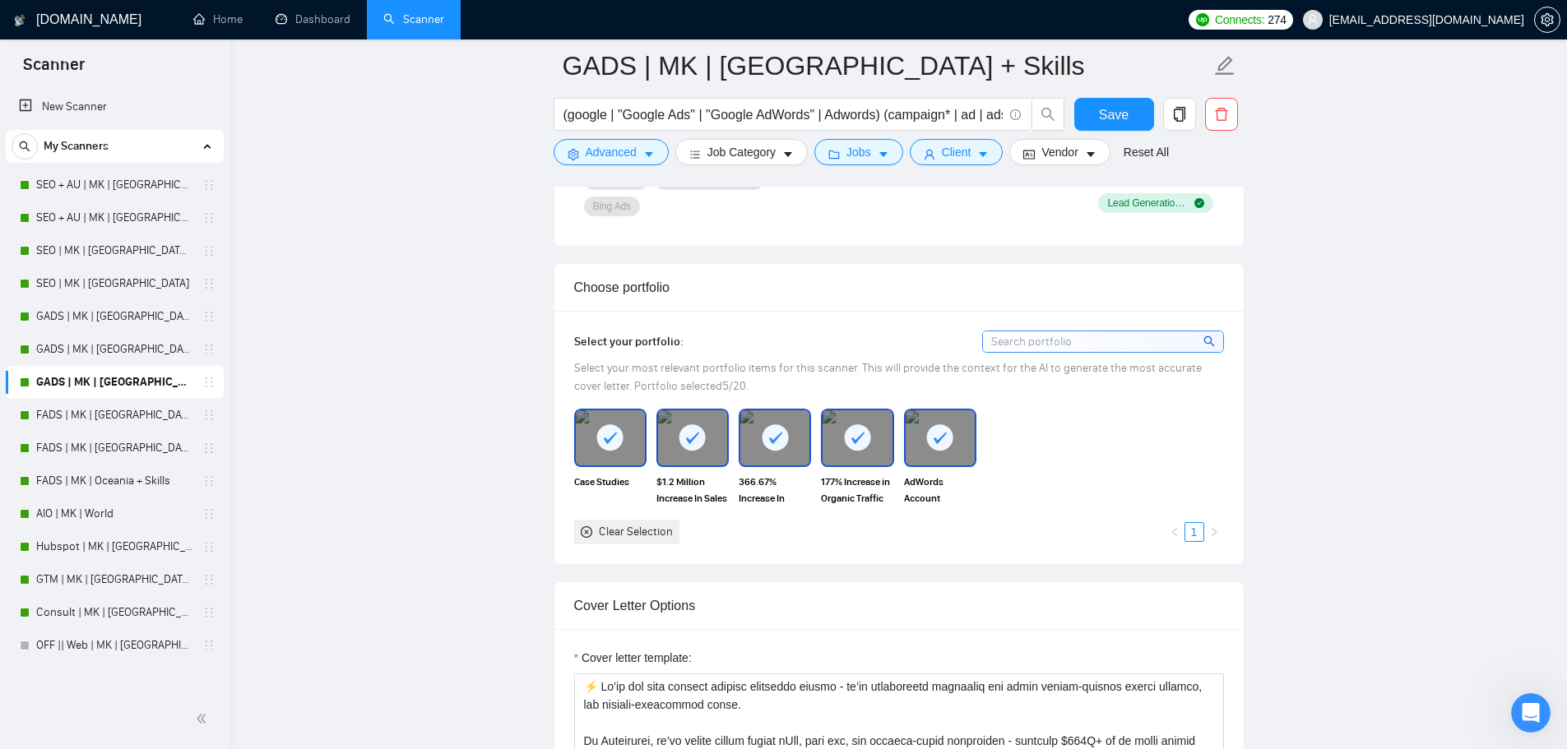
scroll to position [1536, 0]
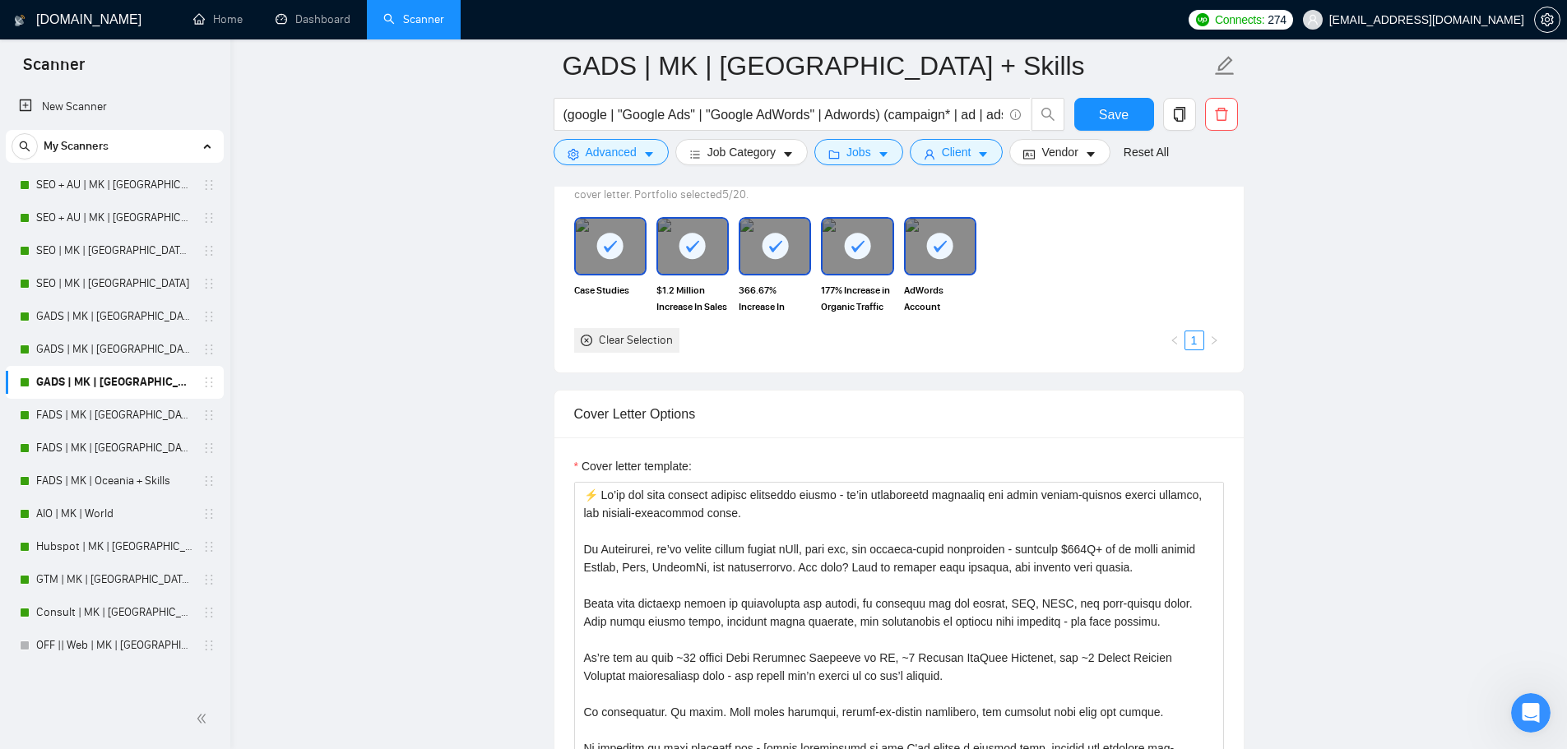
click at [599, 335] on div "Clear Selection" at bounding box center [636, 341] width 74 height 18
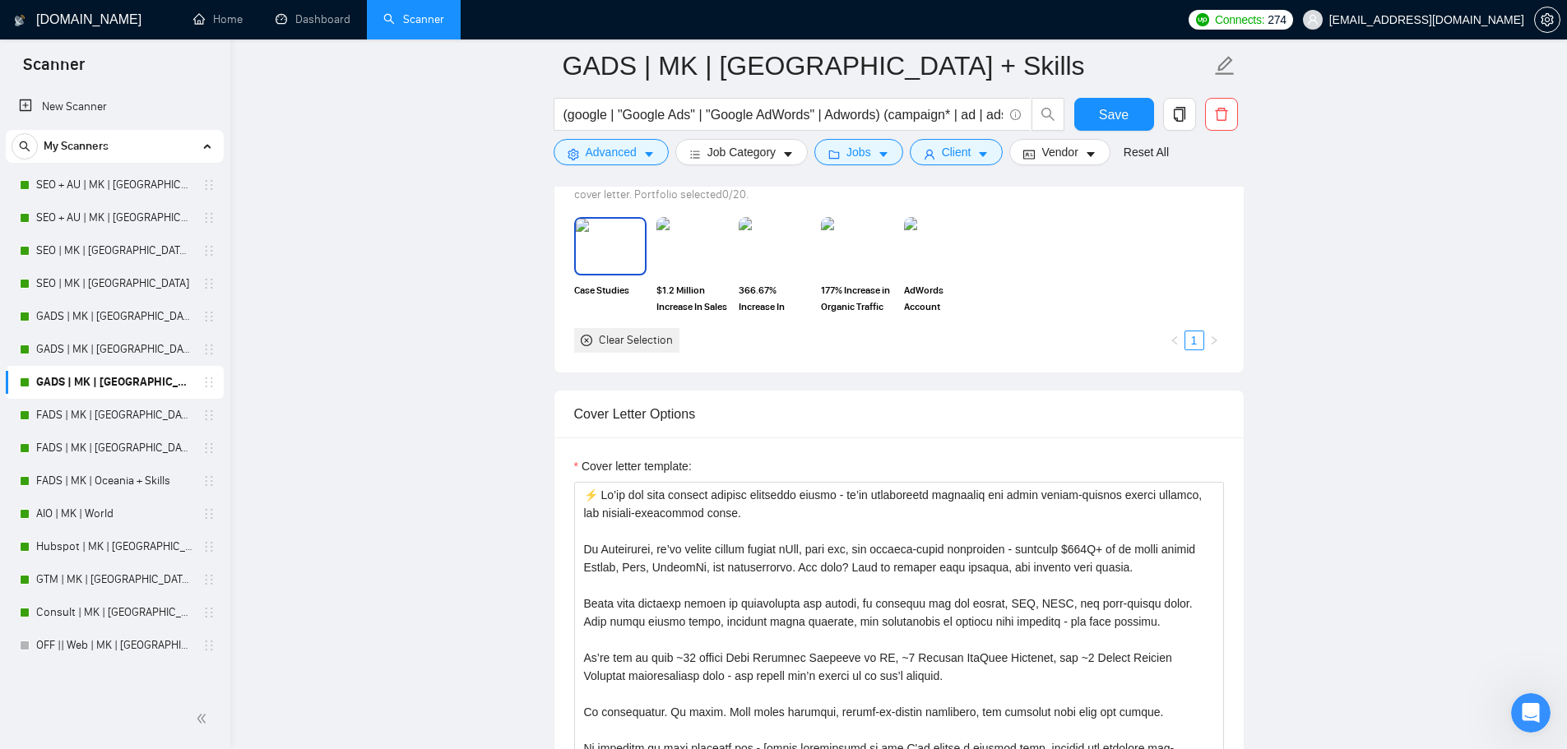
click at [598, 257] on img at bounding box center [610, 246] width 69 height 54
click at [659, 253] on img at bounding box center [692, 246] width 72 height 58
click at [777, 257] on img at bounding box center [774, 246] width 69 height 54
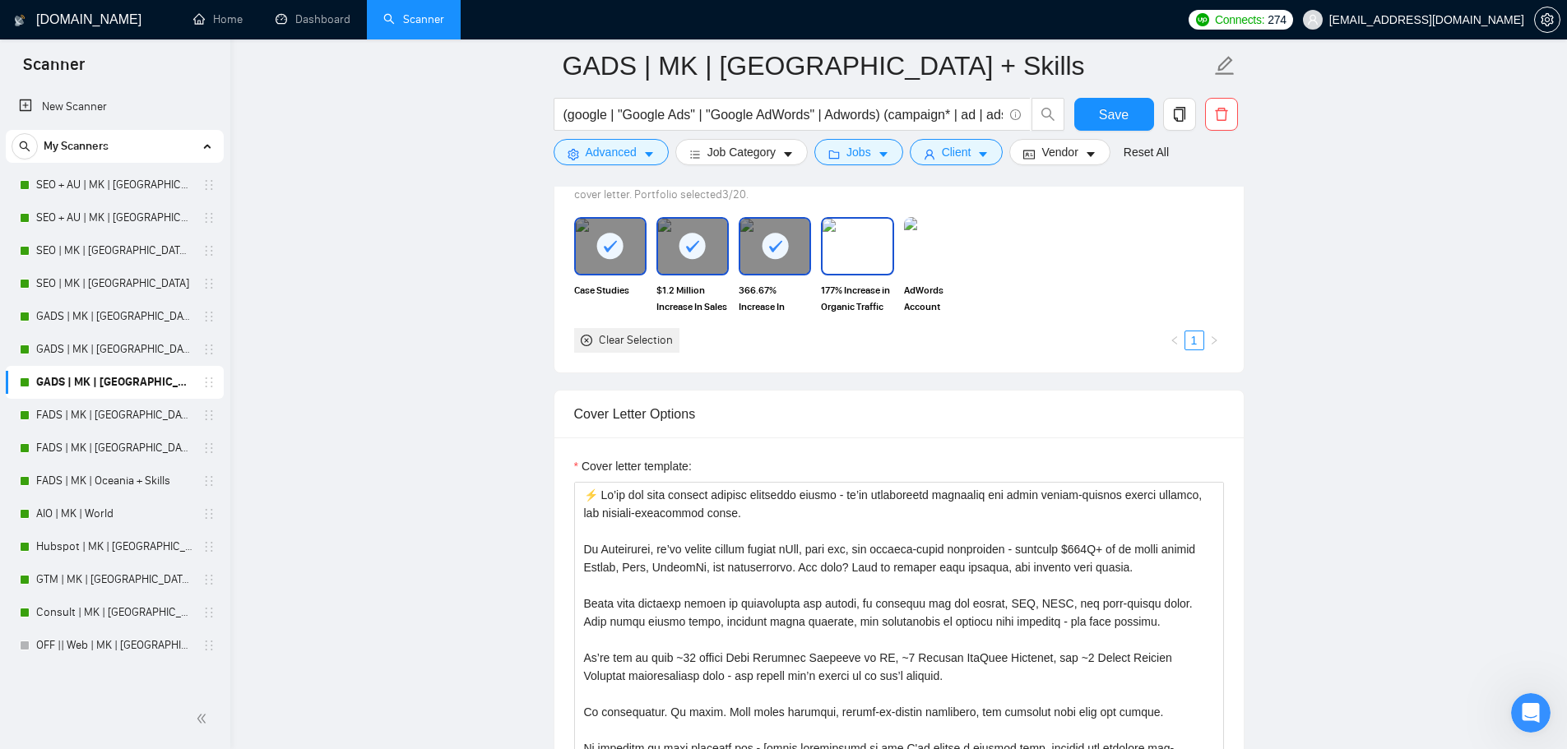
click at [884, 249] on img at bounding box center [857, 246] width 69 height 54
click at [935, 243] on img at bounding box center [940, 246] width 72 height 58
click at [1111, 120] on span "Save" at bounding box center [1114, 114] width 30 height 21
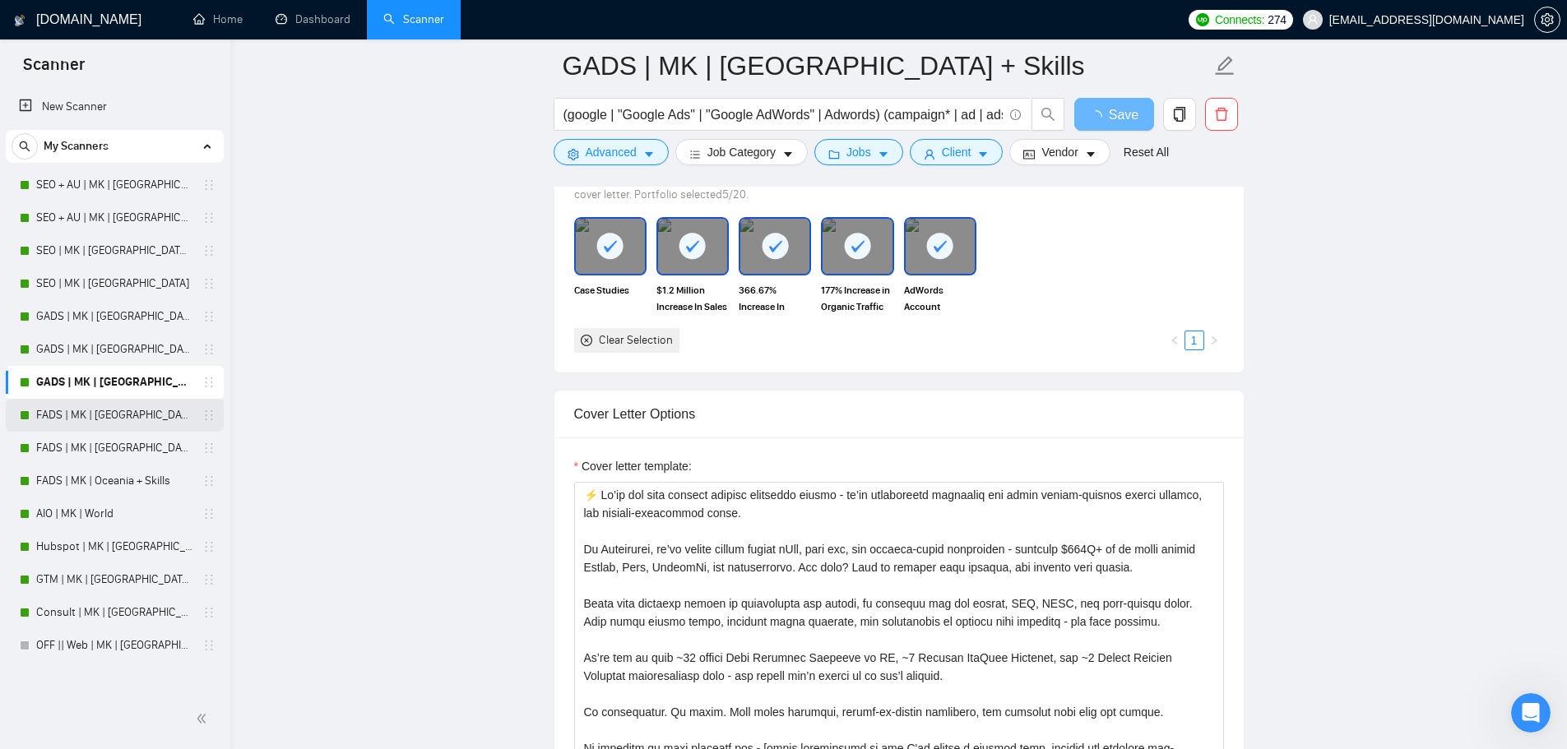
click at [112, 415] on link "FADS | MK | [GEOGRAPHIC_DATA] | Titles" at bounding box center [114, 415] width 156 height 33
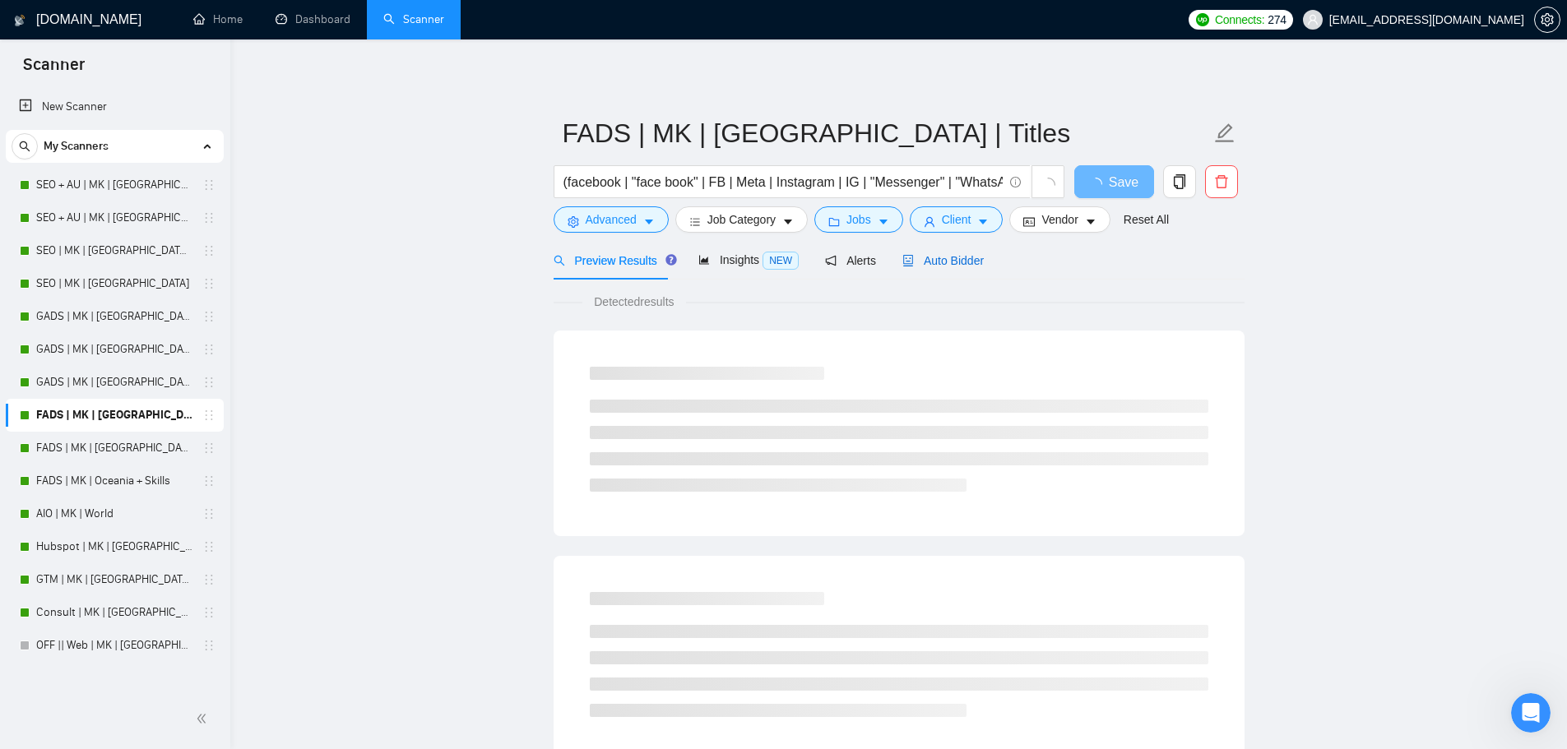
click at [962, 261] on span "Auto Bidder" at bounding box center [942, 260] width 81 height 13
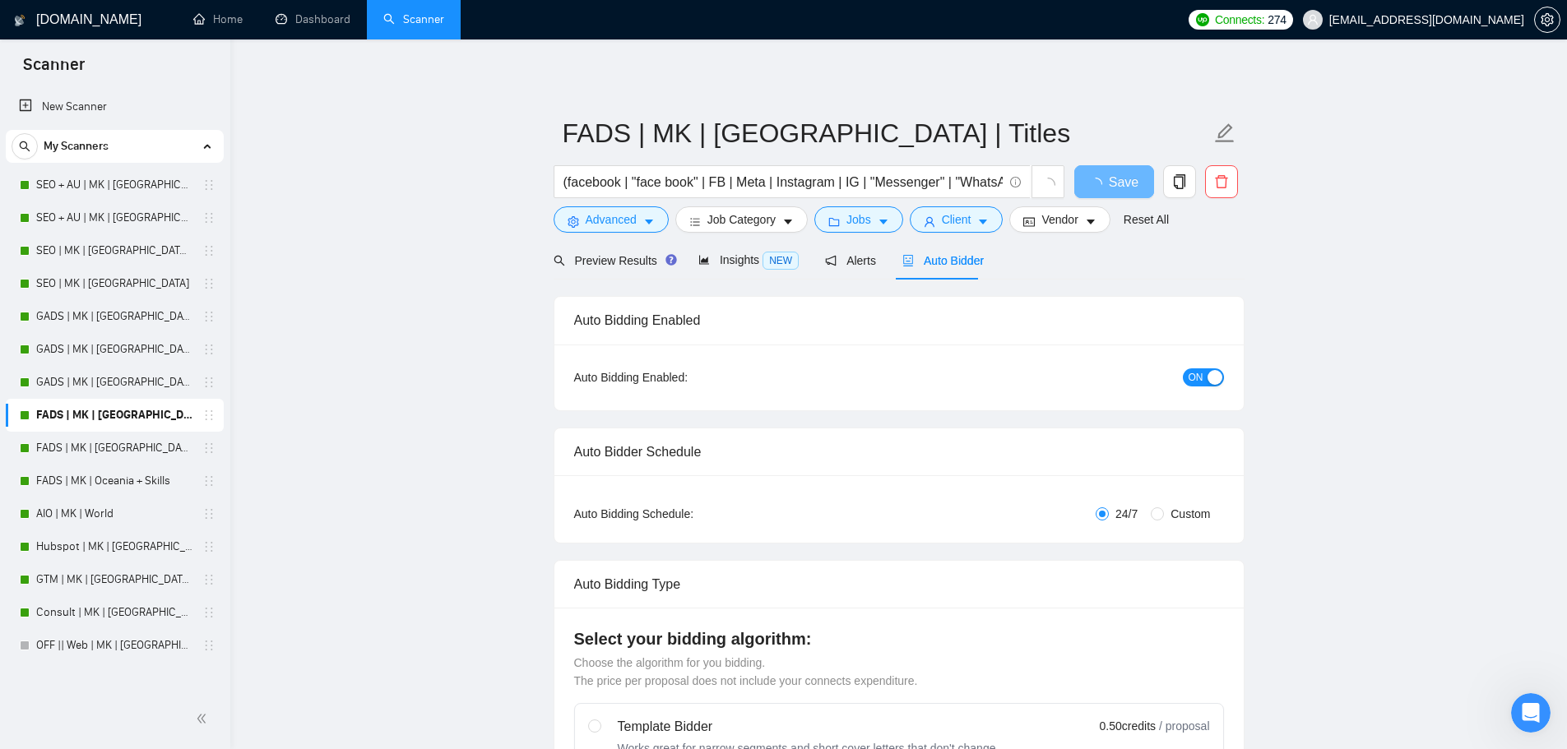
checkbox input "true"
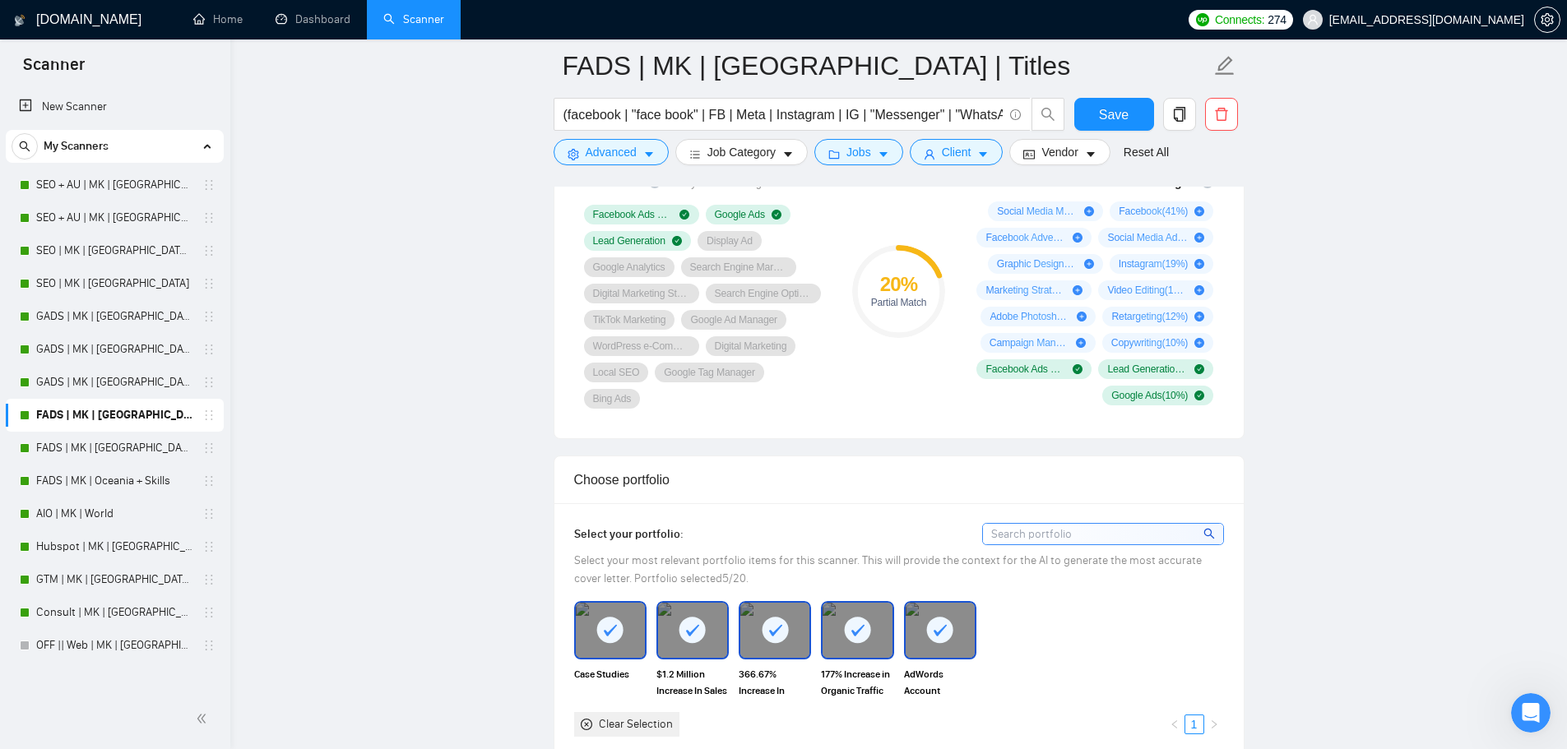
scroll to position [1536, 0]
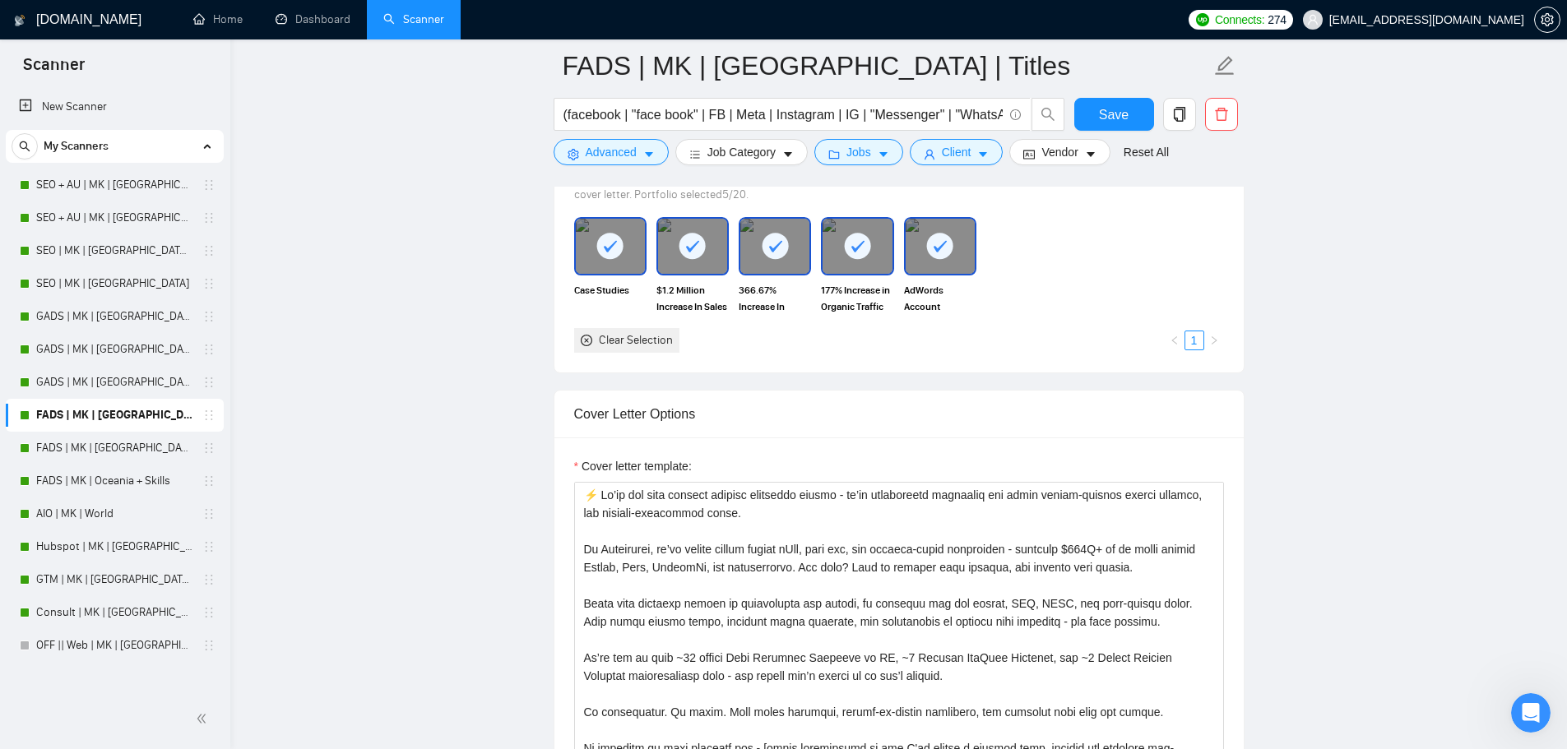
click at [615, 332] on div "Clear Selection" at bounding box center [636, 341] width 74 height 18
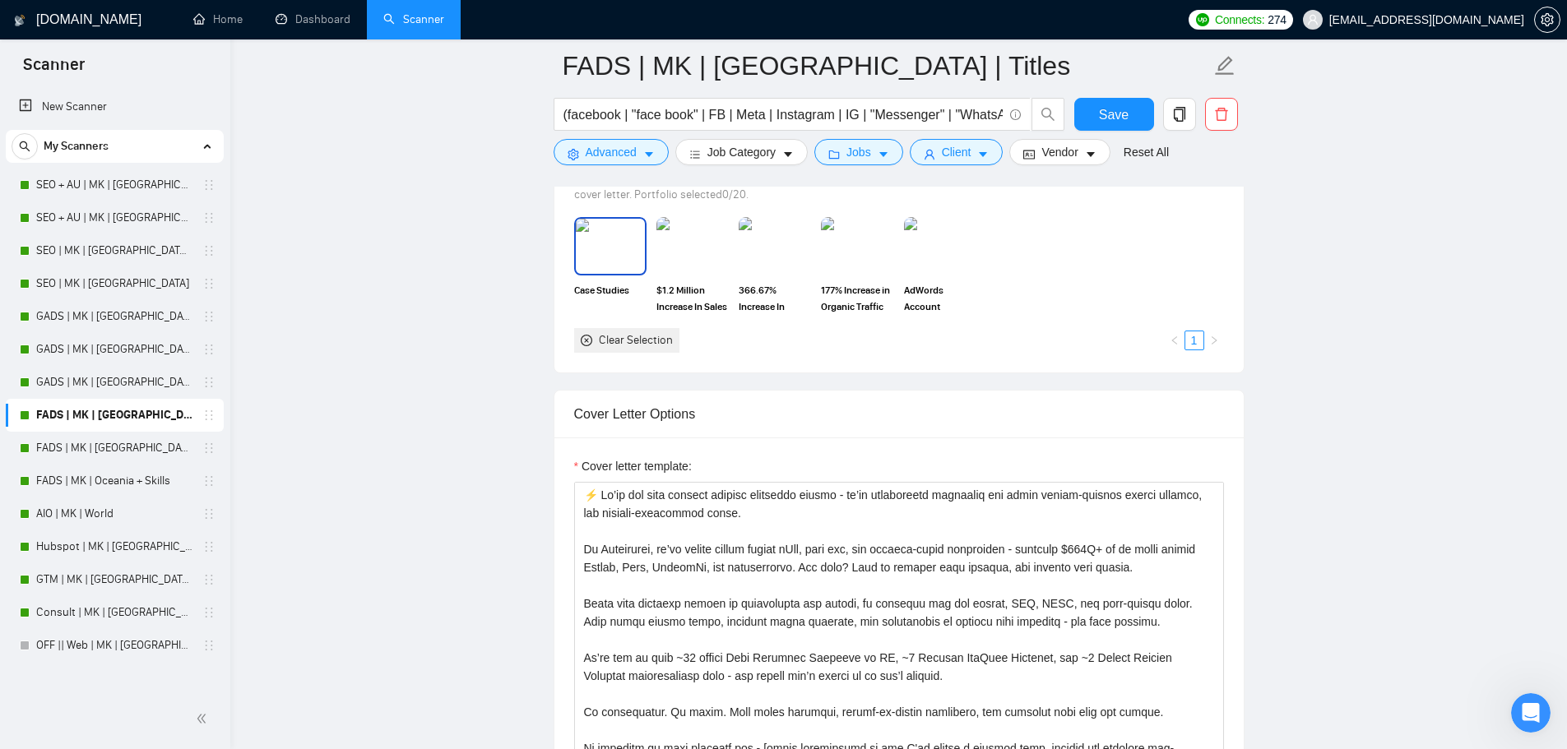
click at [624, 264] on img at bounding box center [610, 246] width 69 height 54
click at [707, 256] on img at bounding box center [692, 246] width 69 height 54
click at [791, 249] on img at bounding box center [774, 246] width 69 height 54
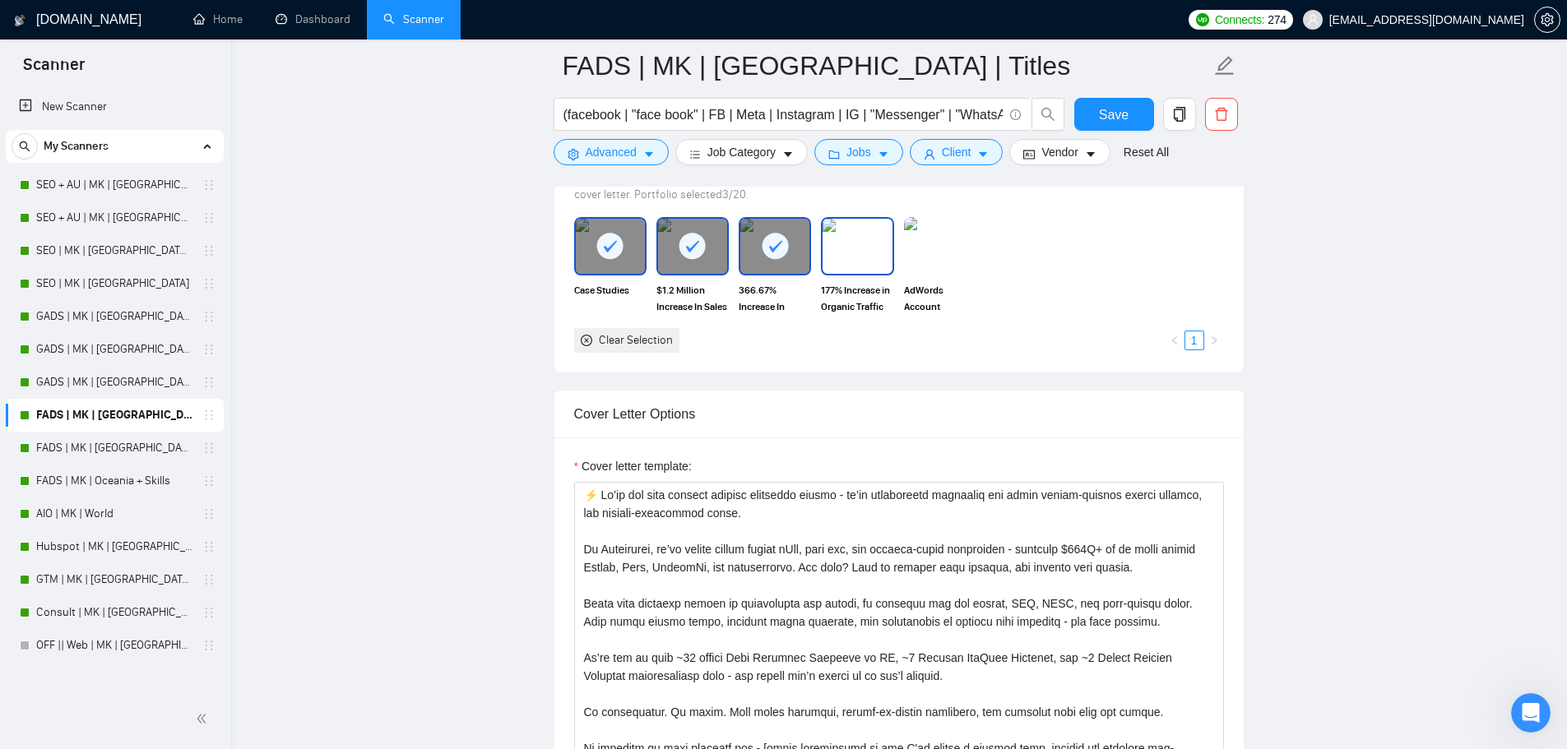
click at [840, 247] on img at bounding box center [857, 246] width 69 height 54
click at [918, 247] on img at bounding box center [940, 246] width 72 height 58
click at [1125, 124] on span "Save" at bounding box center [1114, 114] width 30 height 21
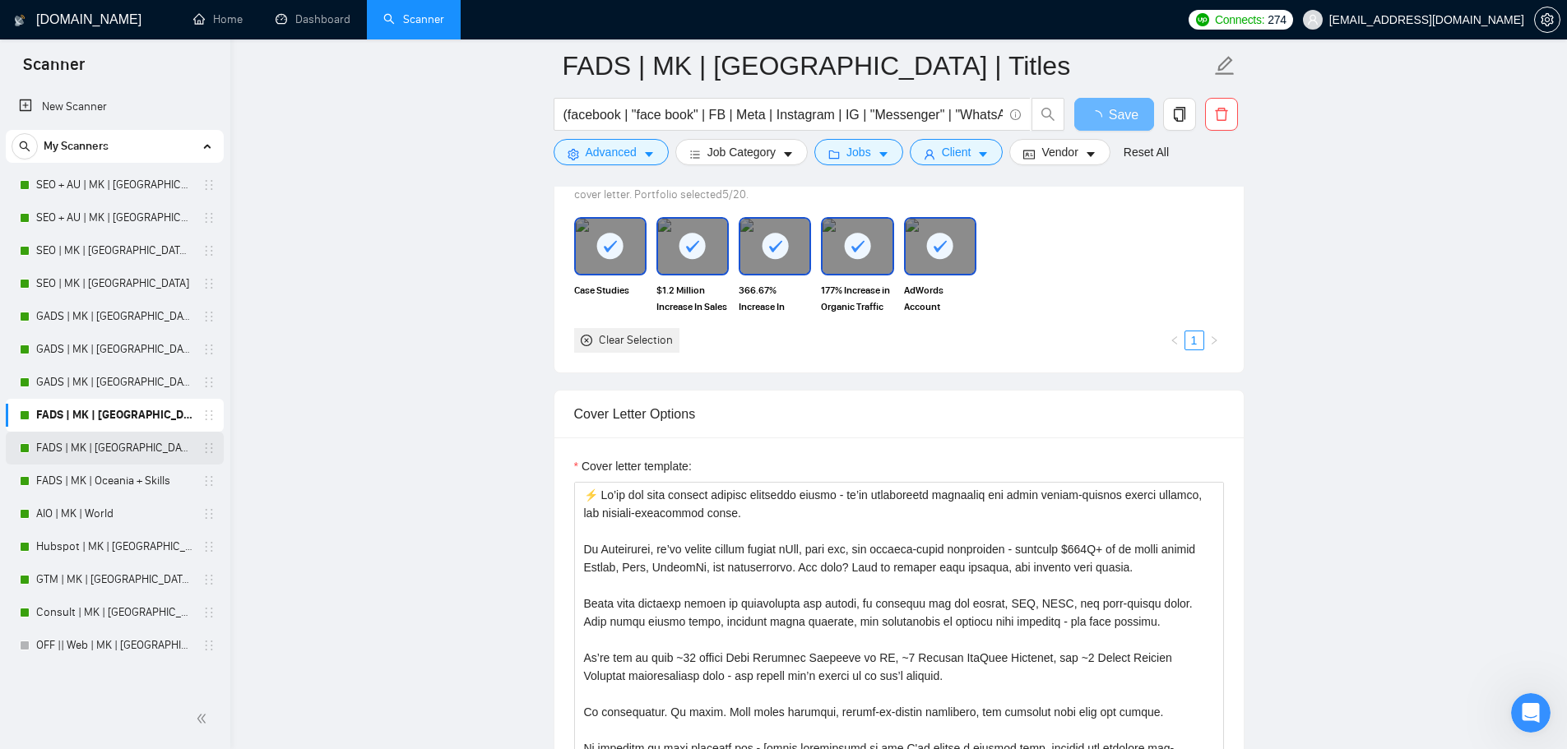
click at [67, 460] on link "FADS | MK | [GEOGRAPHIC_DATA]" at bounding box center [114, 448] width 156 height 33
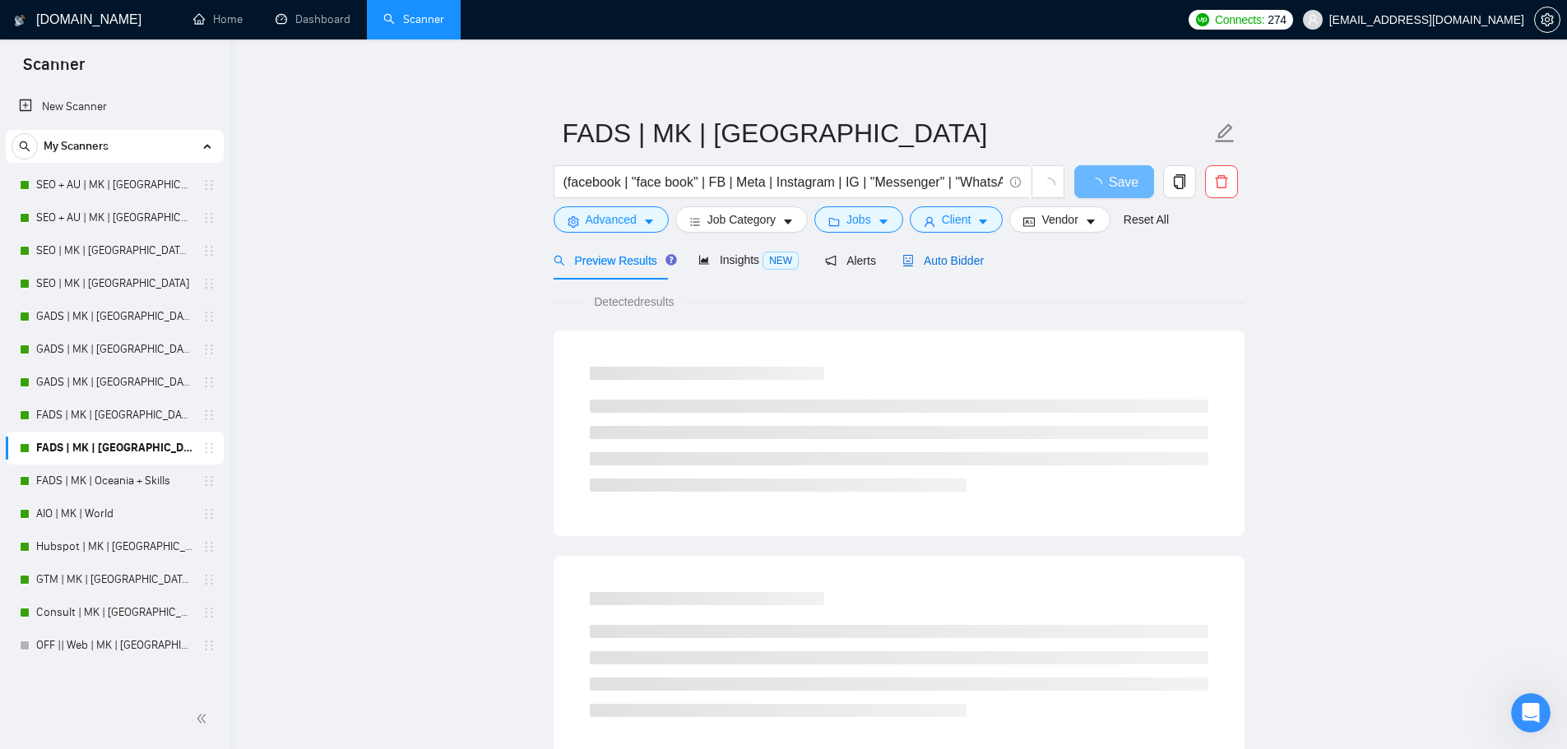
click at [921, 254] on span "Auto Bidder" at bounding box center [942, 260] width 81 height 13
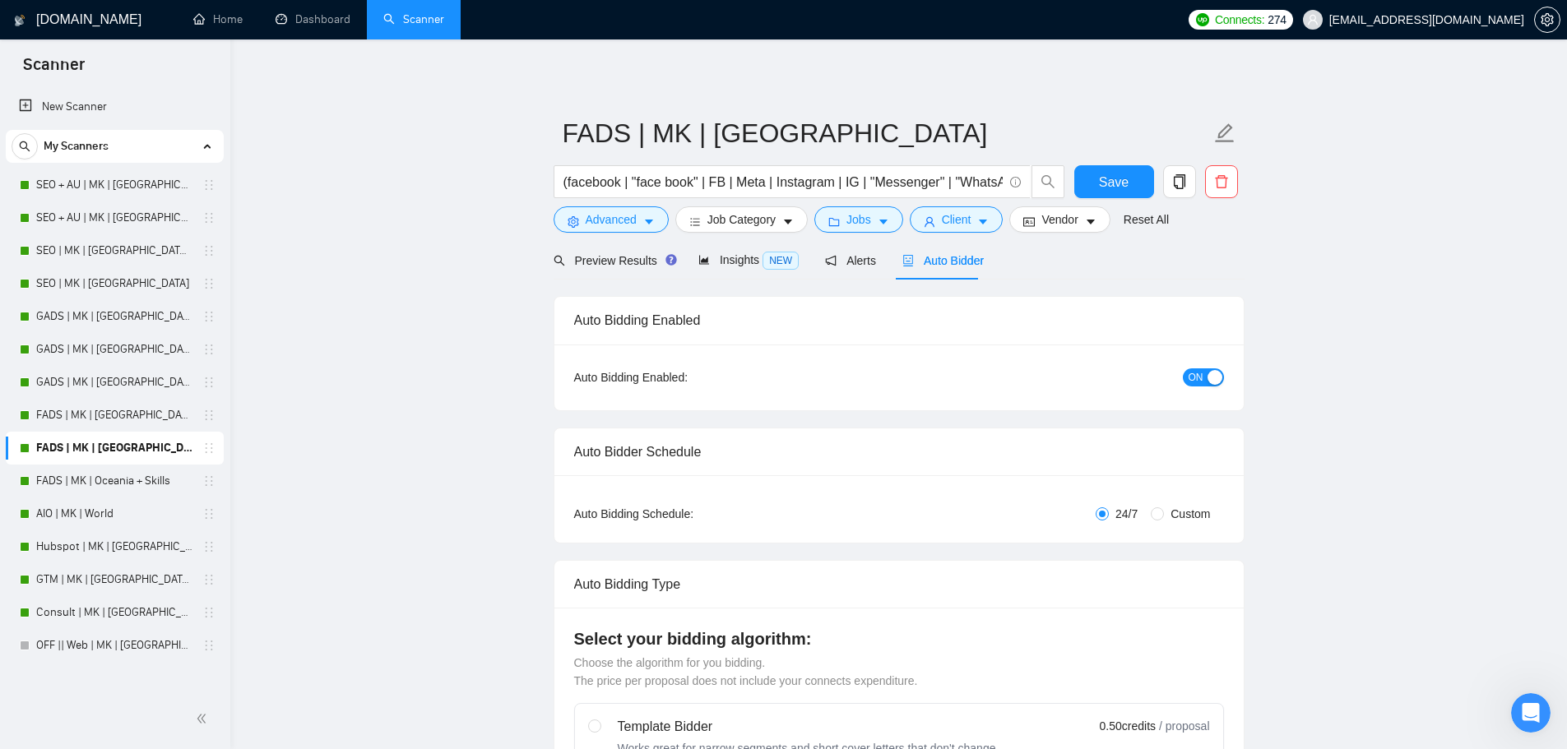
checkbox input "true"
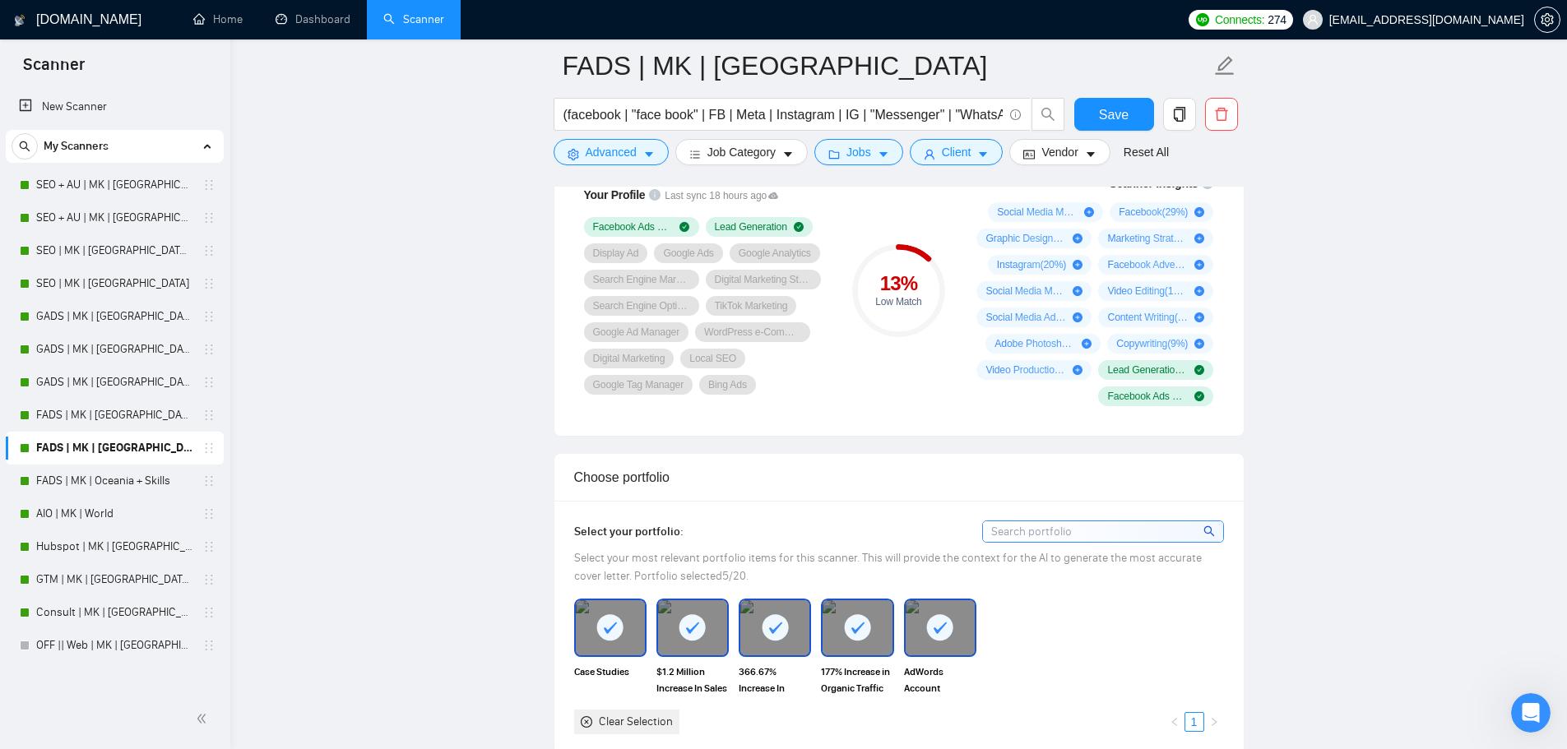
scroll to position [1152, 0]
click at [622, 721] on div "Clear Selection" at bounding box center [636, 721] width 74 height 18
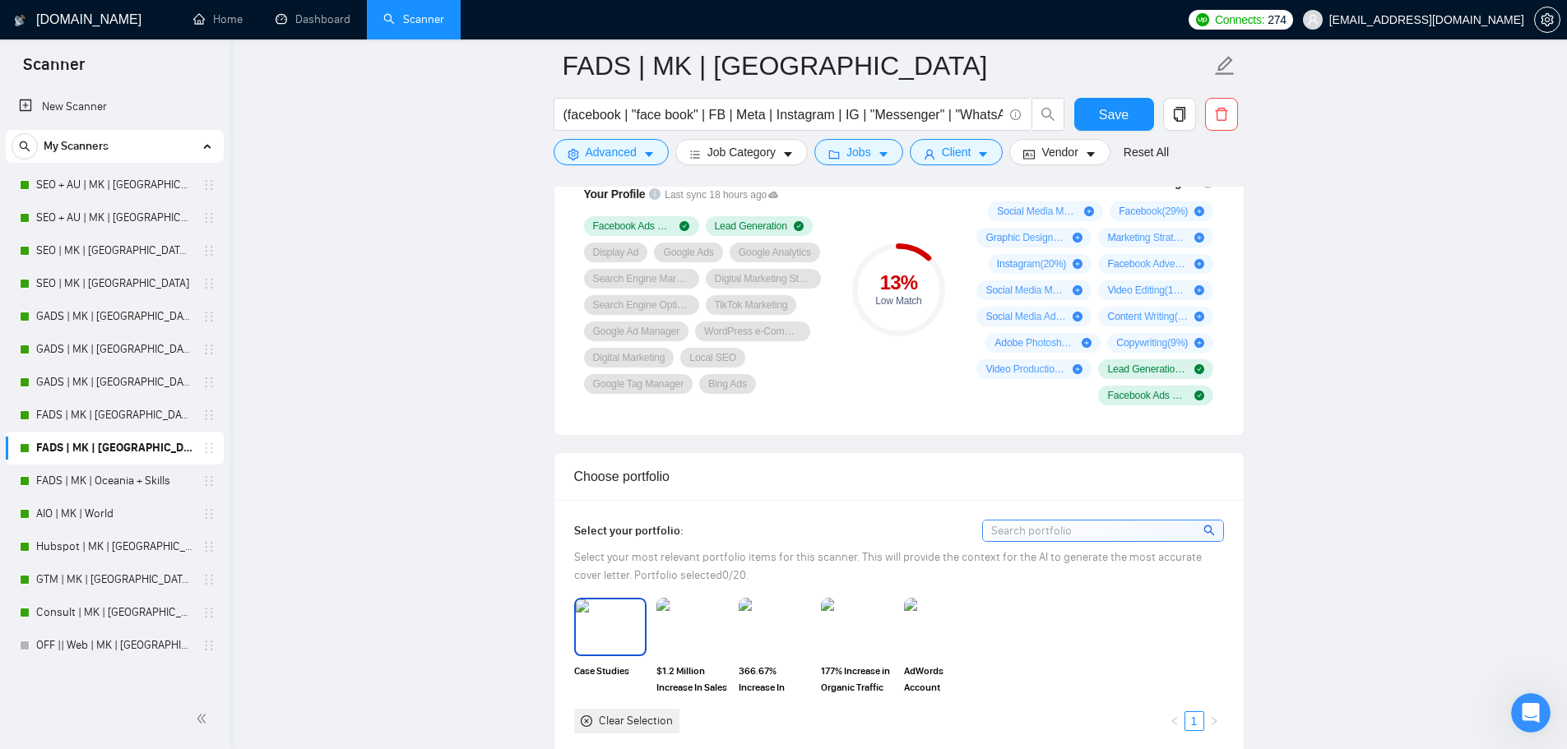
click at [630, 610] on img at bounding box center [610, 627] width 69 height 54
click at [712, 610] on img at bounding box center [692, 627] width 72 height 58
click at [786, 610] on img at bounding box center [774, 627] width 69 height 54
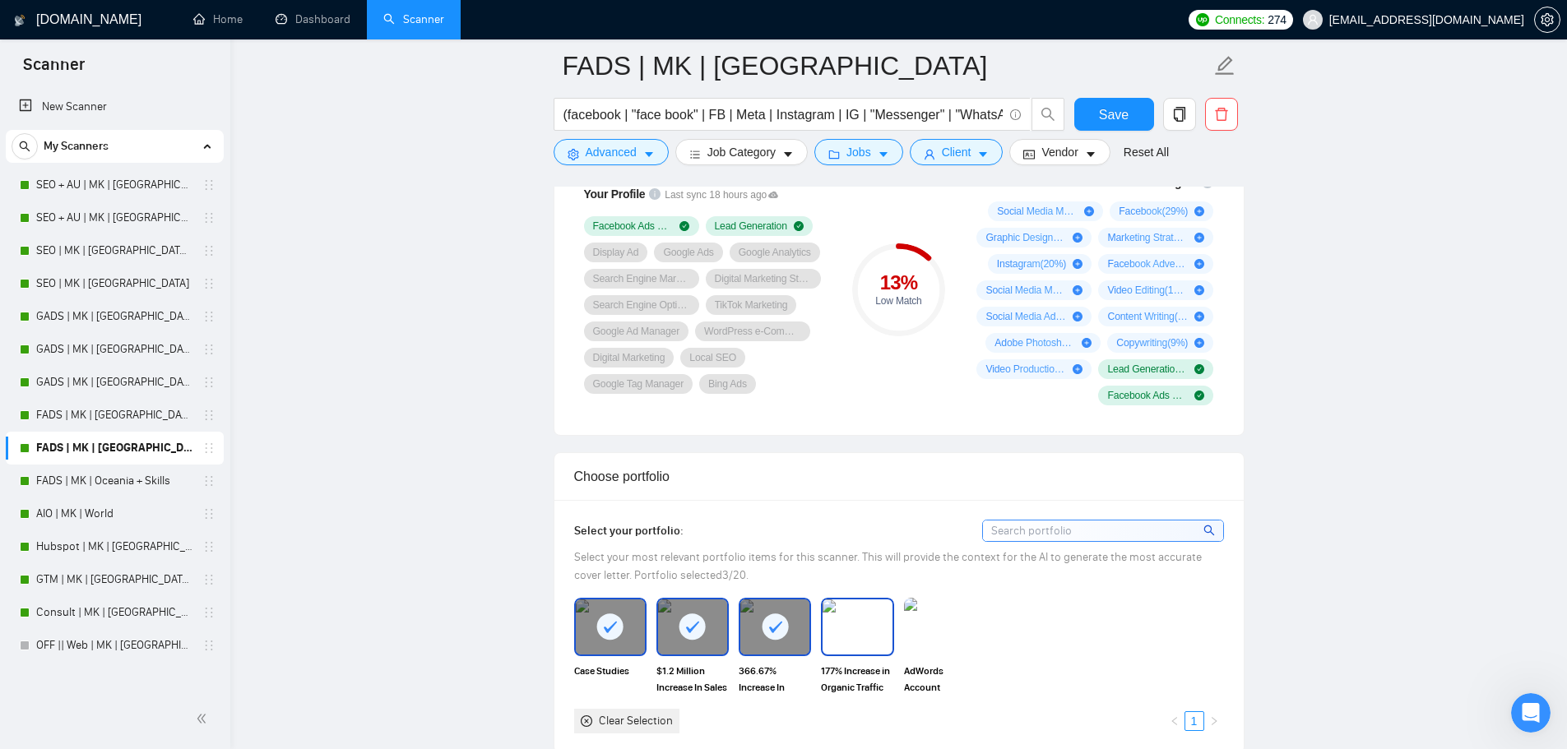
click at [859, 610] on img at bounding box center [857, 627] width 69 height 54
click at [911, 615] on img at bounding box center [940, 627] width 69 height 54
click at [1097, 112] on button "Save" at bounding box center [1114, 114] width 80 height 33
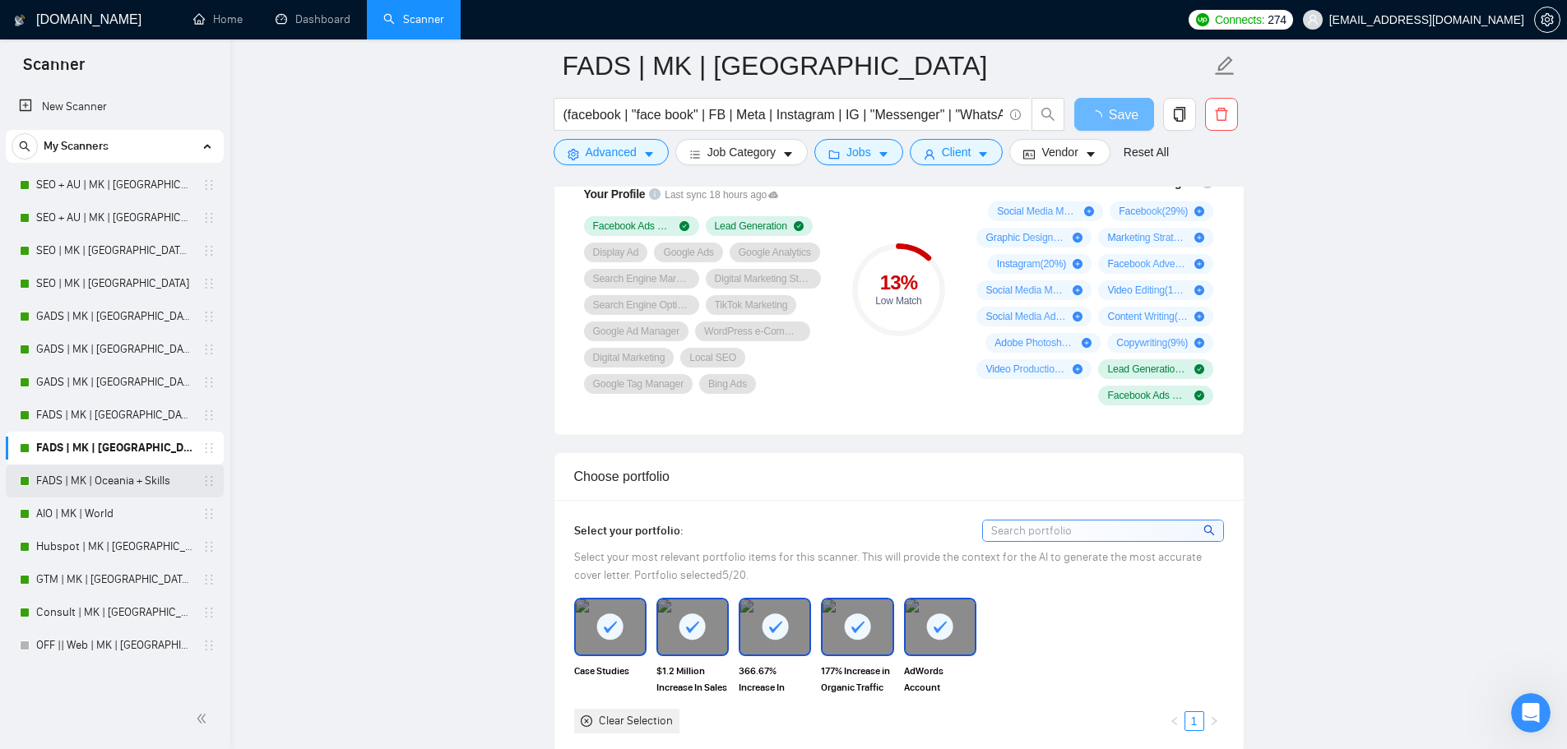
click at [73, 469] on link "FADS | MK | Oceania + Skills" at bounding box center [114, 481] width 156 height 33
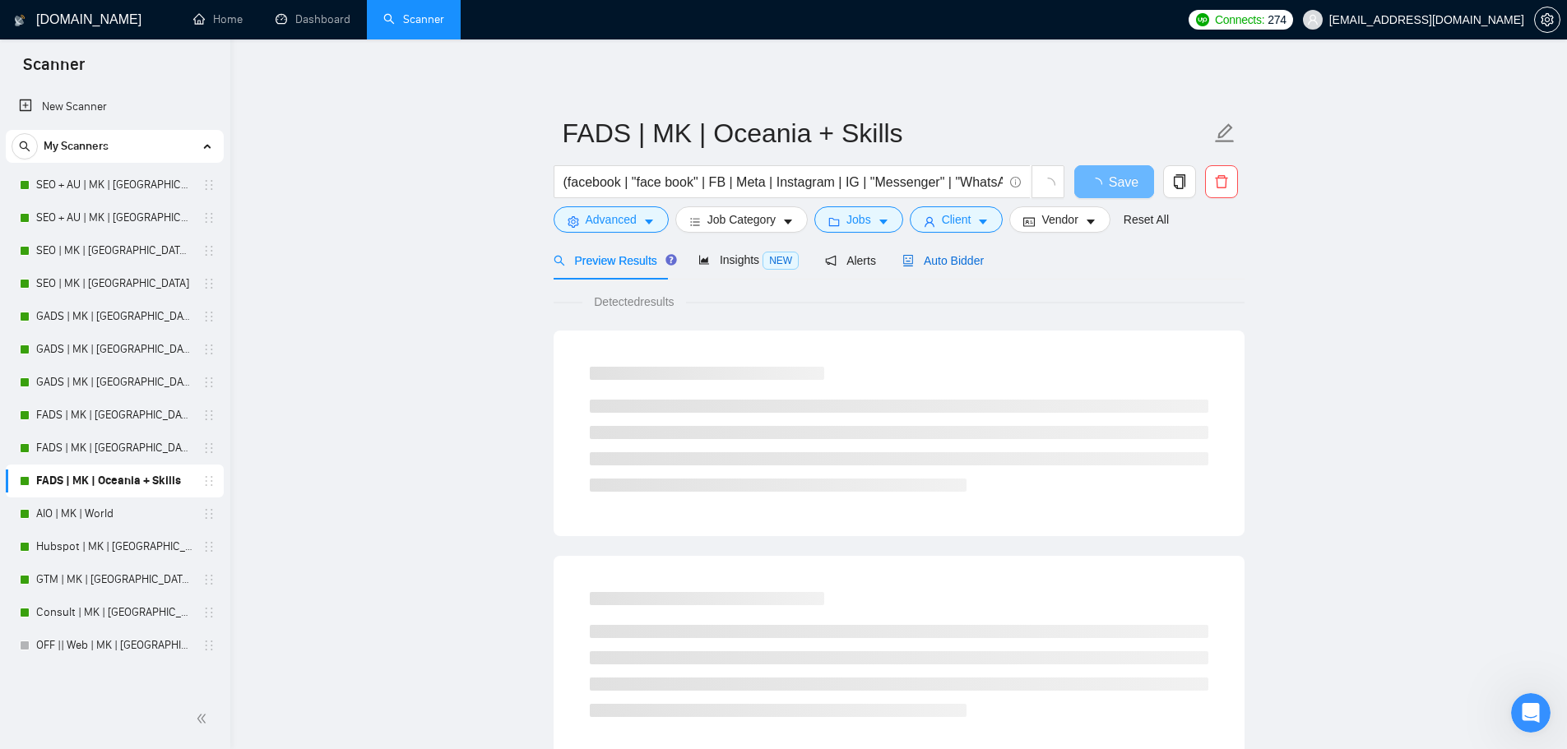
click at [946, 258] on span "Auto Bidder" at bounding box center [942, 260] width 81 height 13
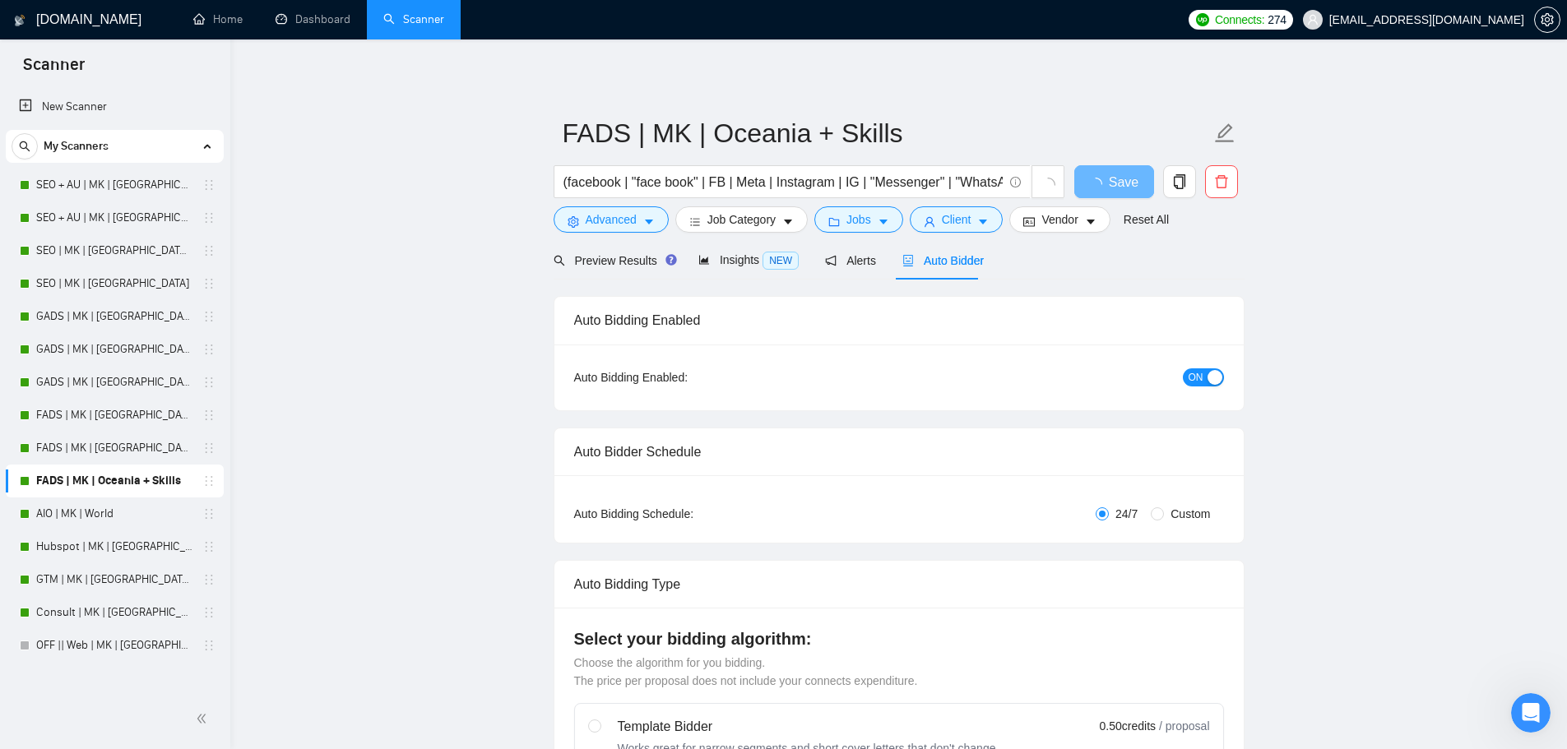
checkbox input "true"
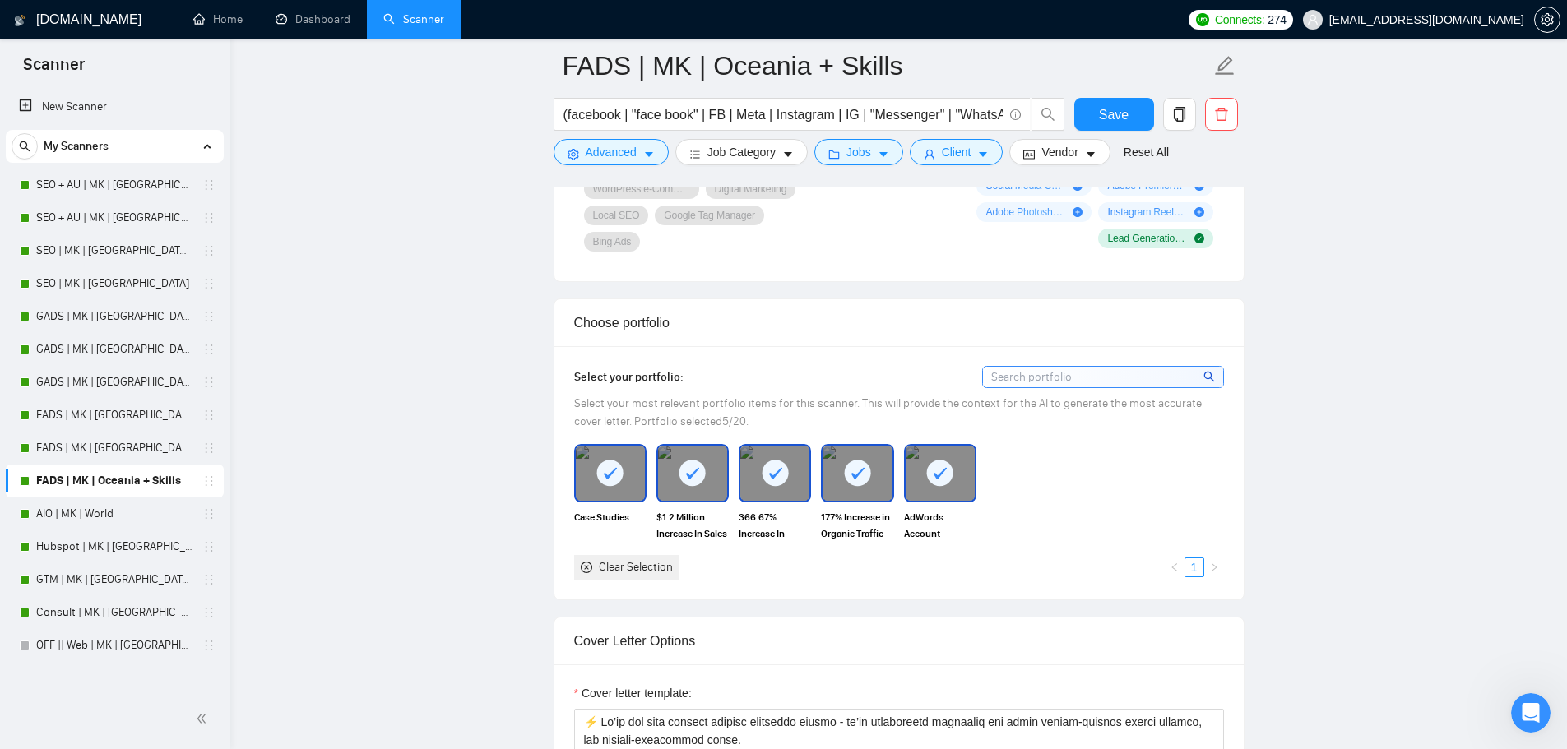
scroll to position [1343, 0]
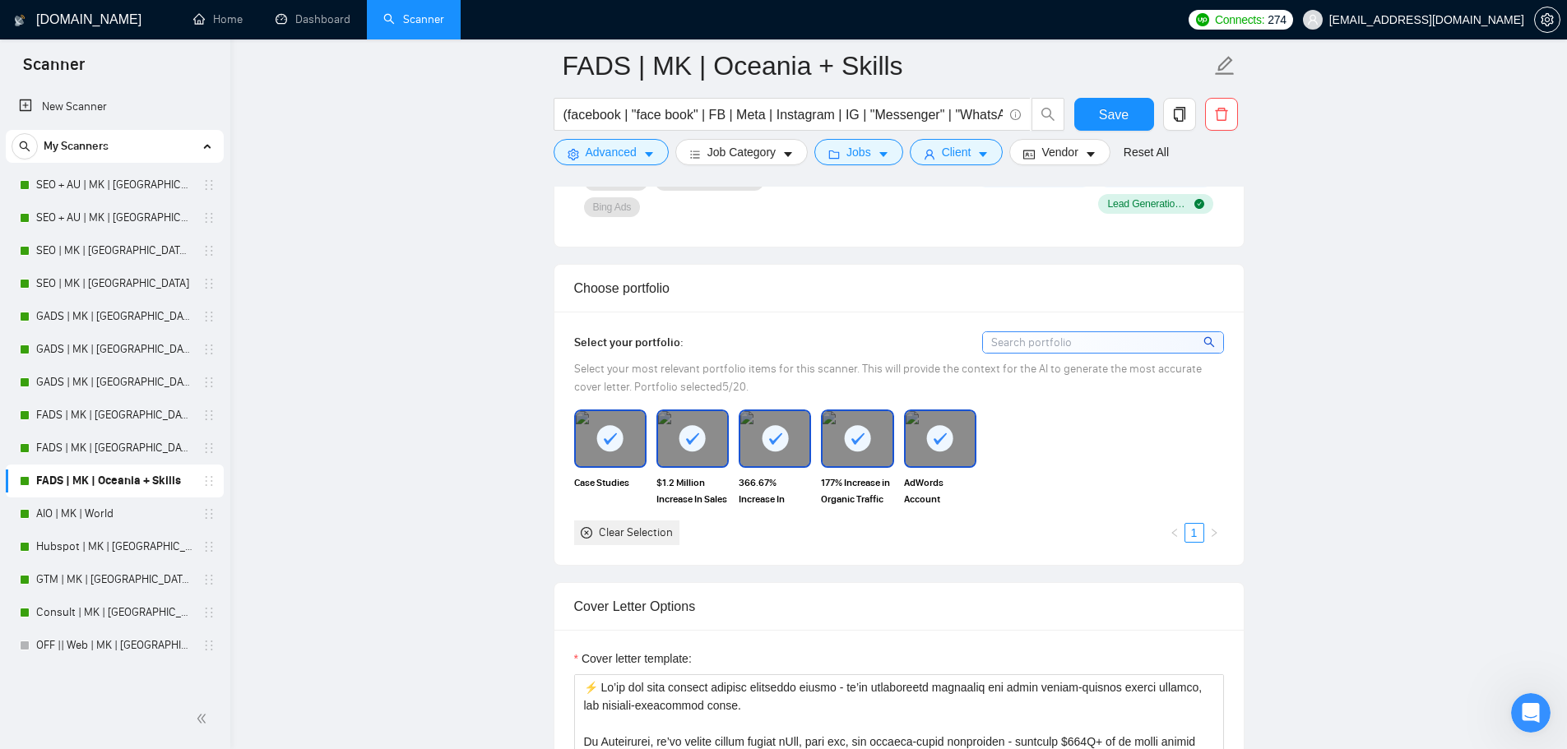
click at [628, 531] on div "Clear Selection" at bounding box center [636, 533] width 74 height 18
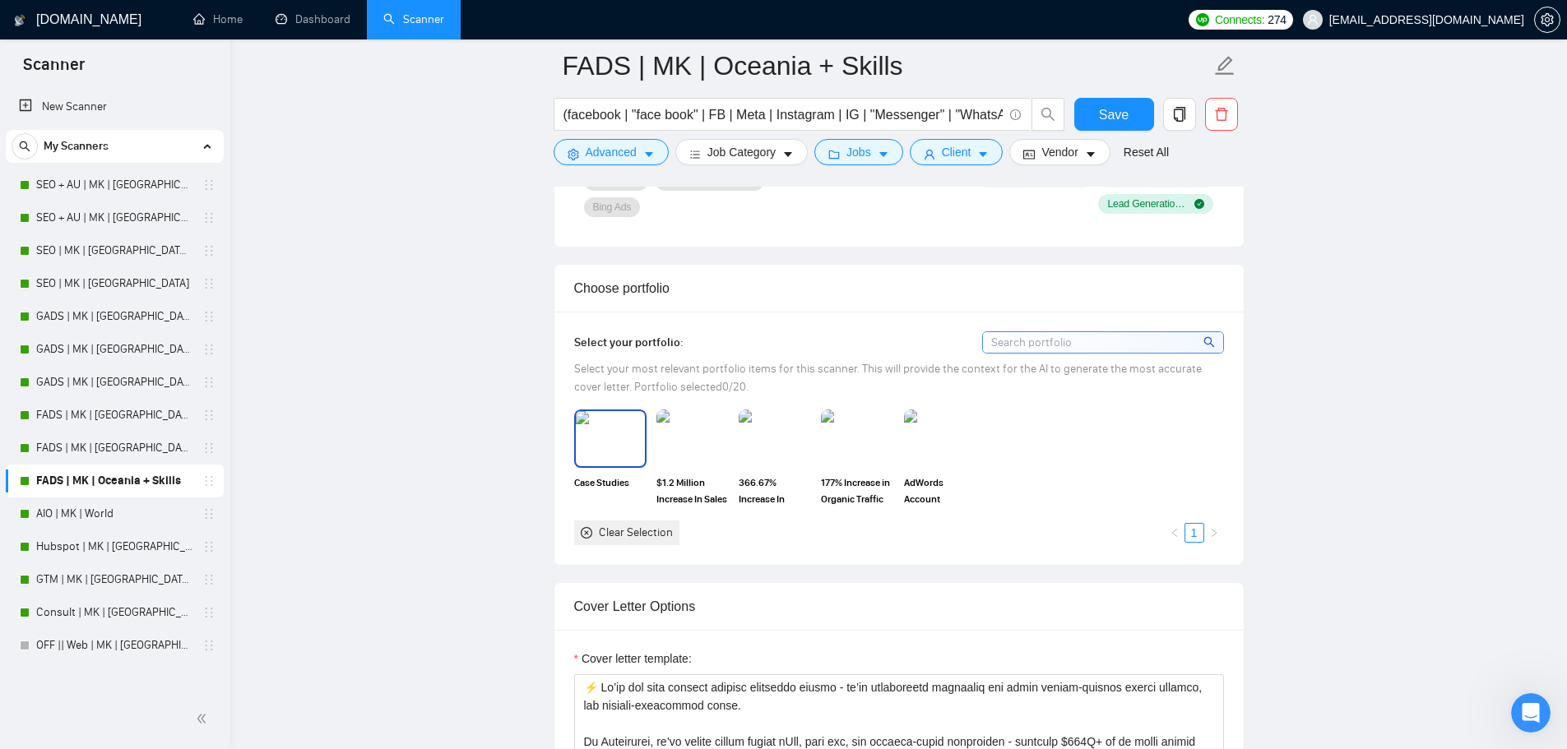
click at [616, 429] on img at bounding box center [610, 438] width 69 height 54
click at [735, 425] on div "366.67% Increase In Organic Search Leads" at bounding box center [775, 458] width 82 height 97
click at [780, 422] on img at bounding box center [774, 438] width 69 height 54
click at [837, 422] on img at bounding box center [857, 438] width 69 height 54
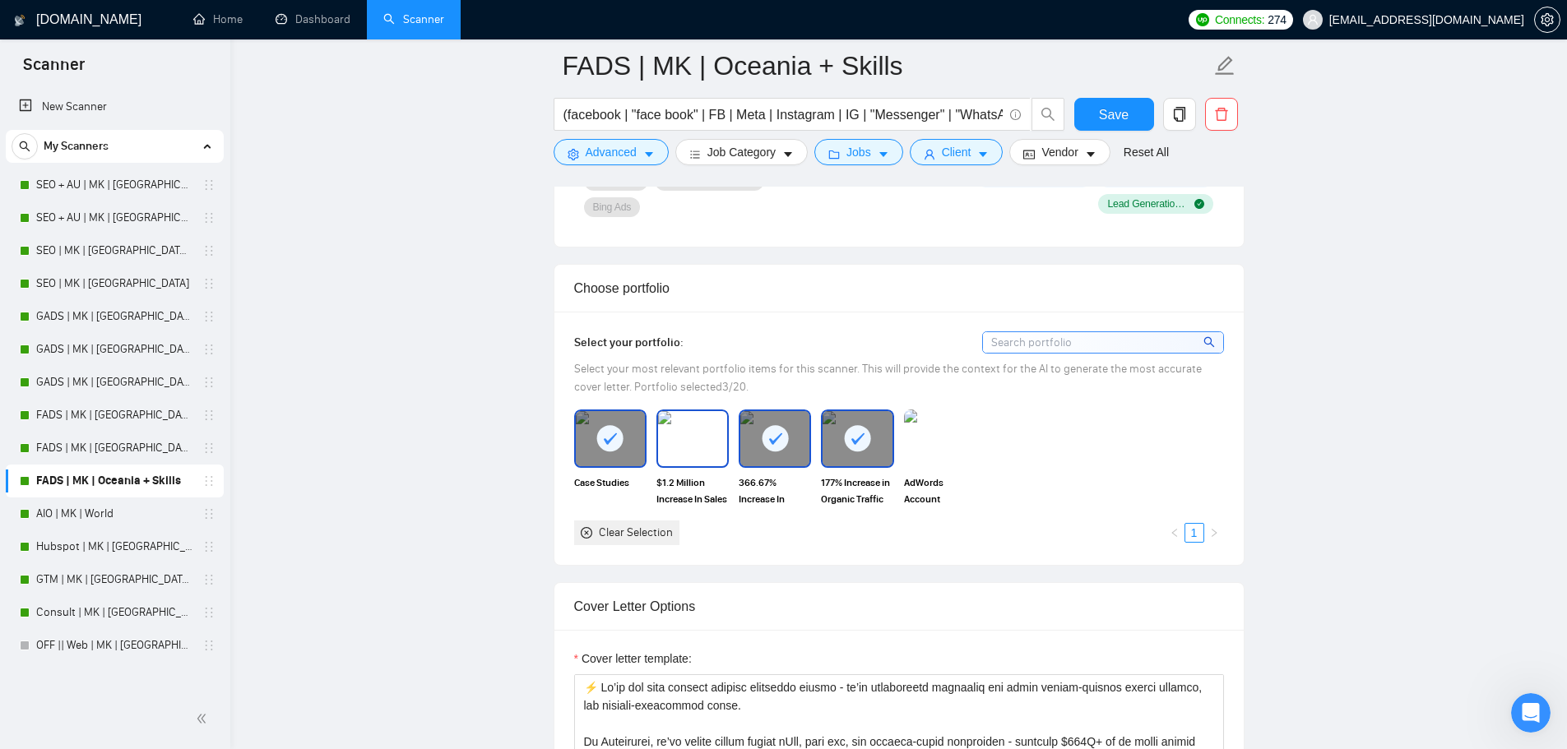
click at [708, 422] on img at bounding box center [692, 438] width 69 height 54
click at [915, 429] on img at bounding box center [940, 438] width 69 height 54
click at [1128, 109] on button "Save" at bounding box center [1114, 114] width 80 height 33
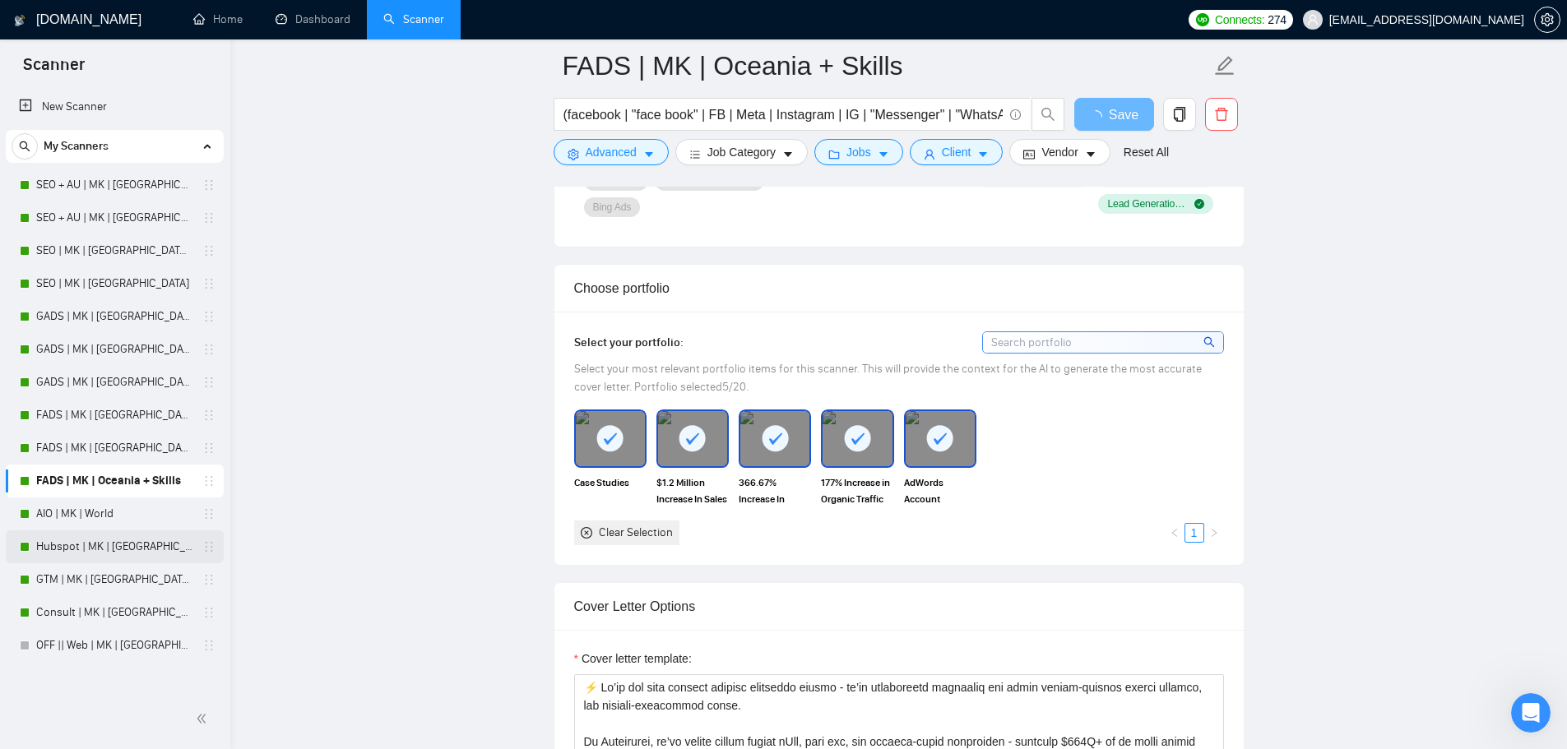
click at [92, 549] on link "Hubspot | MK | [GEOGRAPHIC_DATA] | $80 + Skills" at bounding box center [114, 547] width 156 height 33
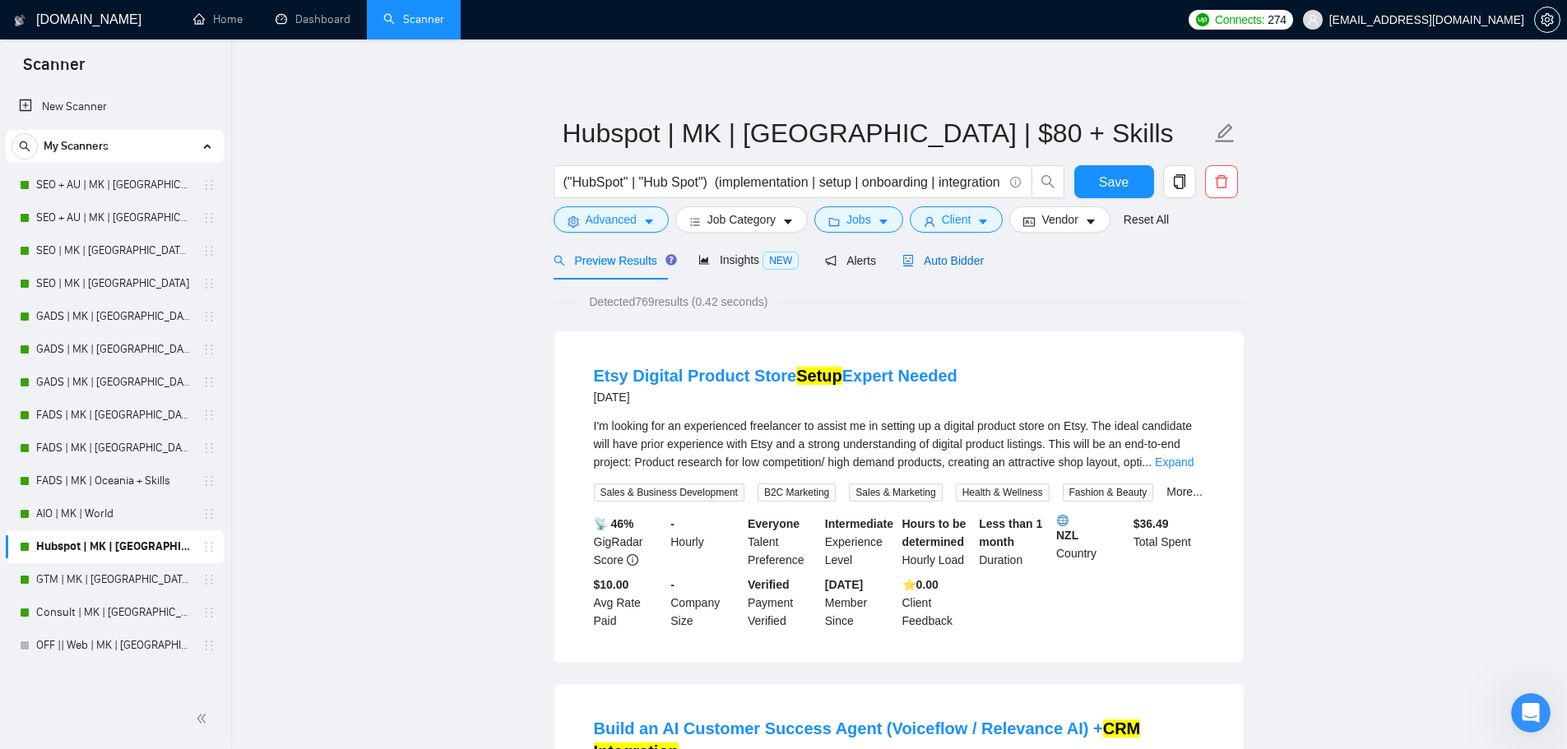
click at [936, 257] on span "Auto Bidder" at bounding box center [942, 260] width 81 height 13
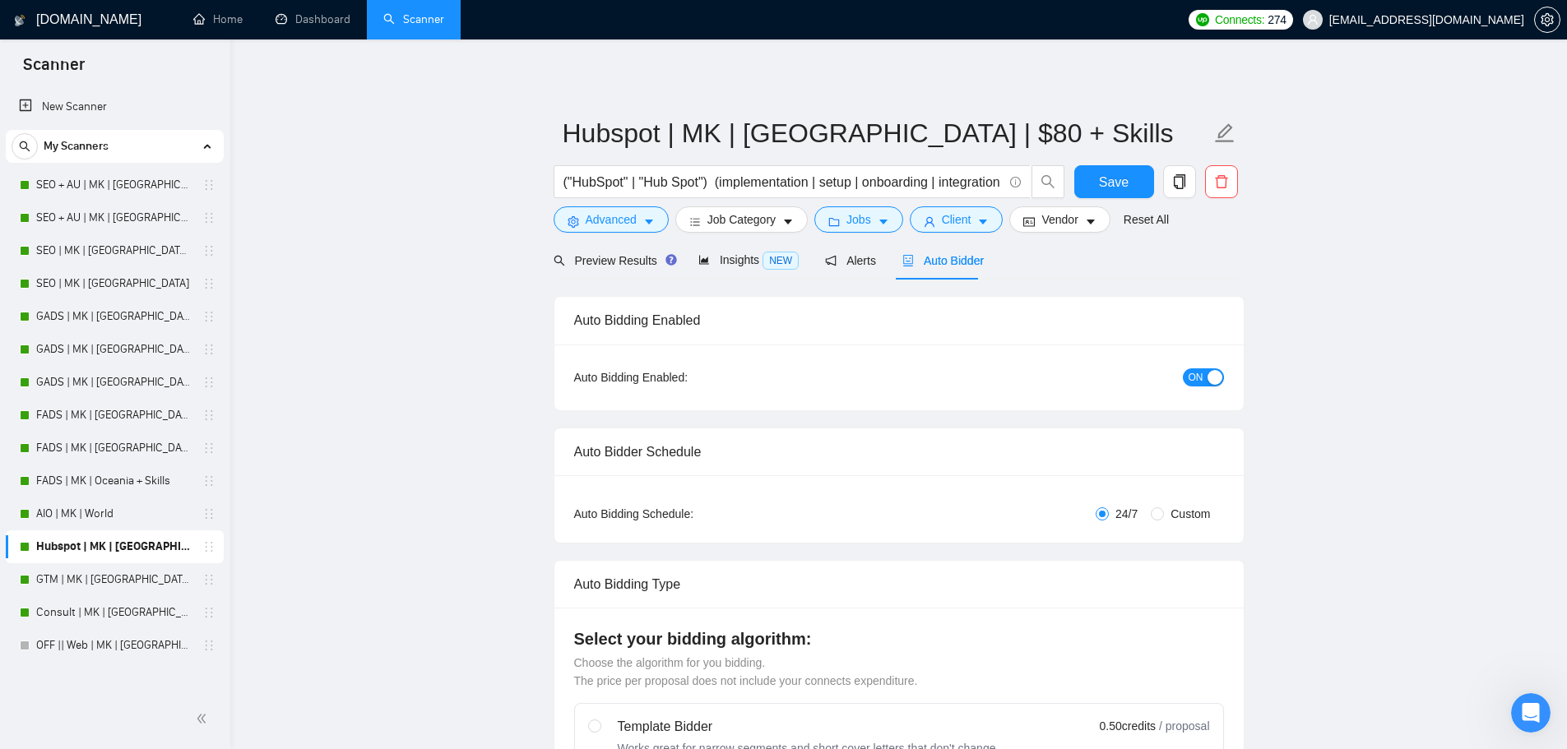
checkbox input "true"
click at [731, 248] on div "Insights NEW" at bounding box center [748, 260] width 100 height 39
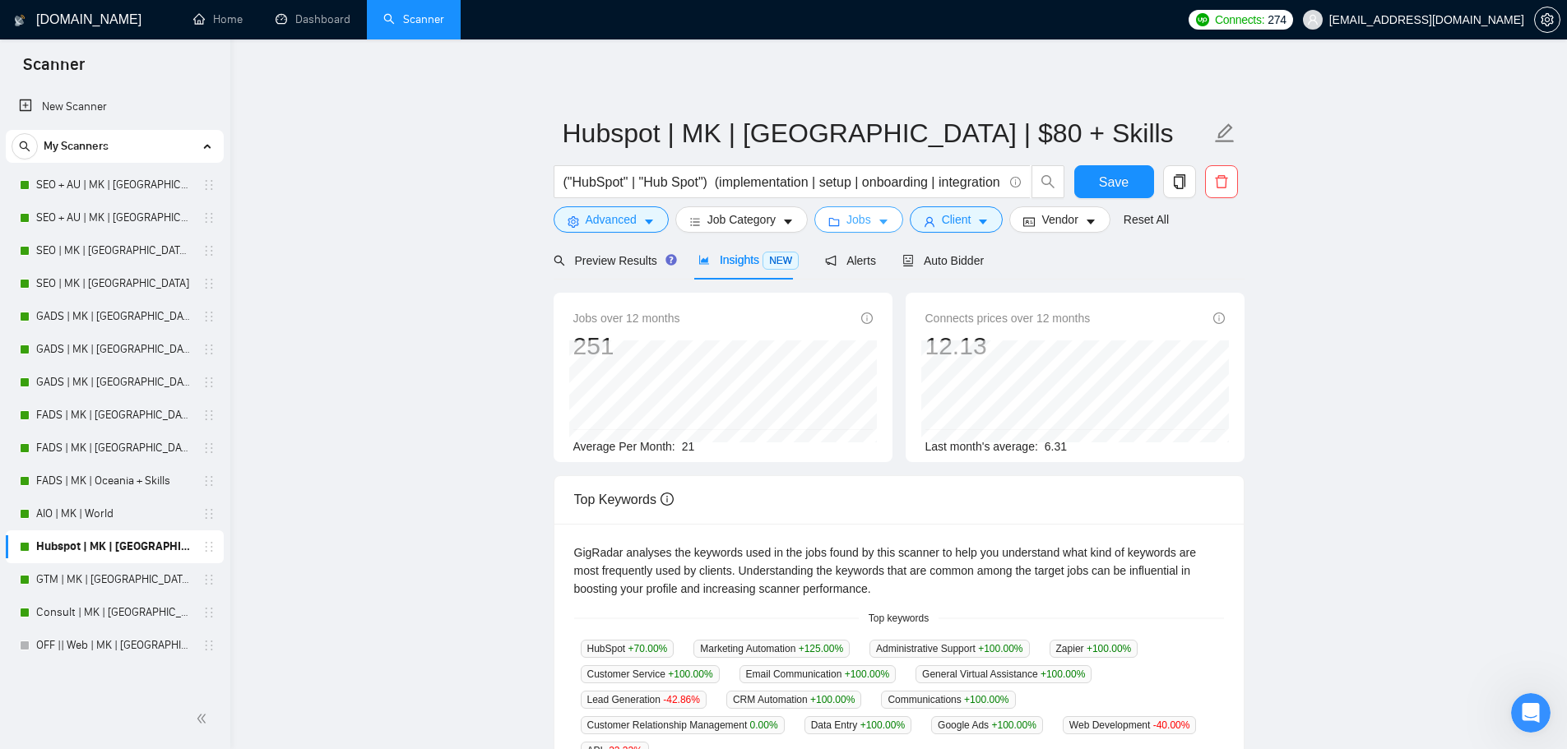
click at [848, 216] on span "Jobs" at bounding box center [859, 220] width 25 height 18
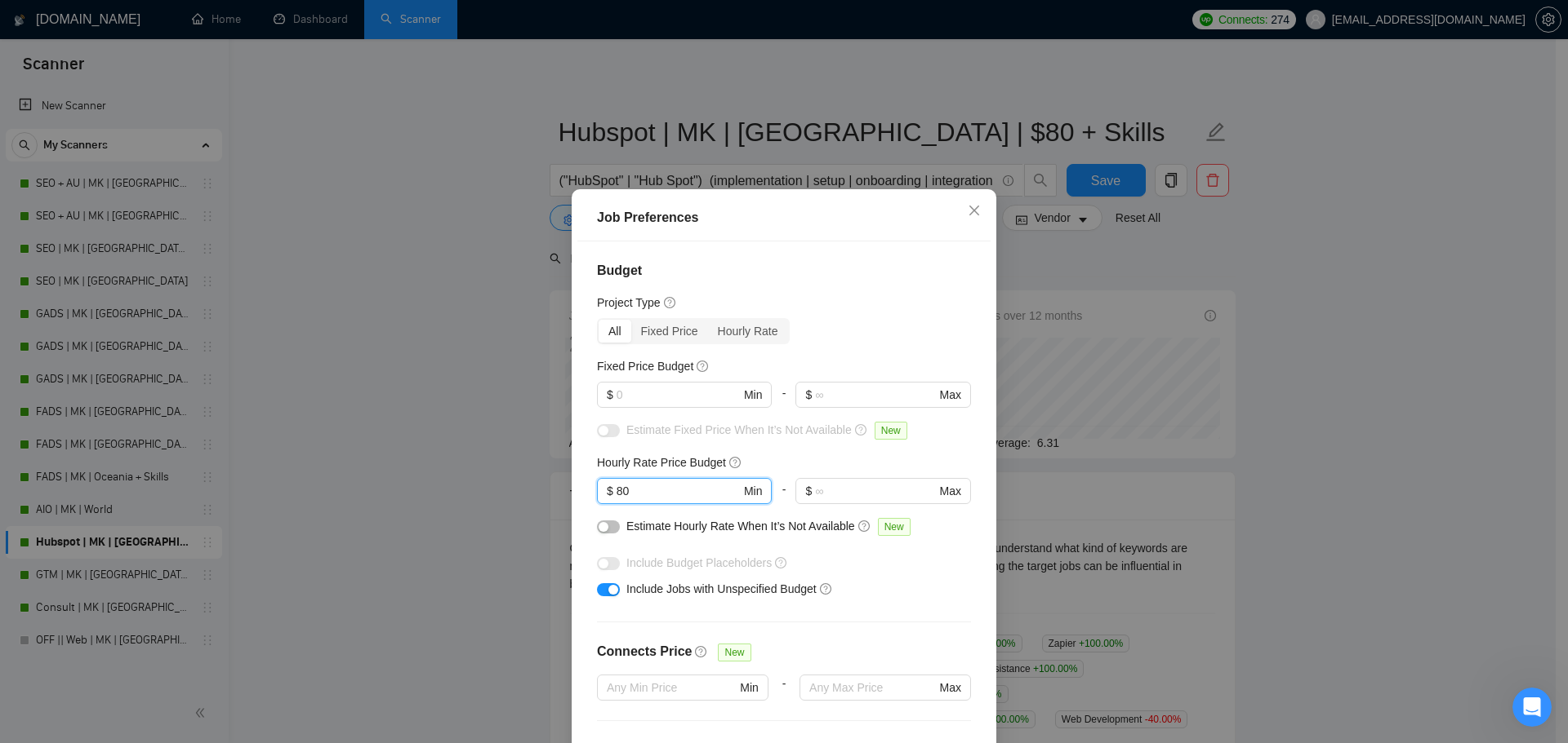
drag, startPoint x: 661, startPoint y: 487, endPoint x: 523, endPoint y: 488, distance: 138.0
click at [526, 488] on div "Job Preferences Budget Project Type All Fixed Price Hourly Rate Fixed Price Bud…" at bounding box center [784, 371] width 1568 height 743
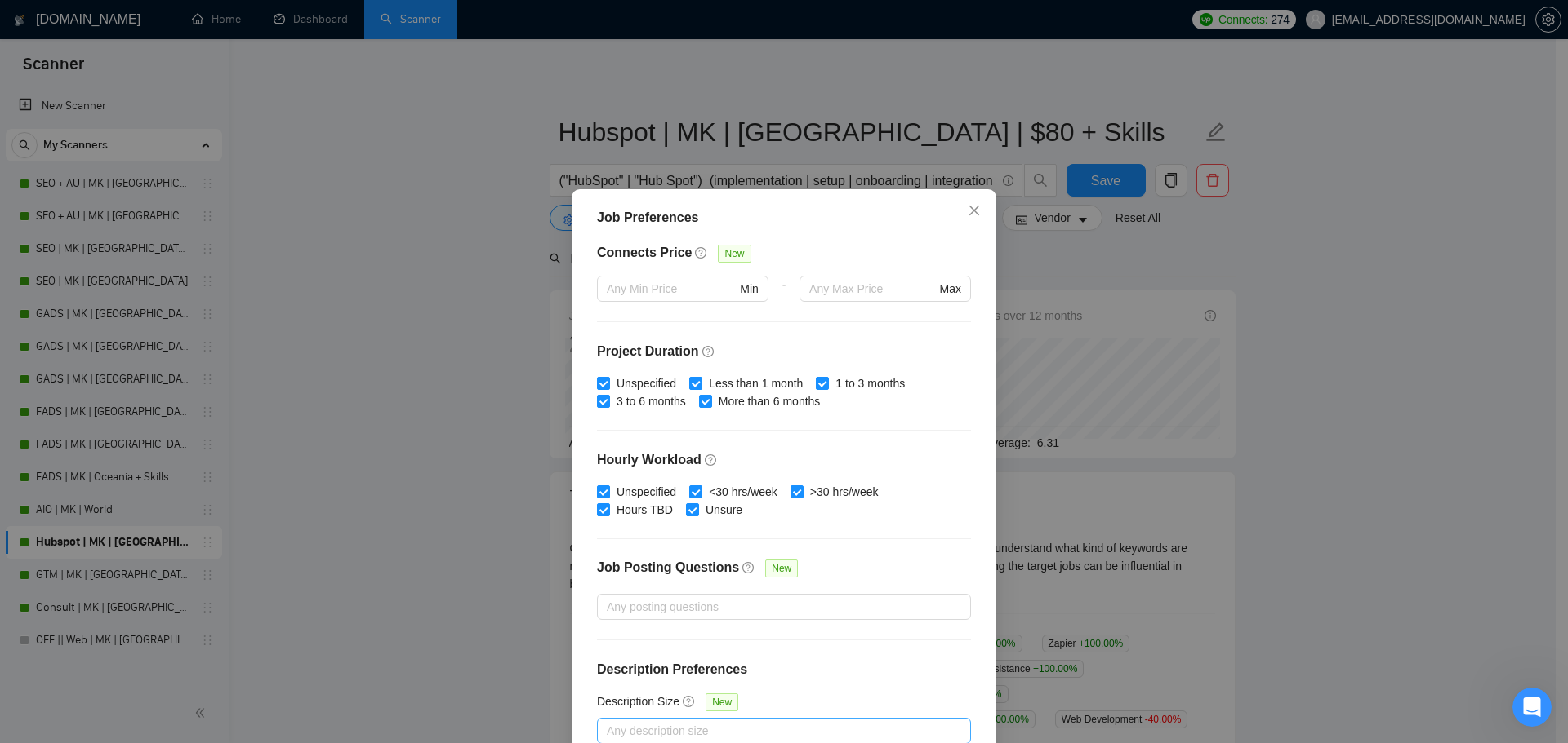
scroll to position [90, 0]
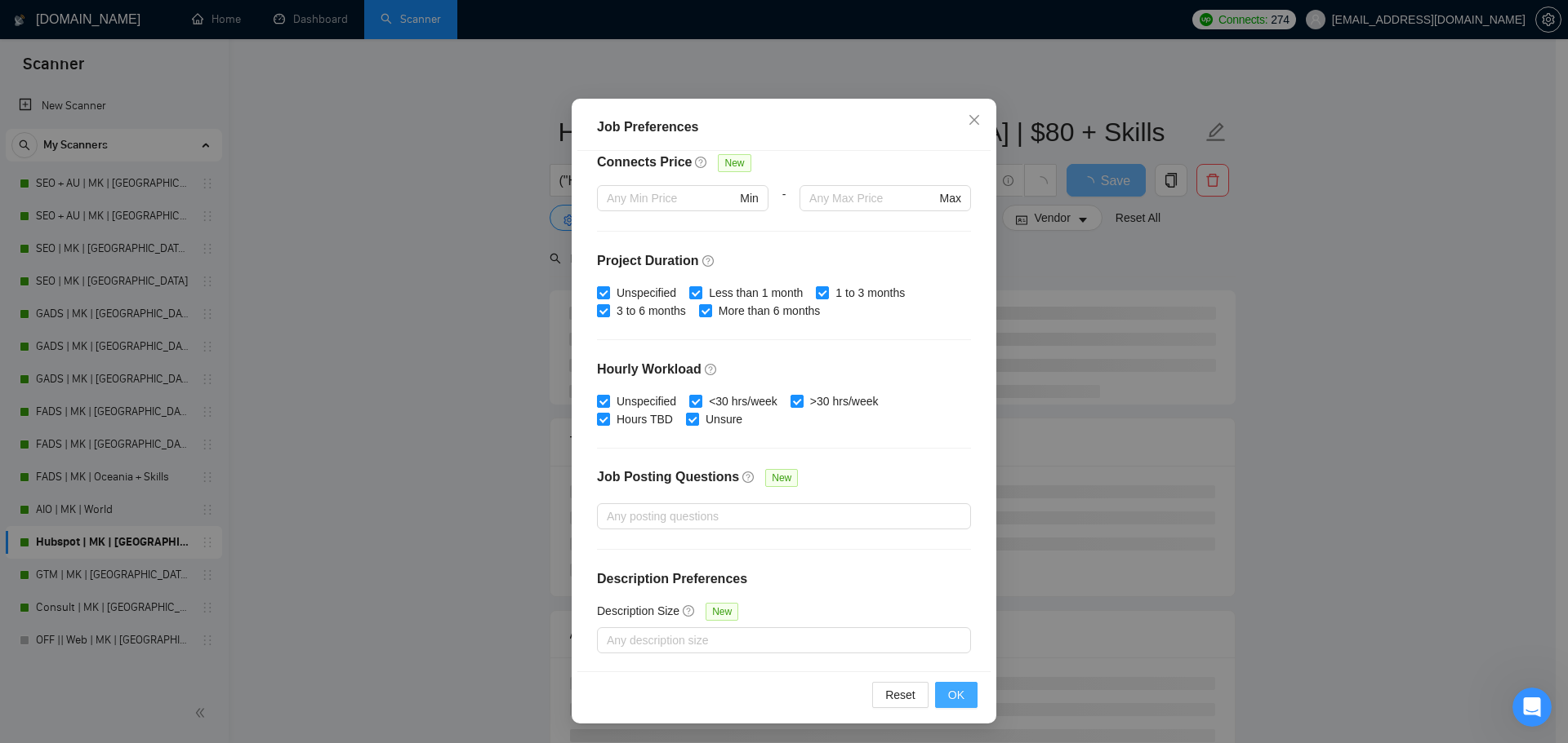
type input "40"
click at [951, 698] on span "OK" at bounding box center [956, 695] width 16 height 18
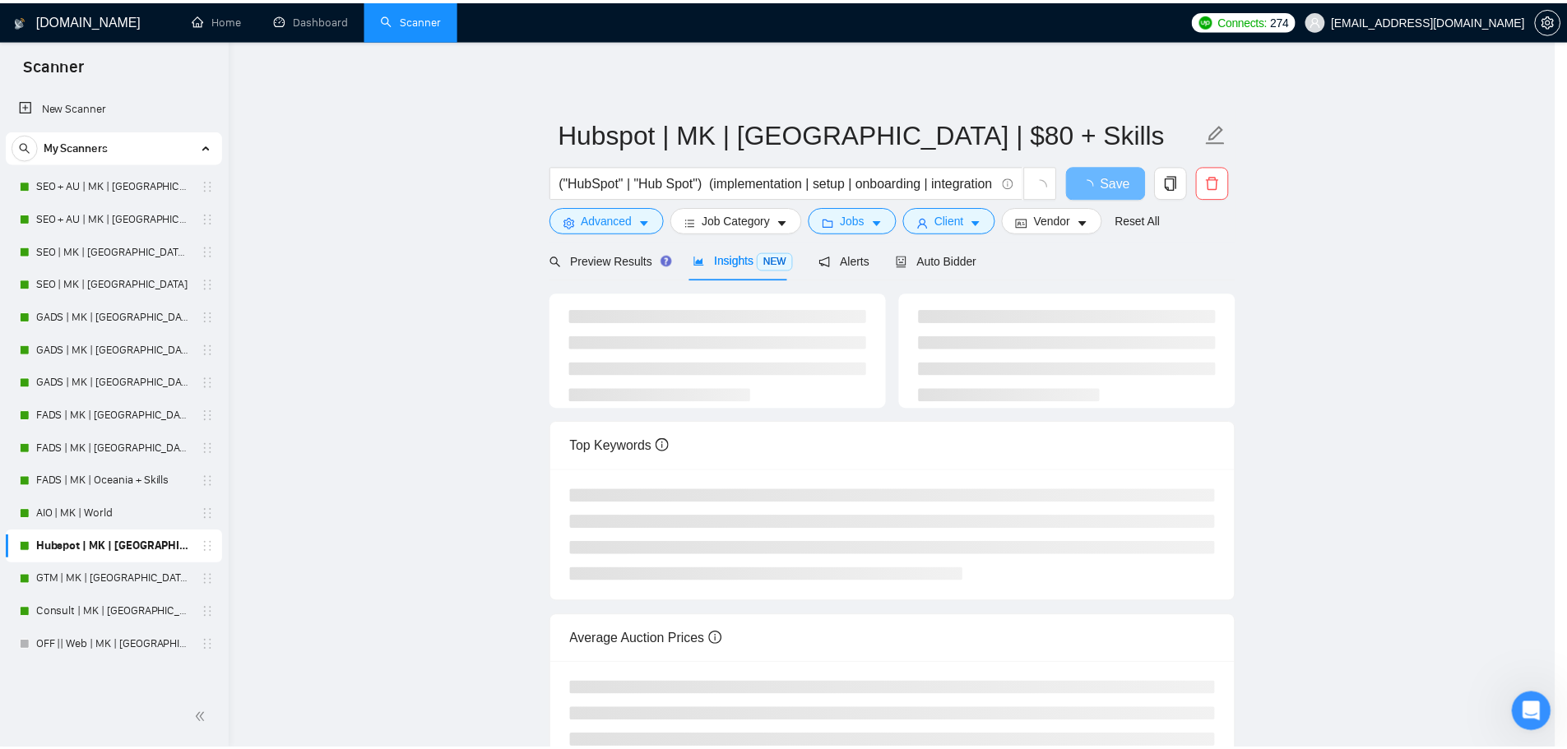
scroll to position [0, 0]
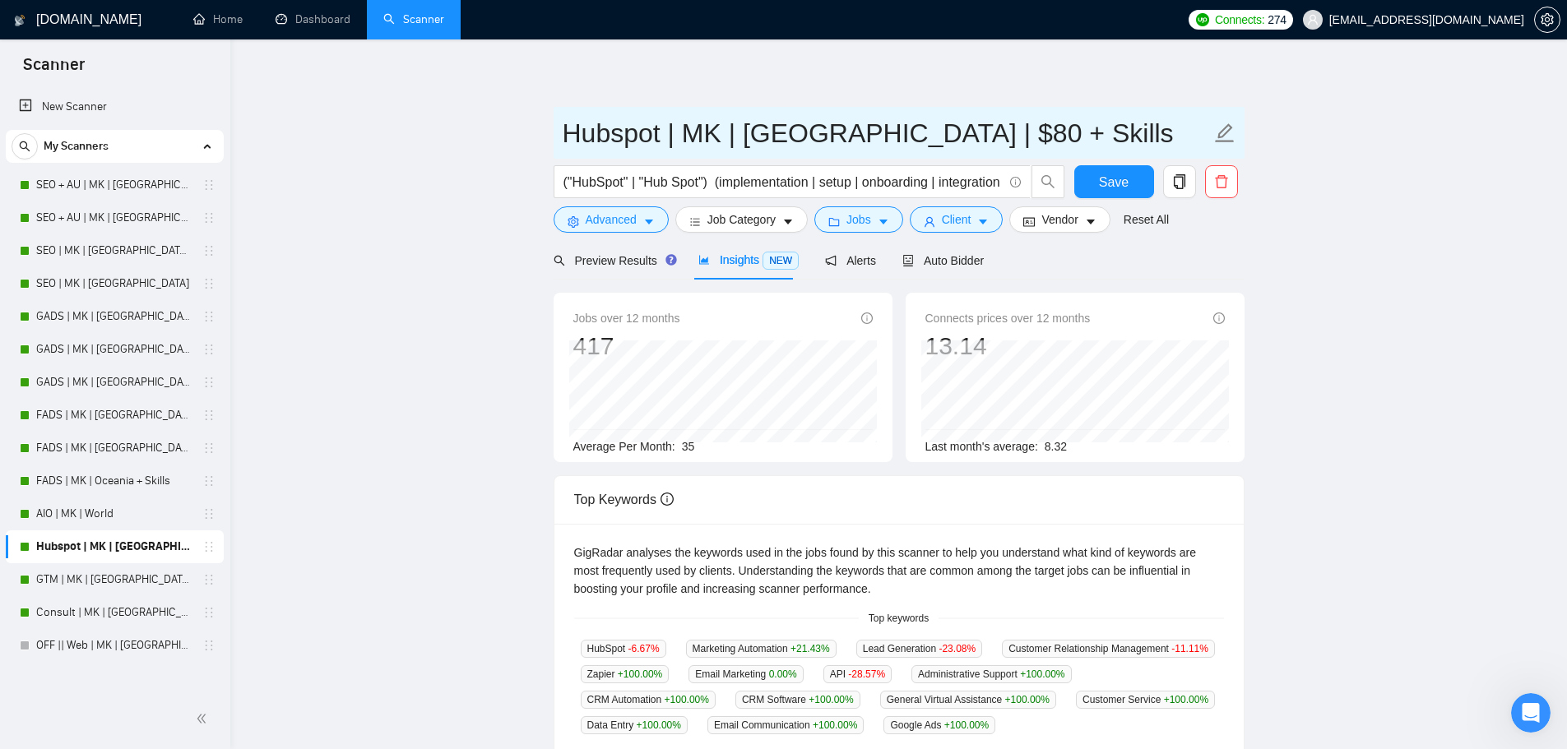
click at [906, 137] on input "Hubspot | MK | [GEOGRAPHIC_DATA] | $80 + Skills" at bounding box center [887, 133] width 648 height 41
click at [929, 131] on input "Hubspot | MK | [GEOGRAPHIC_DATA] | $80 + Skills" at bounding box center [887, 133] width 648 height 41
drag, startPoint x: 912, startPoint y: 133, endPoint x: 862, endPoint y: 136, distance: 49.4
click at [862, 136] on input "Hubspot | MK | [GEOGRAPHIC_DATA] | $80 + Skills" at bounding box center [887, 133] width 648 height 41
click at [887, 136] on input "Hubspot | MK | [GEOGRAPHIC_DATA] | $80 + Skills" at bounding box center [887, 133] width 648 height 41
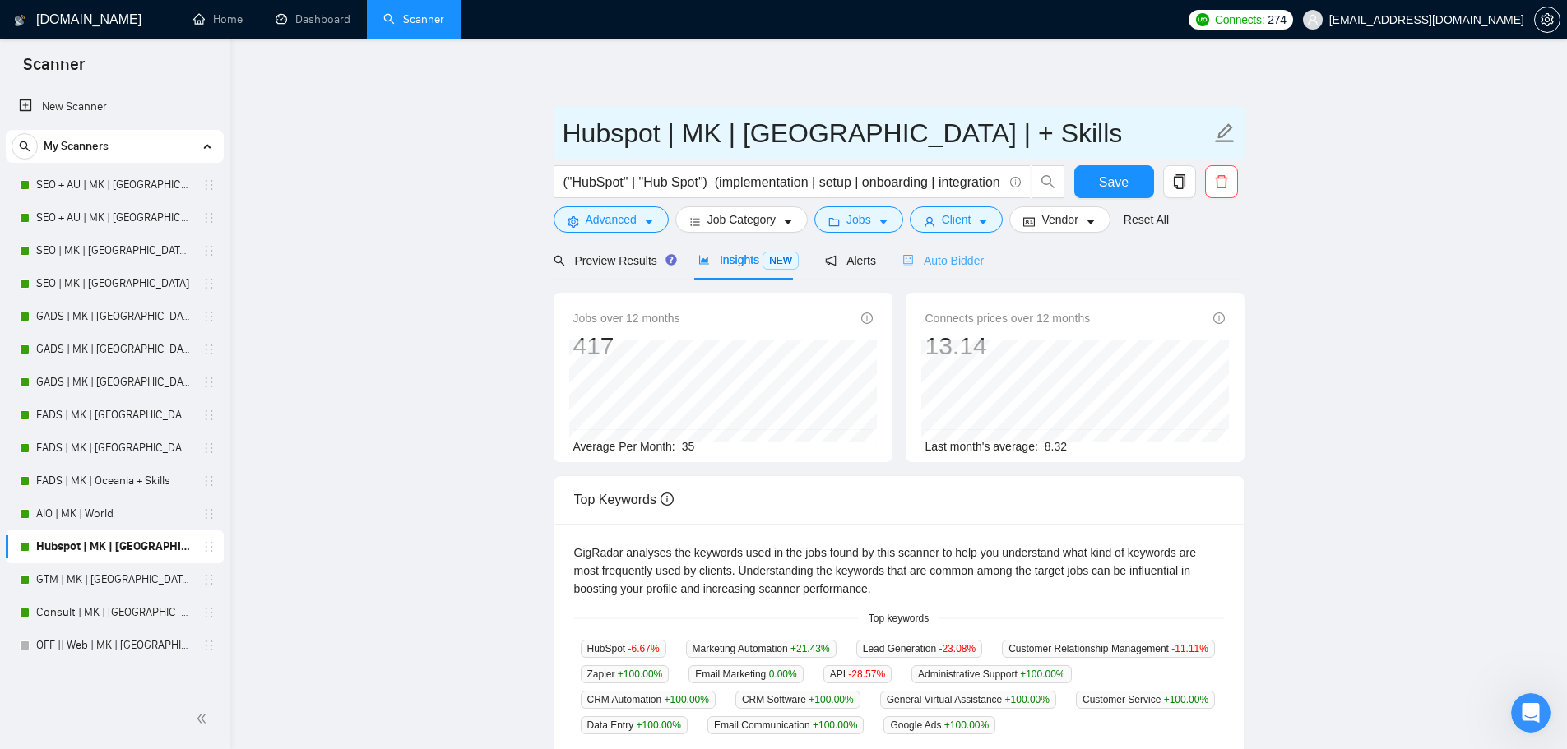
type input "Hubspot | MK | [GEOGRAPHIC_DATA] | + Skills"
click at [954, 256] on span "Auto Bidder" at bounding box center [942, 260] width 81 height 13
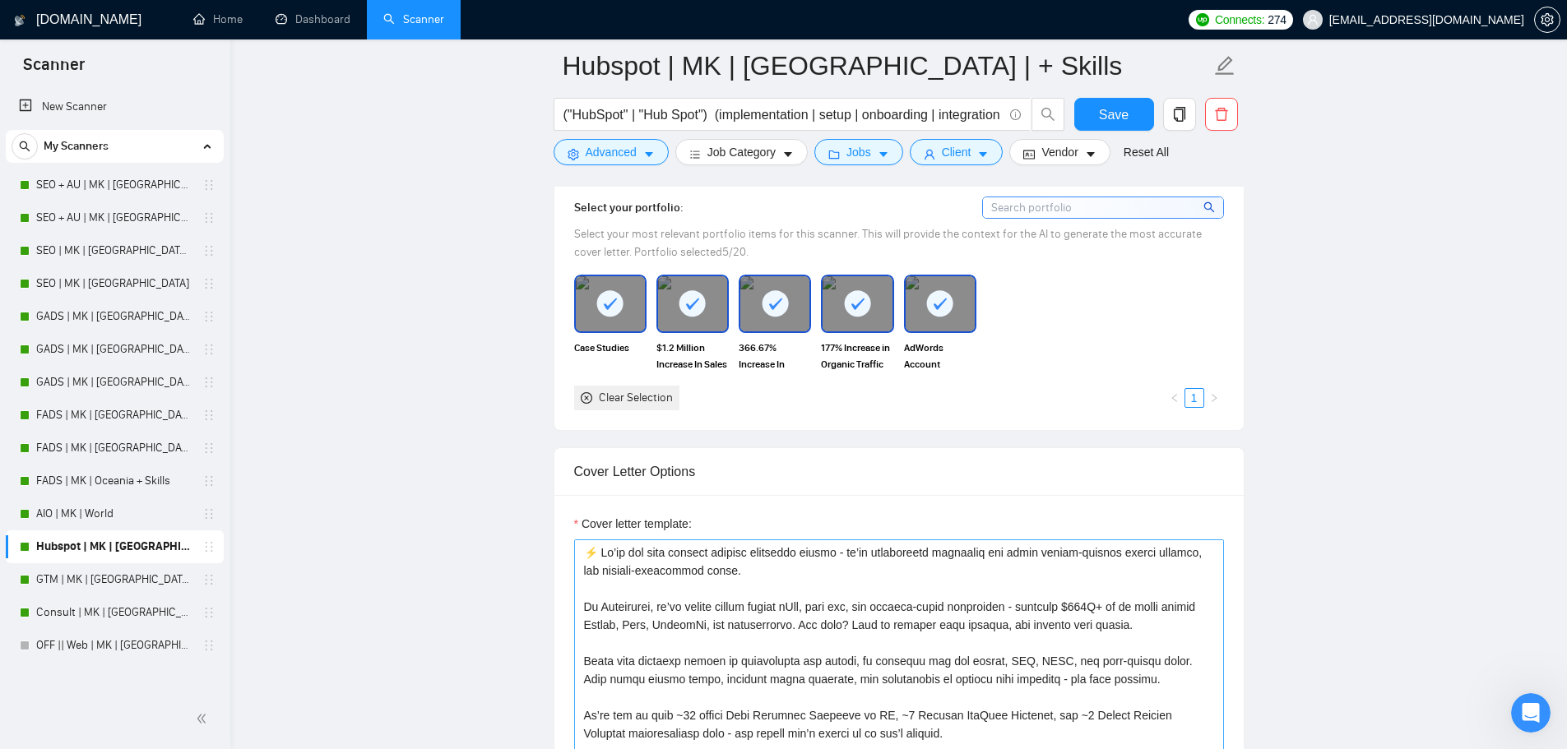
scroll to position [1343, 0]
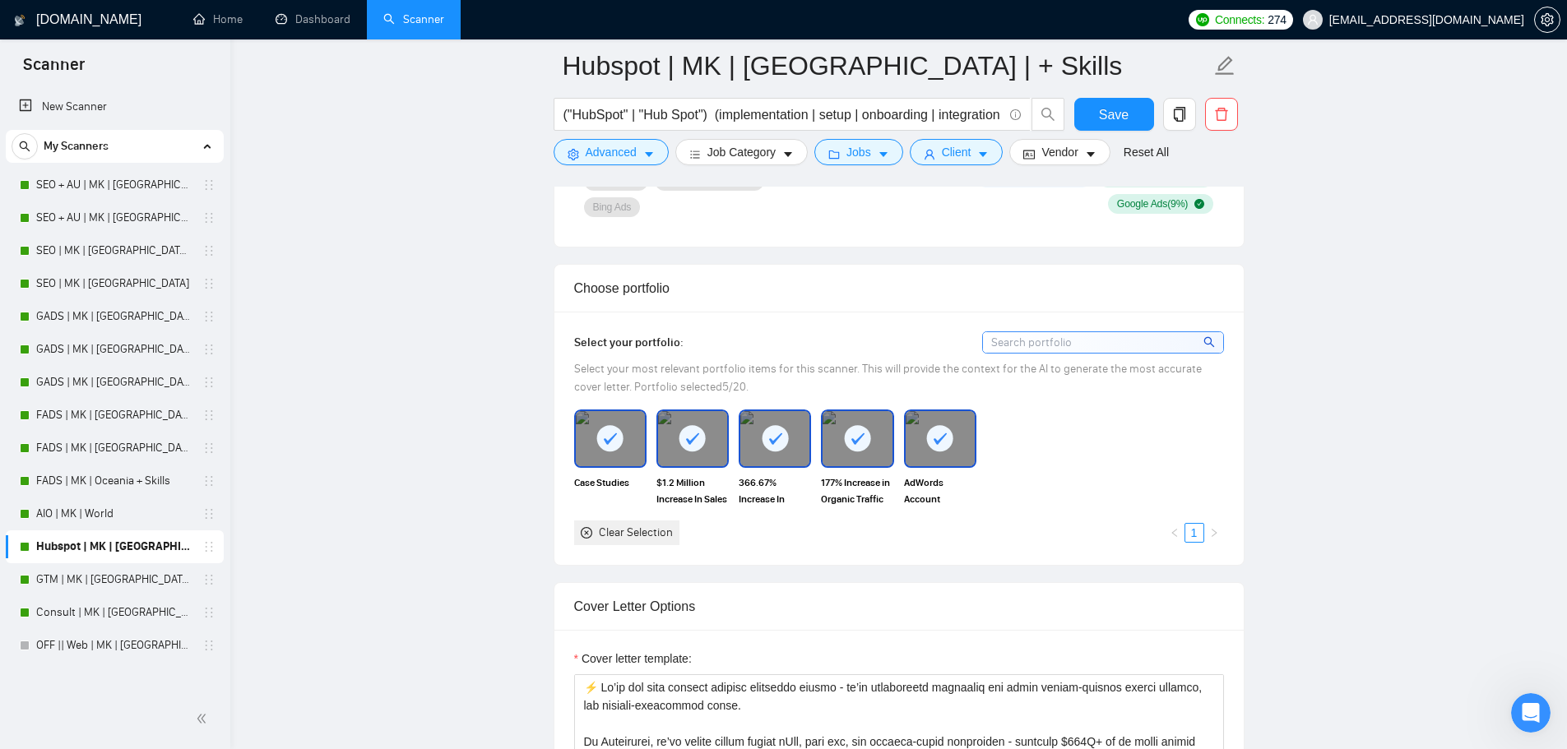
click at [672, 524] on div "Clear Selection" at bounding box center [636, 533] width 74 height 18
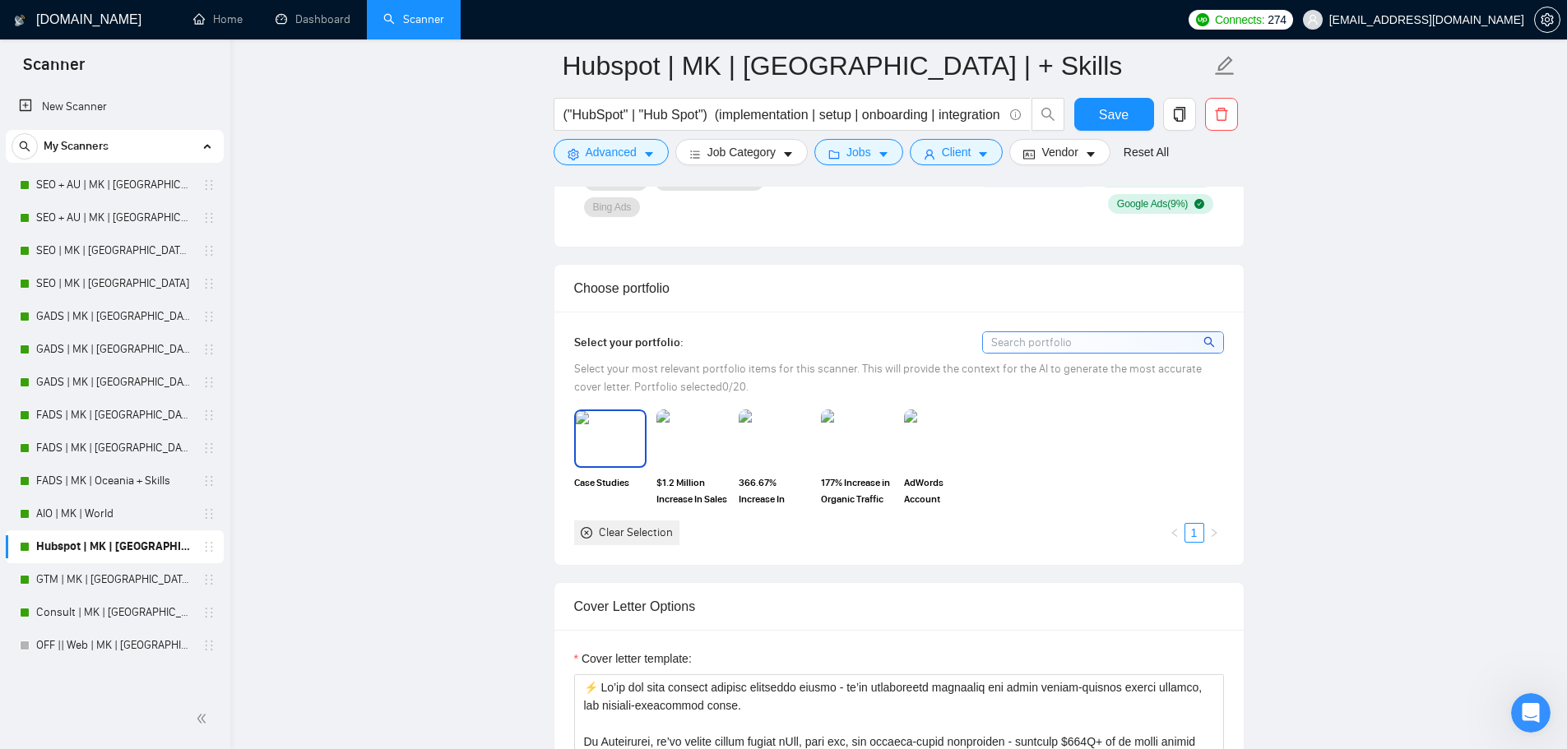
click at [606, 438] on img at bounding box center [610, 438] width 69 height 54
click at [695, 431] on img at bounding box center [692, 438] width 69 height 54
click at [771, 431] on img at bounding box center [774, 438] width 69 height 54
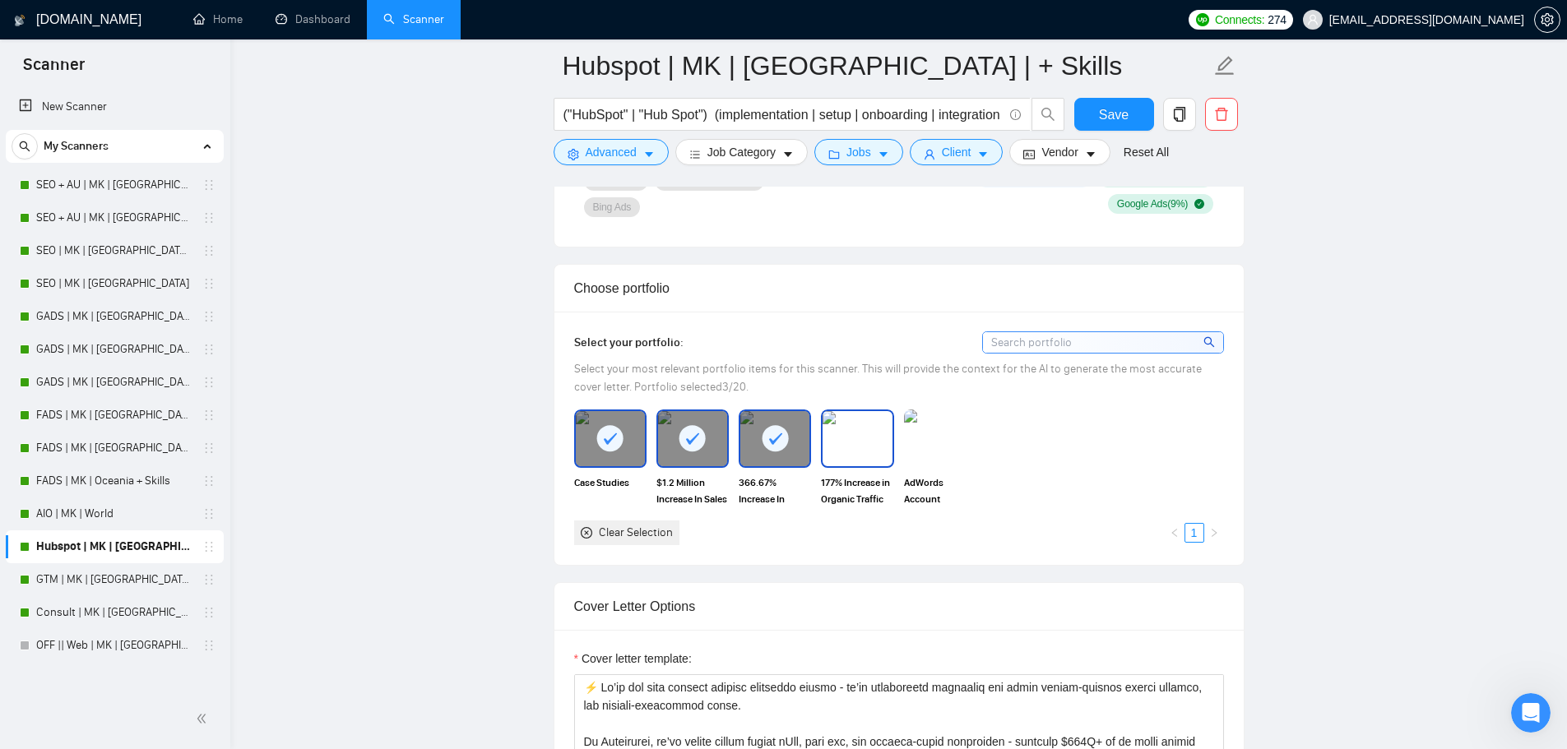
click at [847, 431] on img at bounding box center [857, 438] width 69 height 54
click at [918, 431] on img at bounding box center [940, 439] width 72 height 58
click at [1111, 113] on span "Save" at bounding box center [1114, 114] width 30 height 21
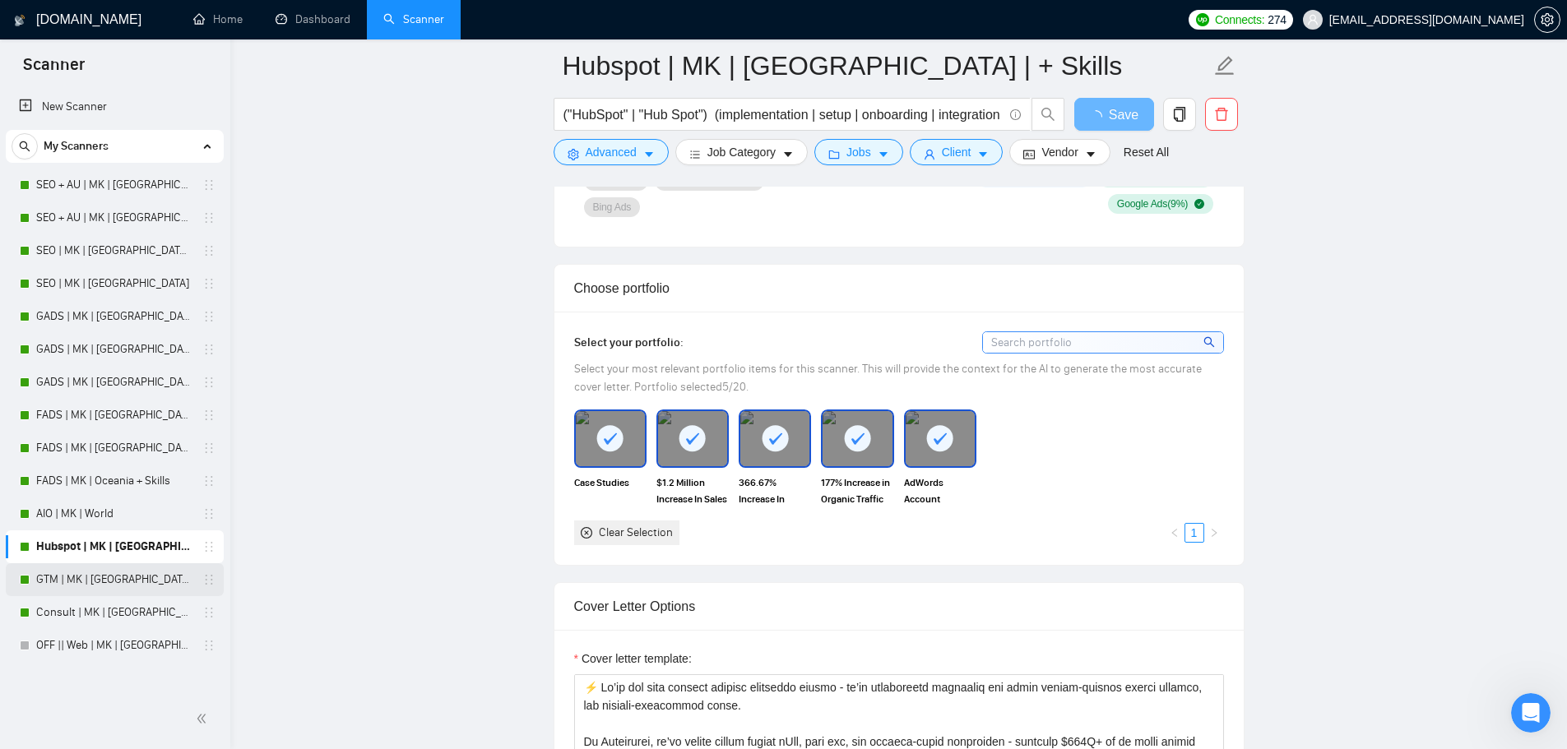
click at [93, 589] on link "GTM | MK | [GEOGRAPHIC_DATA] + Skills" at bounding box center [114, 580] width 156 height 33
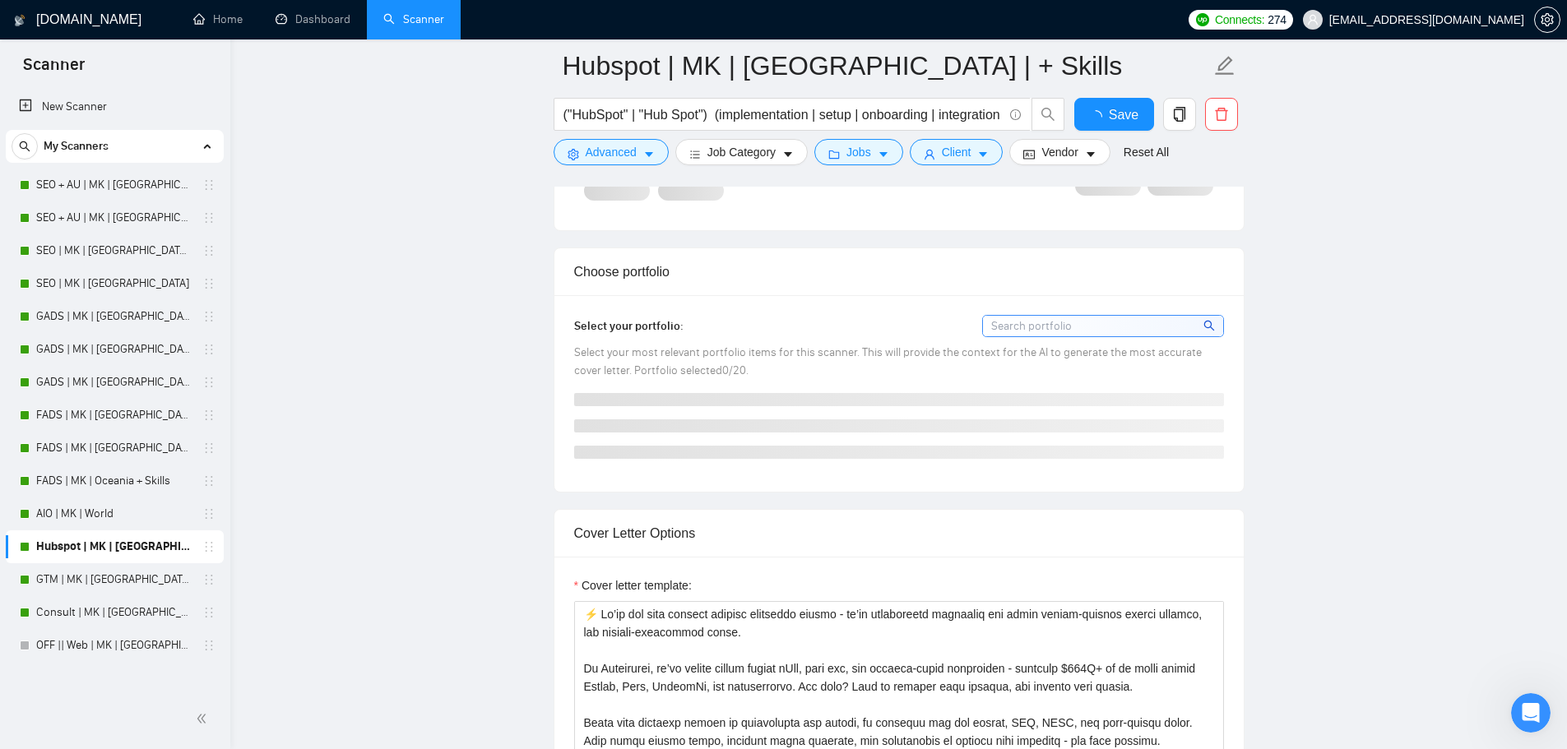
checkbox input "true"
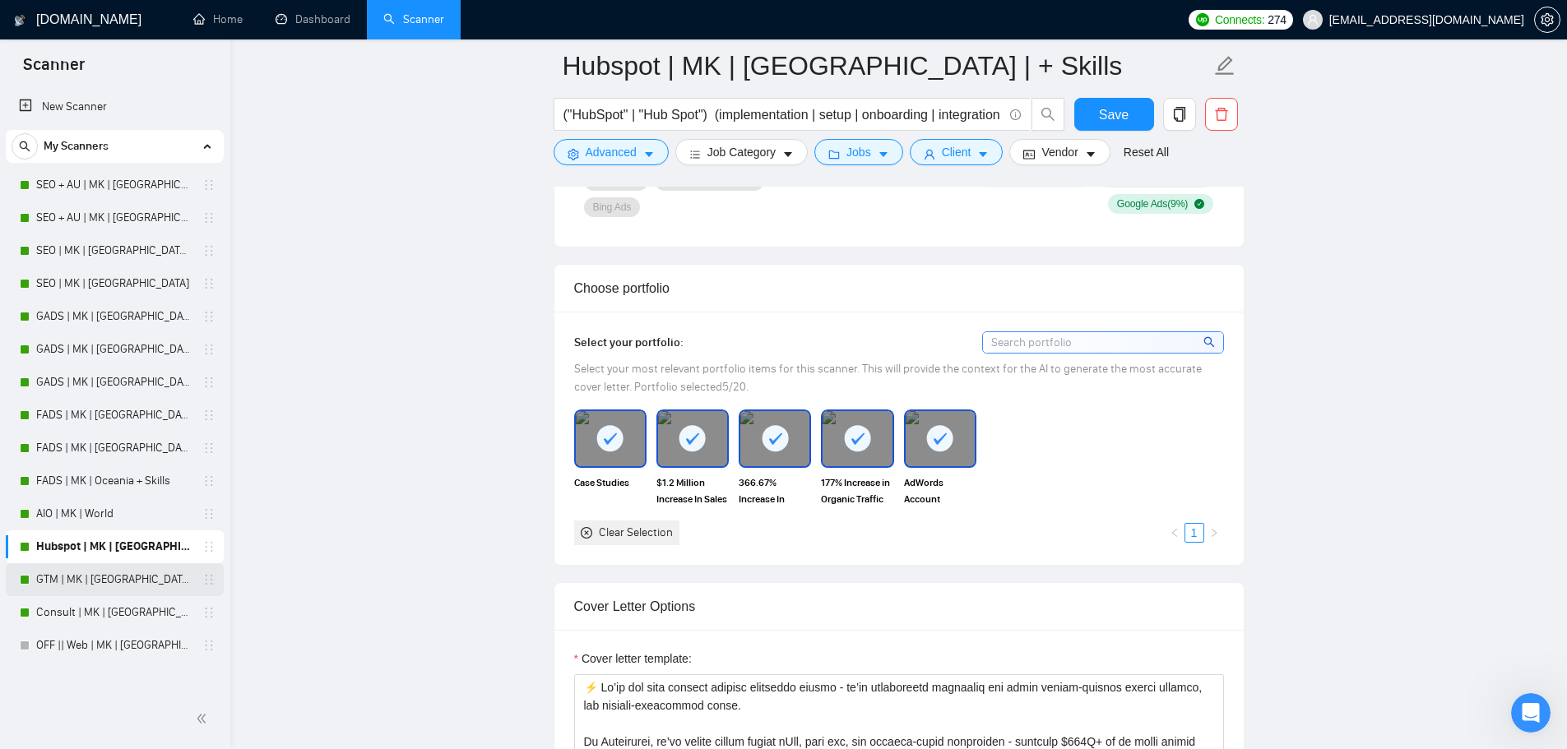
click at [109, 578] on link "GTM | MK | [GEOGRAPHIC_DATA] + Skills" at bounding box center [114, 580] width 156 height 33
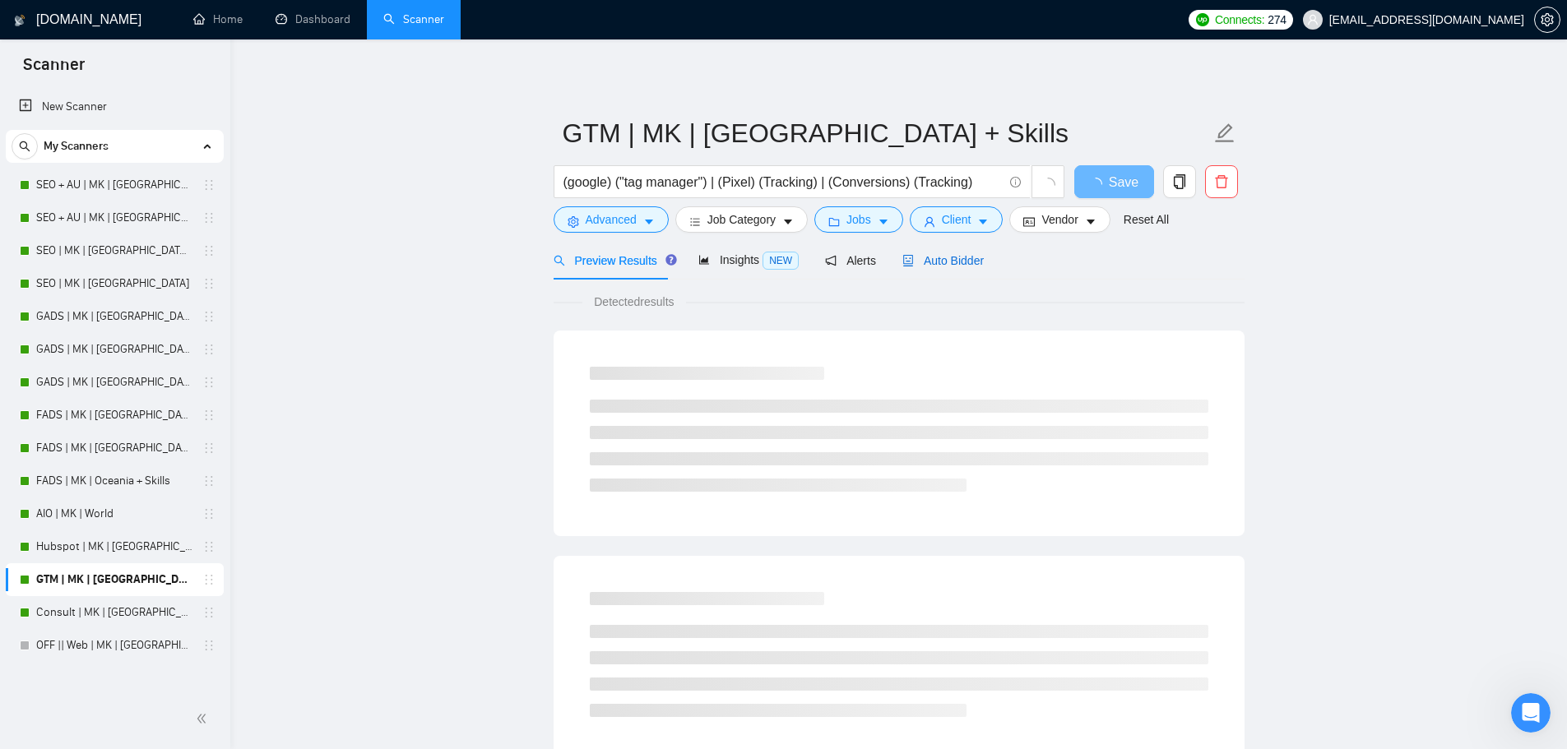
click at [944, 257] on span "Auto Bidder" at bounding box center [942, 260] width 81 height 13
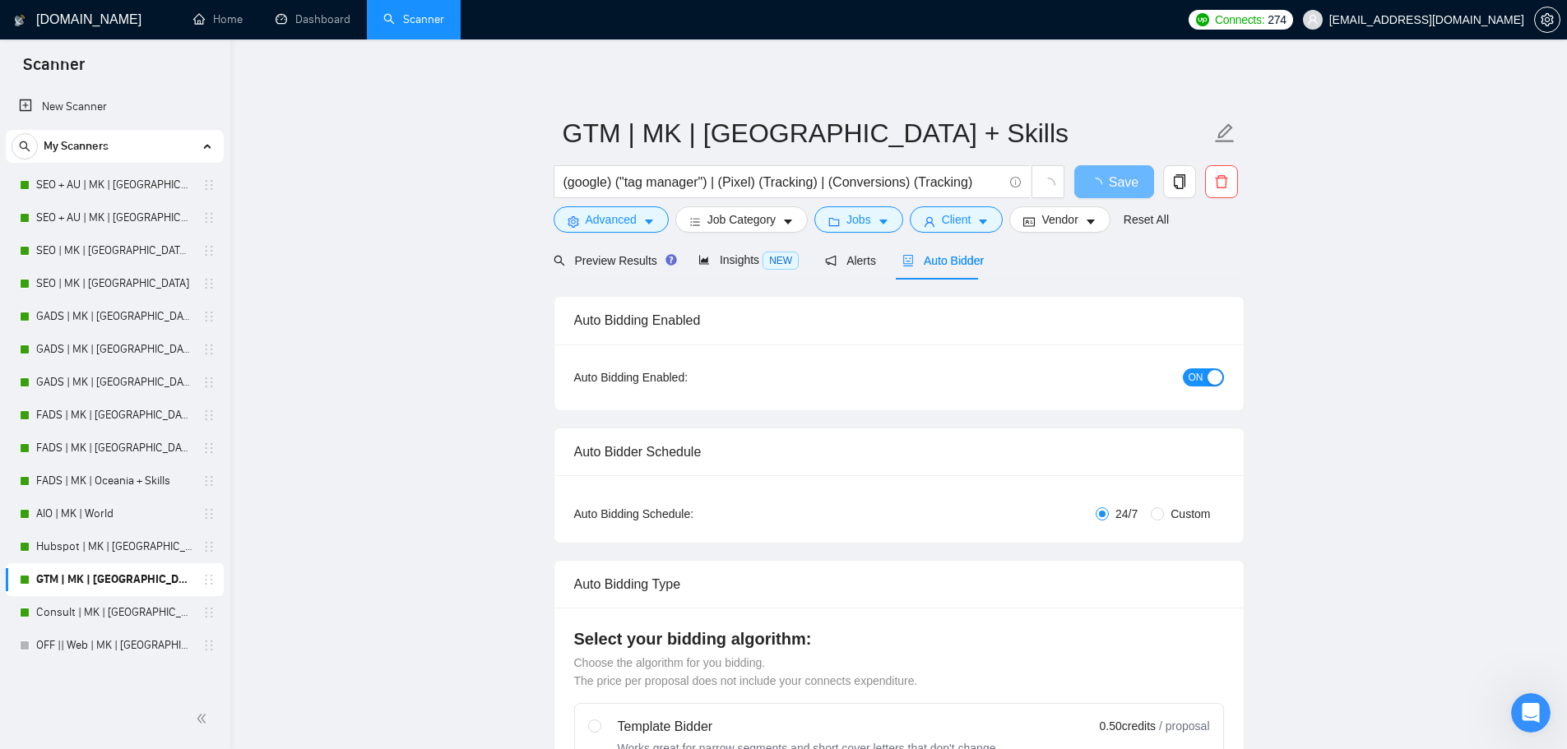
checkbox input "true"
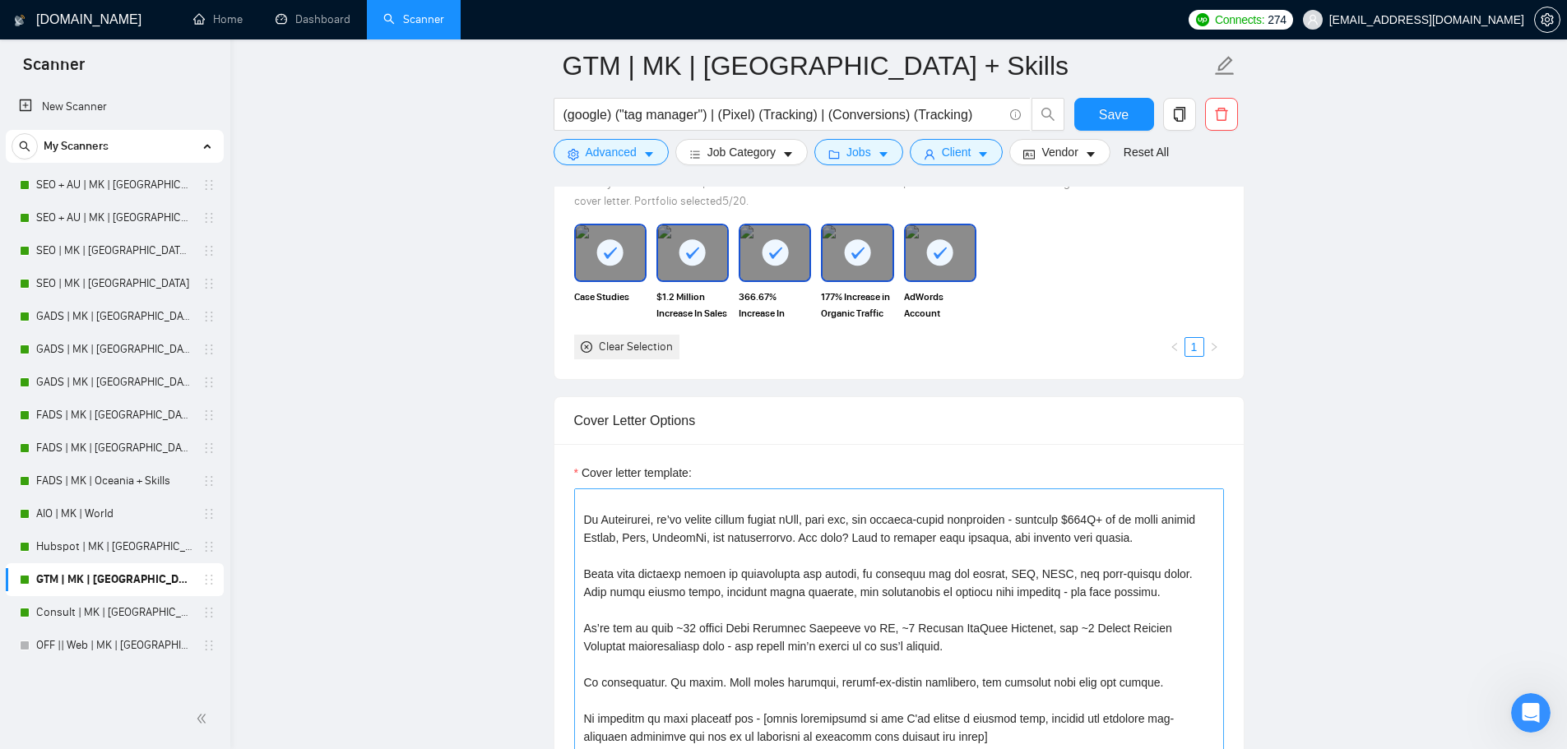
scroll to position [1152, 0]
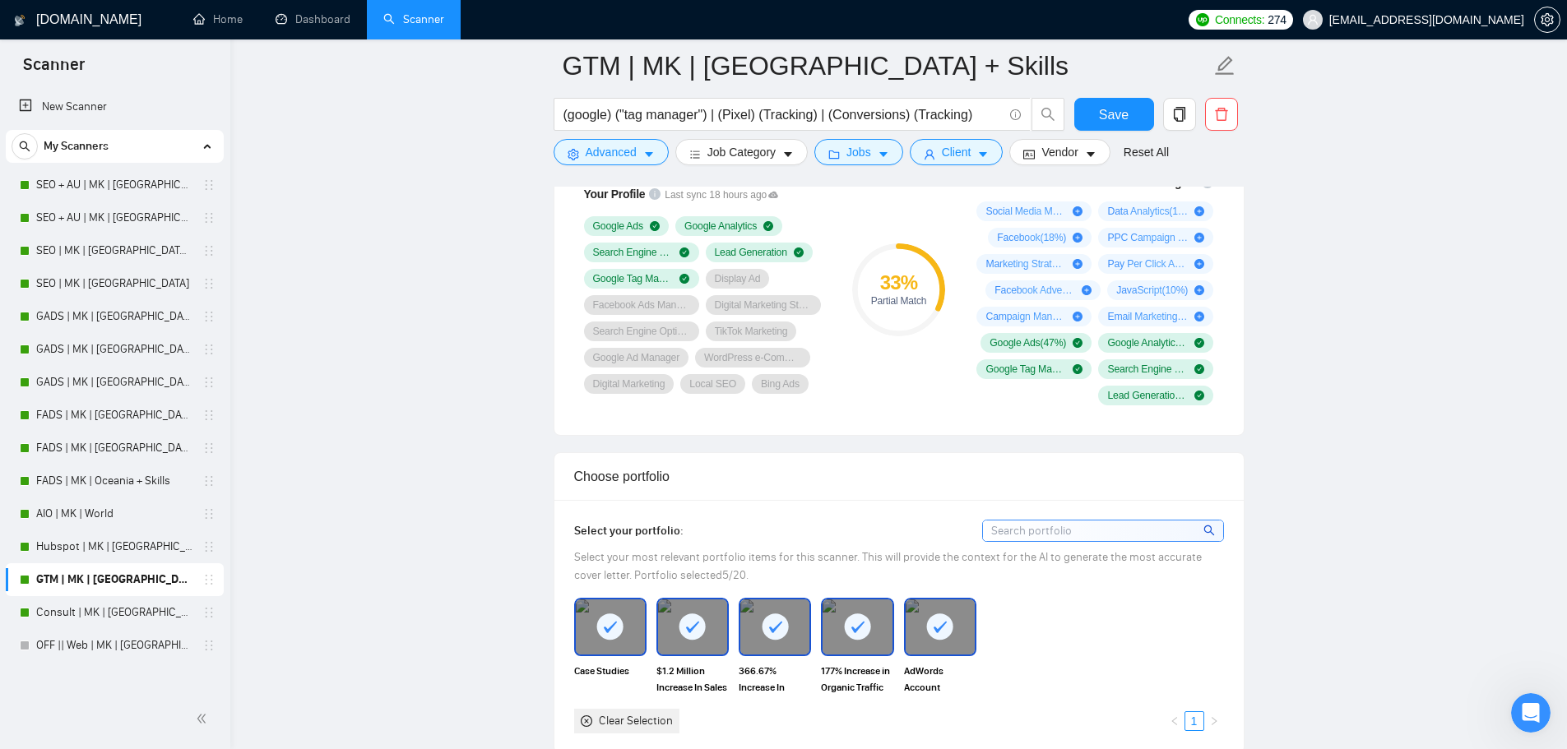
click at [619, 712] on div "Clear Selection" at bounding box center [636, 721] width 74 height 18
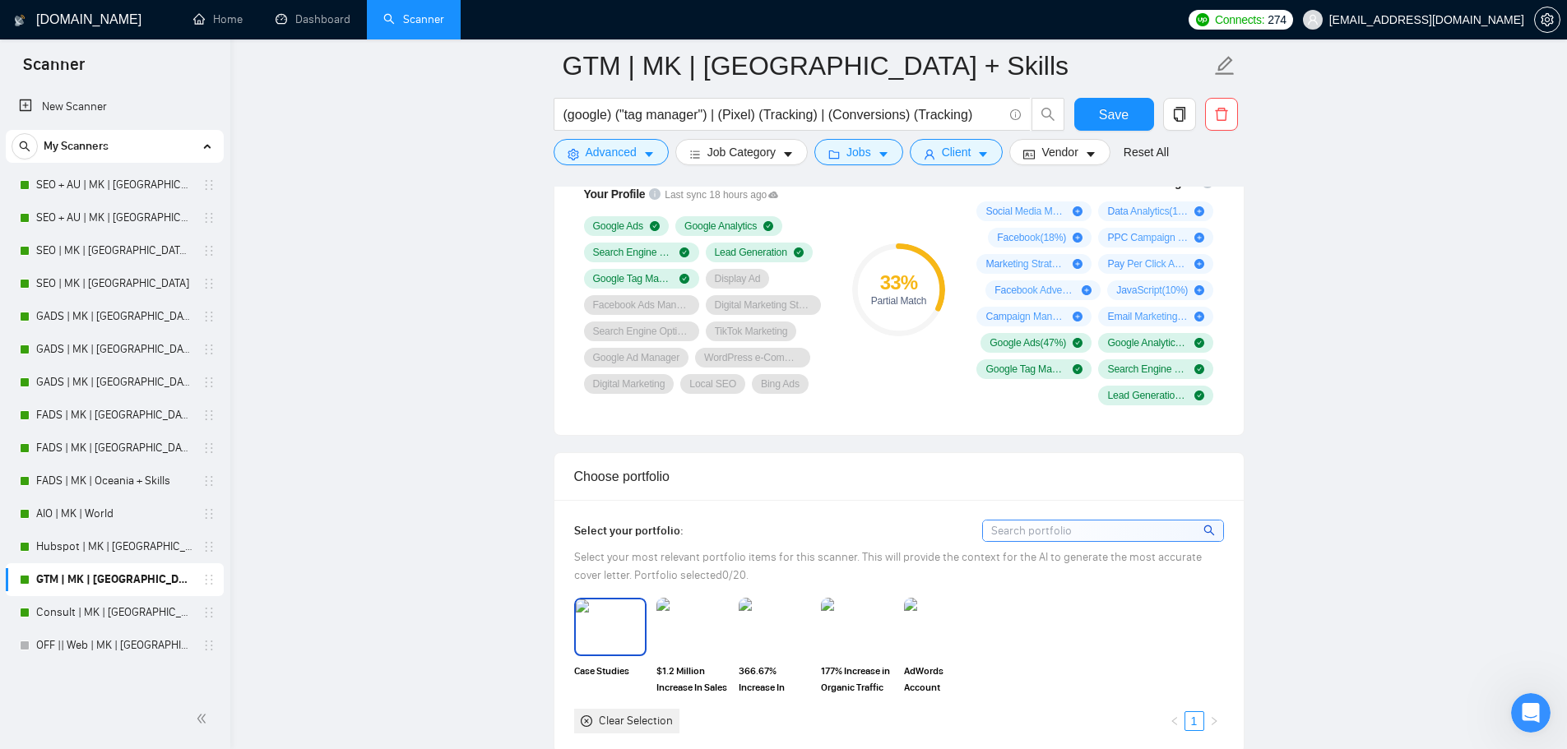
click at [602, 613] on img at bounding box center [610, 627] width 69 height 54
click at [704, 611] on img at bounding box center [692, 627] width 69 height 54
click at [785, 617] on img at bounding box center [774, 627] width 69 height 54
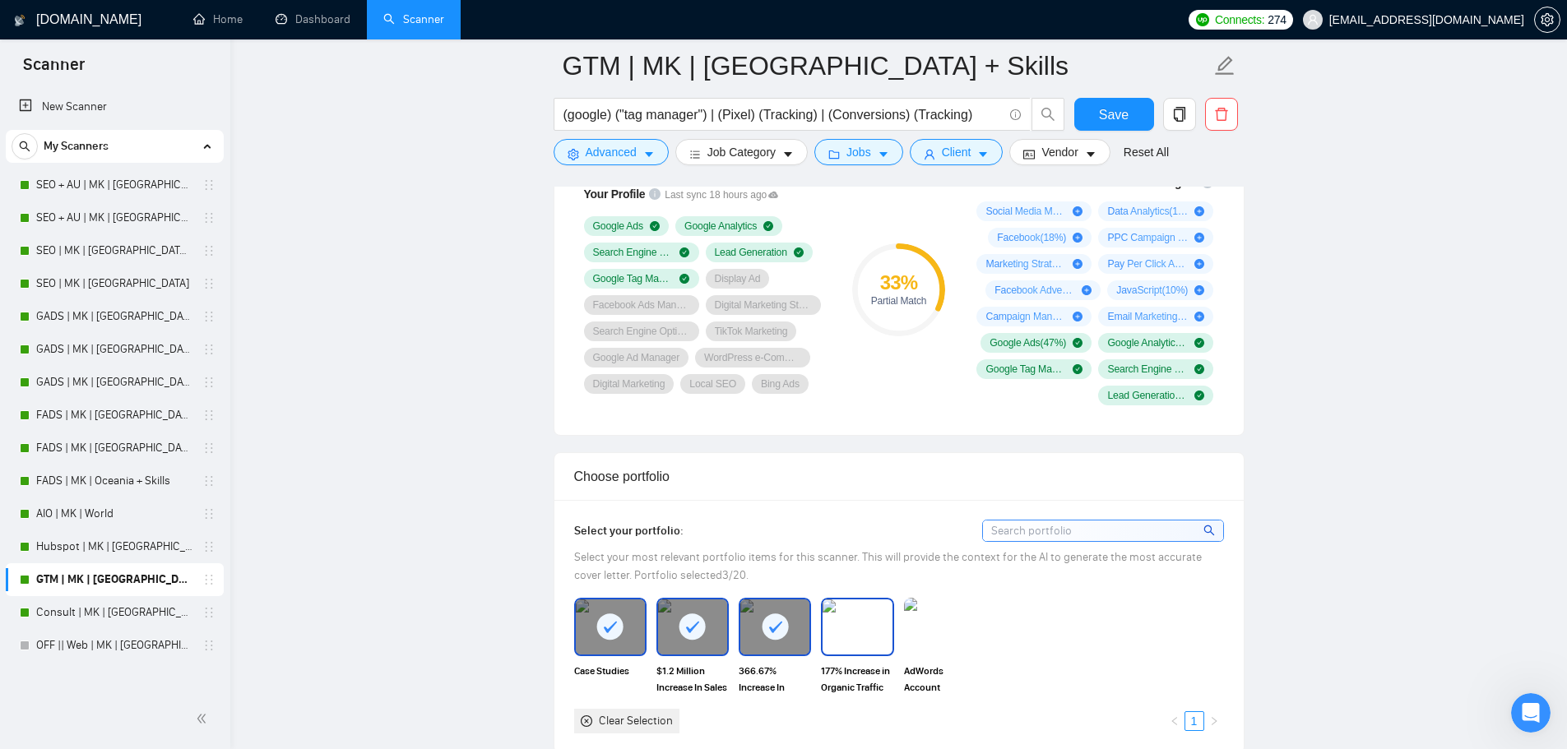
click at [850, 619] on img at bounding box center [857, 627] width 69 height 54
click at [916, 619] on img at bounding box center [940, 627] width 69 height 54
click at [1119, 105] on span "Save" at bounding box center [1114, 114] width 30 height 21
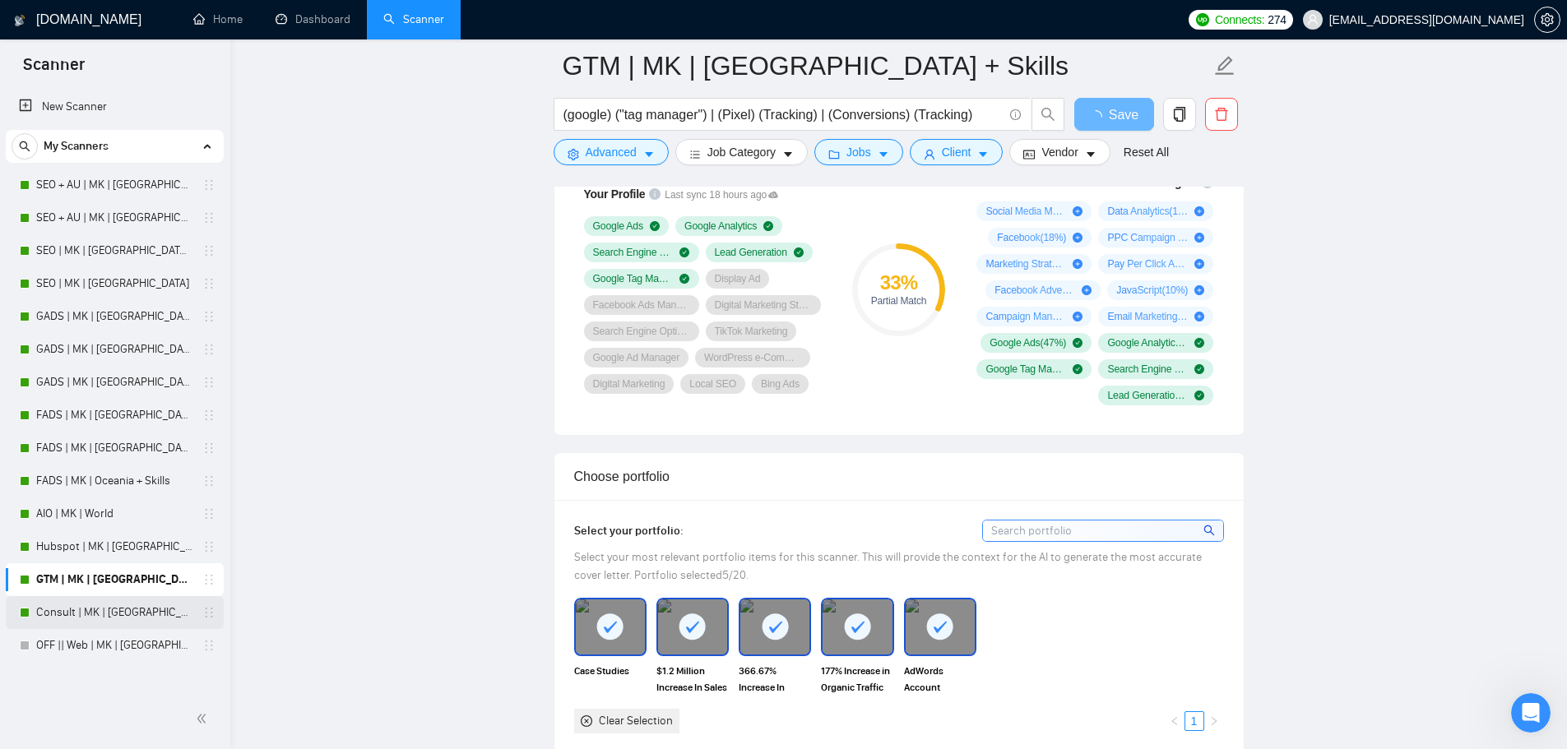
click at [107, 615] on link "Consult | MK | [GEOGRAPHIC_DATA]" at bounding box center [114, 612] width 156 height 33
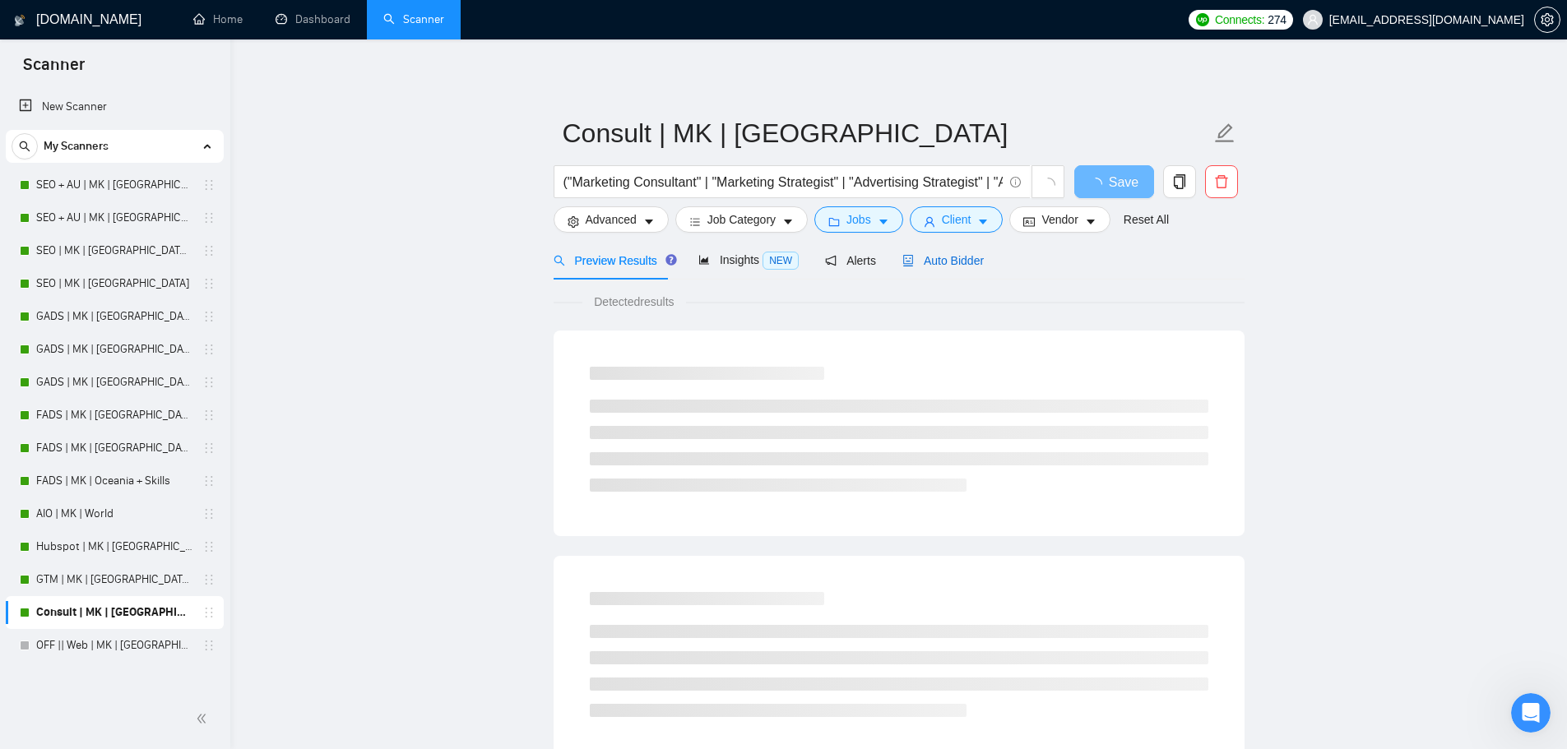
click at [950, 258] on span "Auto Bidder" at bounding box center [942, 260] width 81 height 13
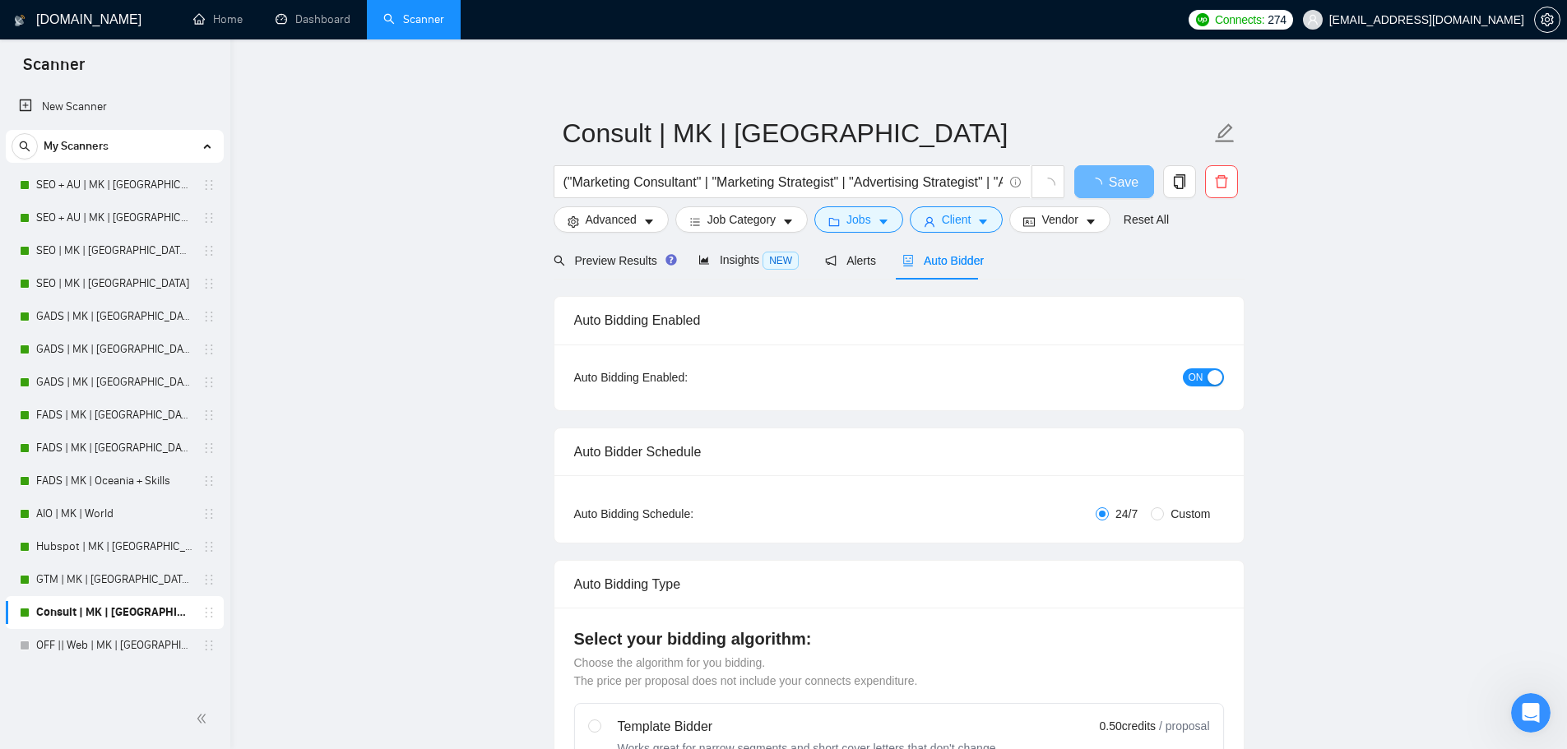
checkbox input "true"
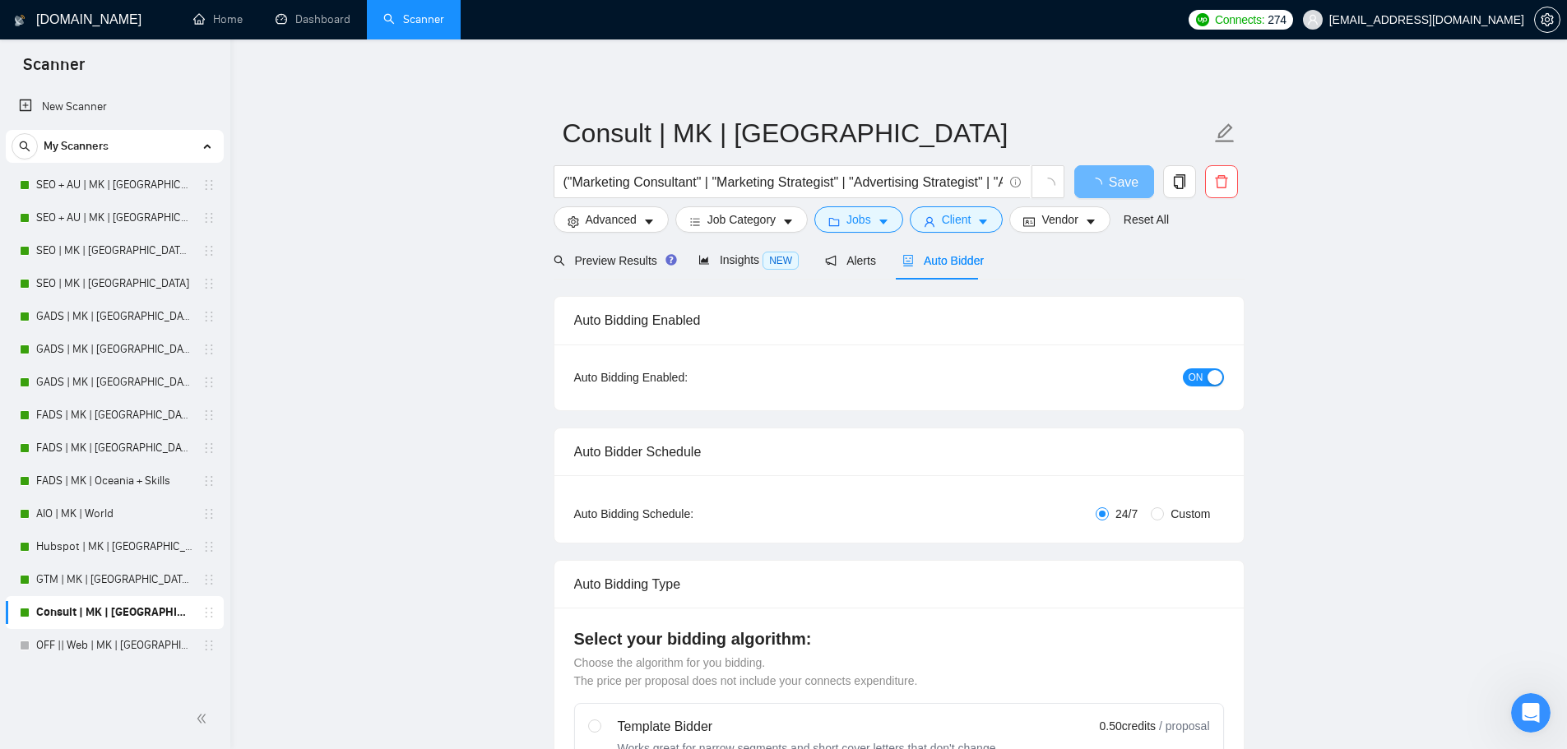
checkbox input "true"
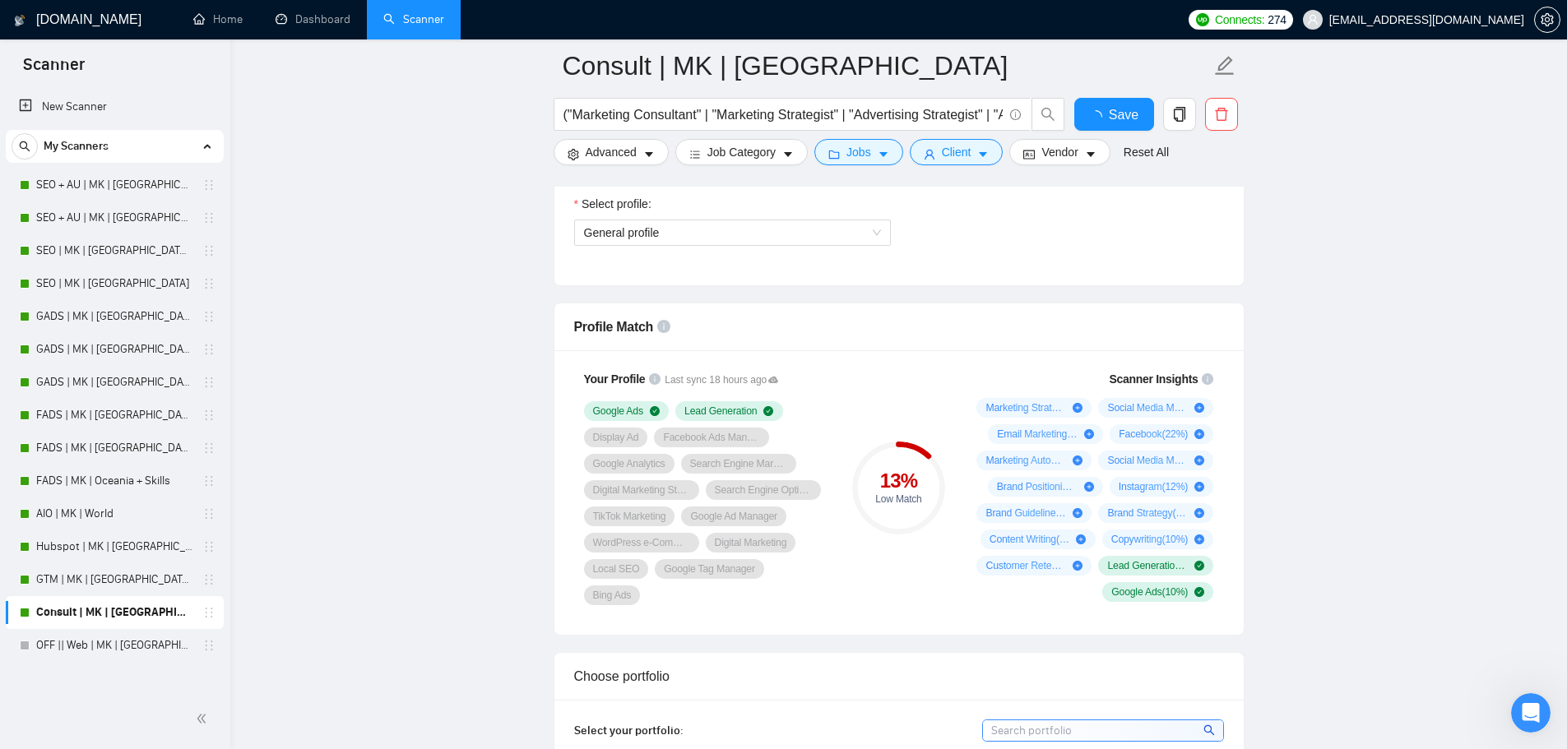
scroll to position [1152, 0]
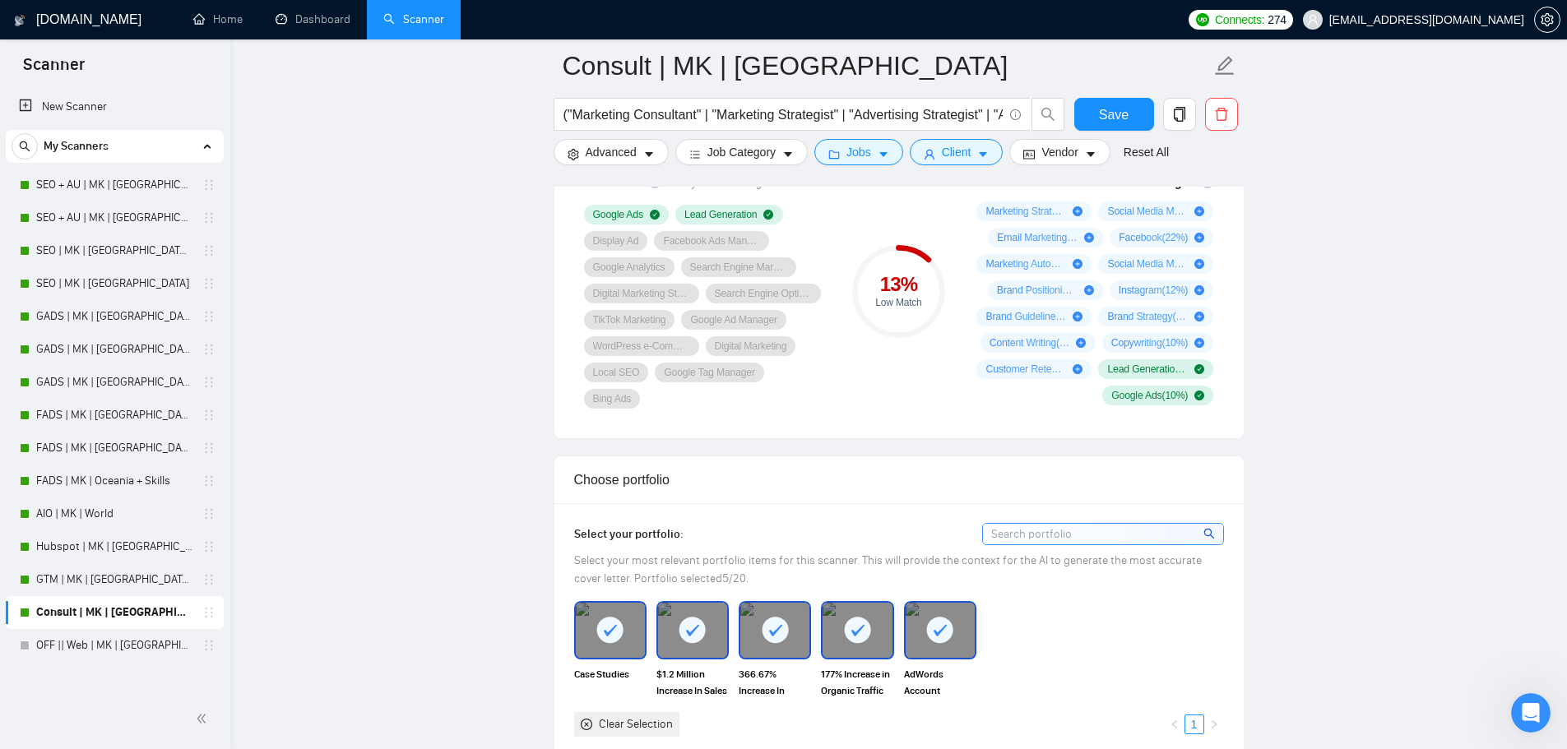
click at [642, 716] on div "Clear Selection" at bounding box center [636, 725] width 74 height 18
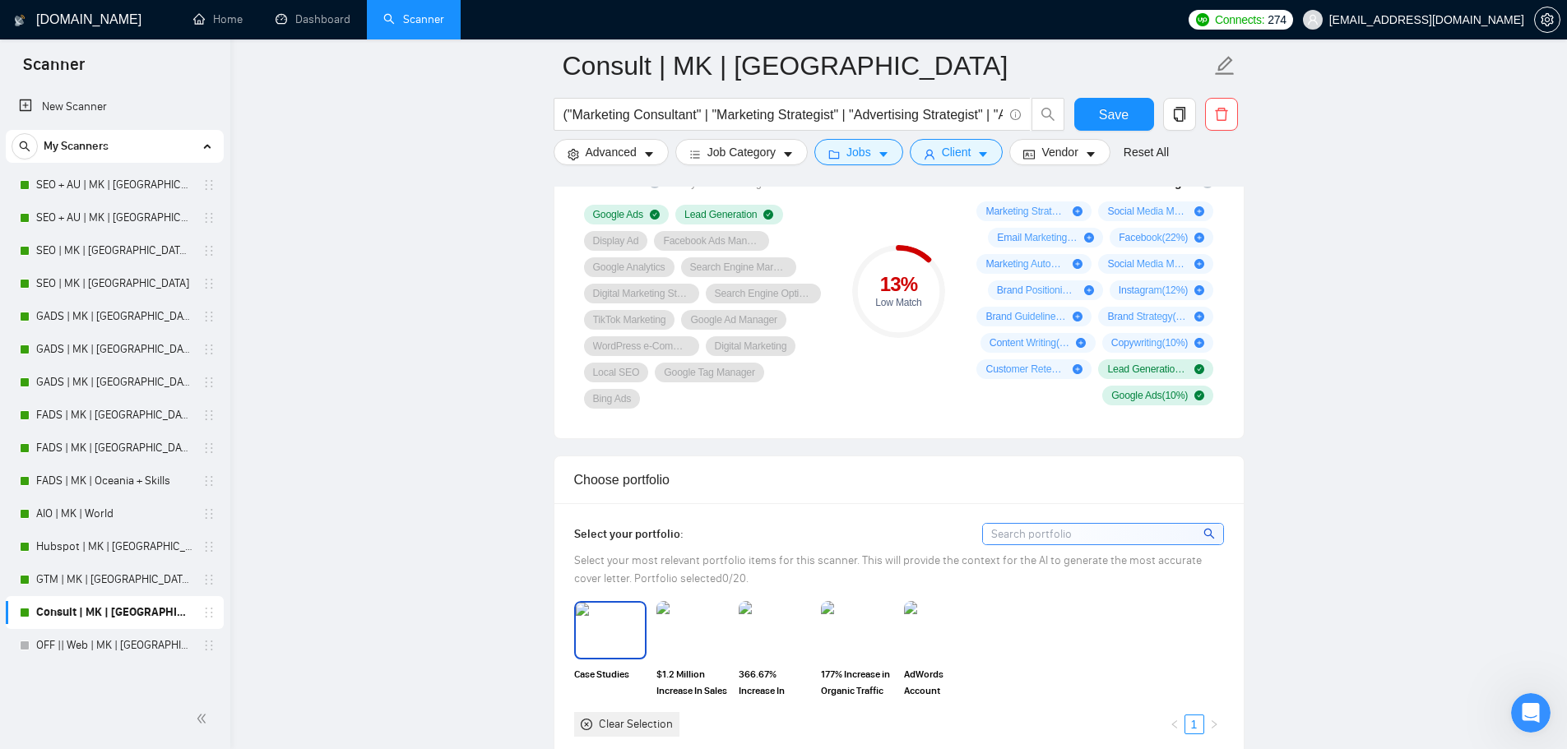
click at [619, 638] on img at bounding box center [610, 630] width 69 height 54
click at [720, 631] on img at bounding box center [692, 630] width 69 height 54
click at [788, 628] on img at bounding box center [774, 630] width 69 height 54
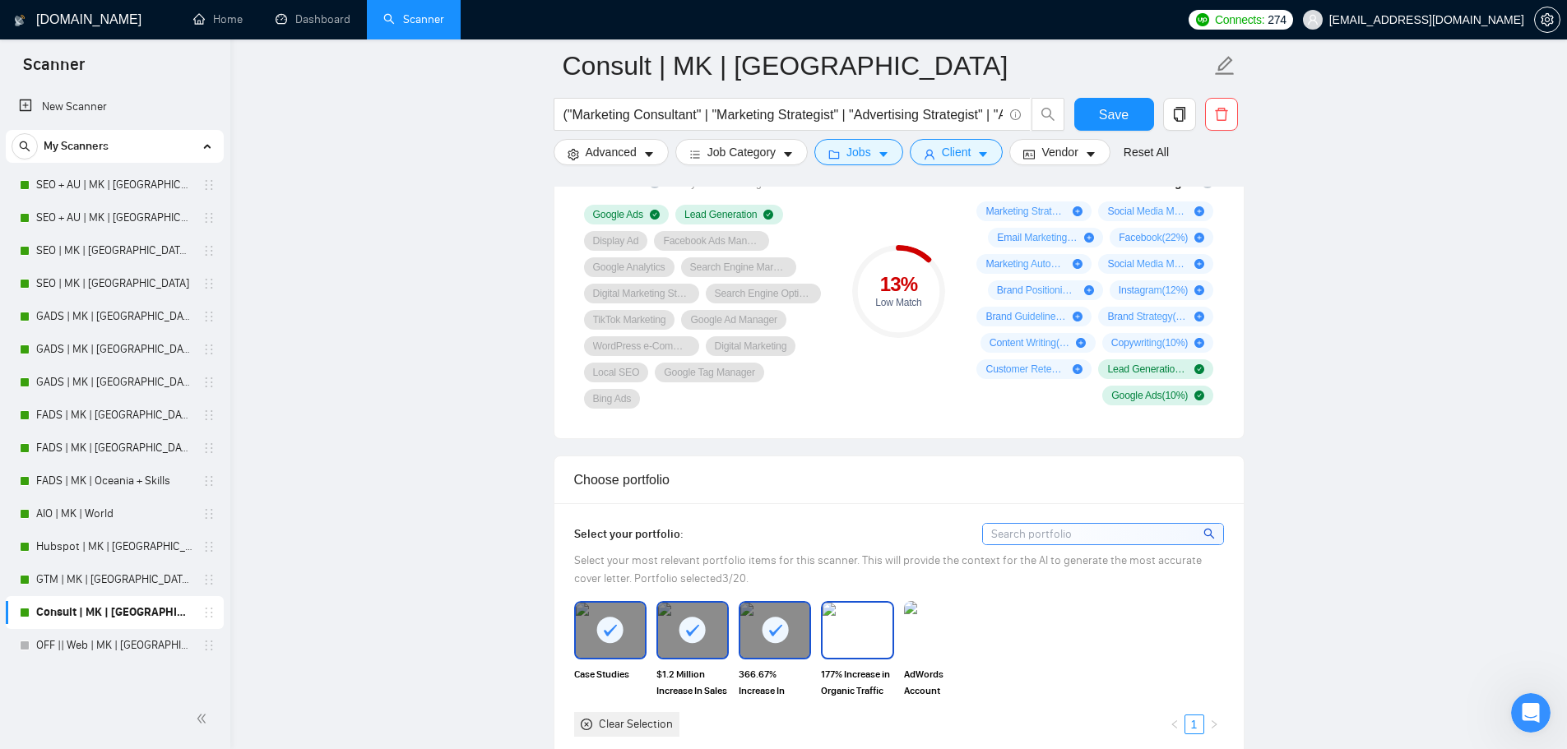
click at [846, 625] on img at bounding box center [857, 630] width 69 height 54
click at [915, 629] on img at bounding box center [940, 630] width 72 height 58
click at [1124, 114] on span "Save" at bounding box center [1114, 114] width 30 height 21
